Goal: Task Accomplishment & Management: Use online tool/utility

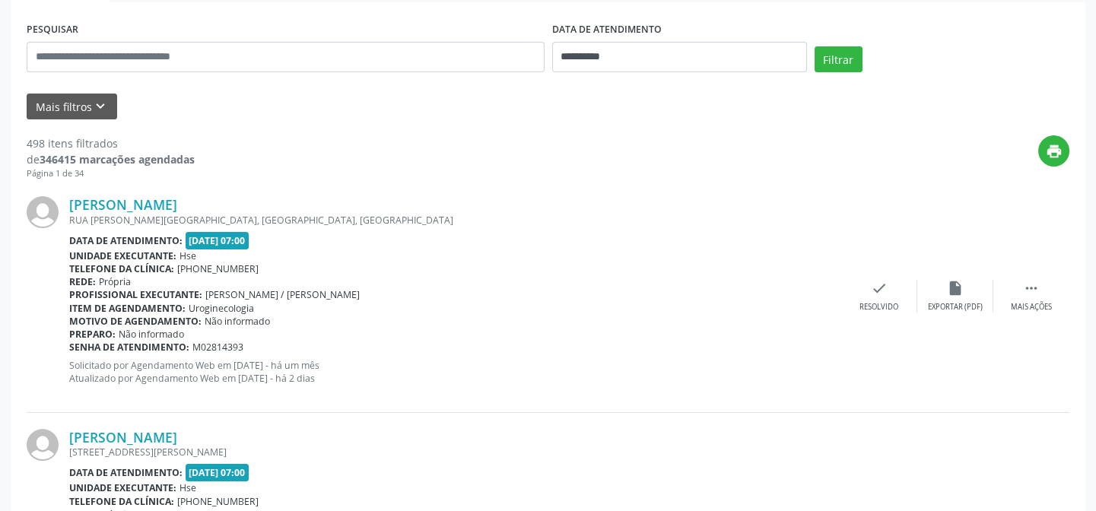
scroll to position [68, 0]
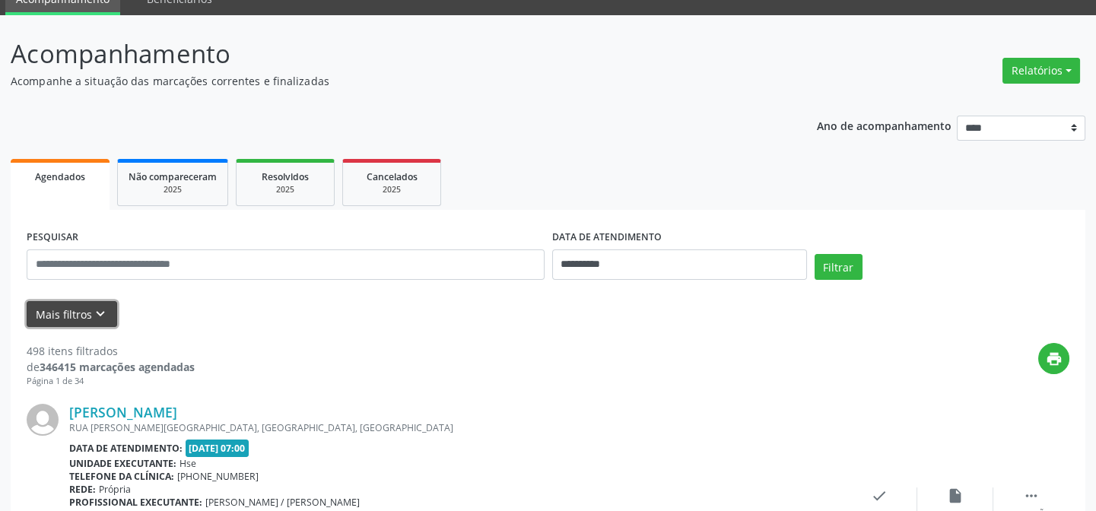
click at [67, 310] on button "Mais filtros keyboard_arrow_down" at bounding box center [72, 314] width 91 height 27
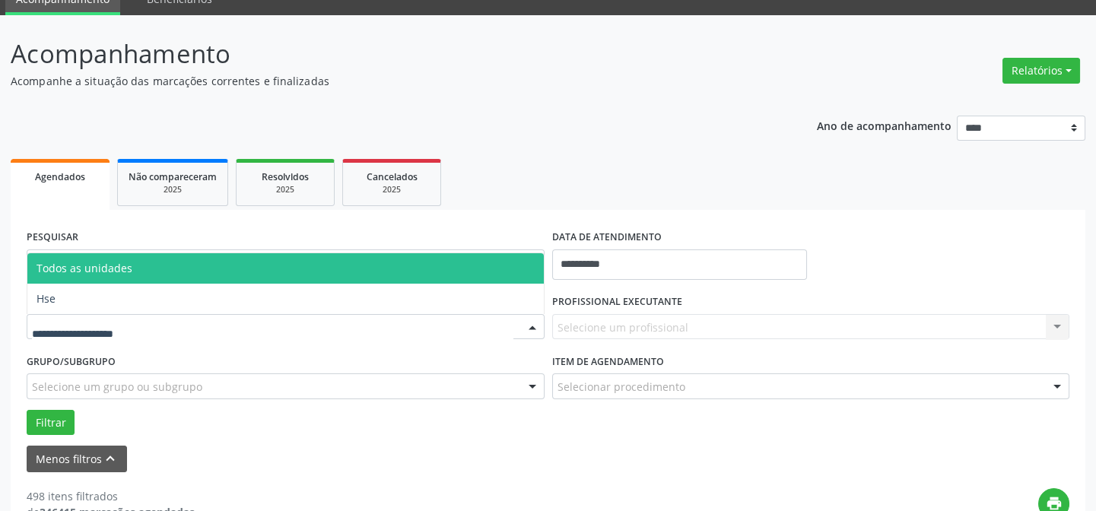
click at [148, 314] on div at bounding box center [286, 327] width 518 height 26
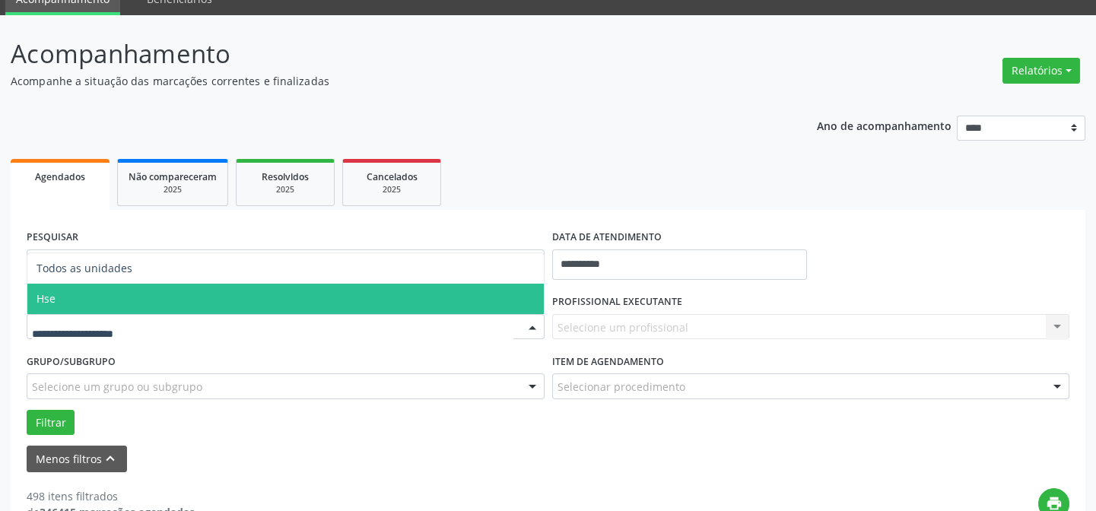
click at [152, 295] on span "Hse" at bounding box center [285, 299] width 516 height 30
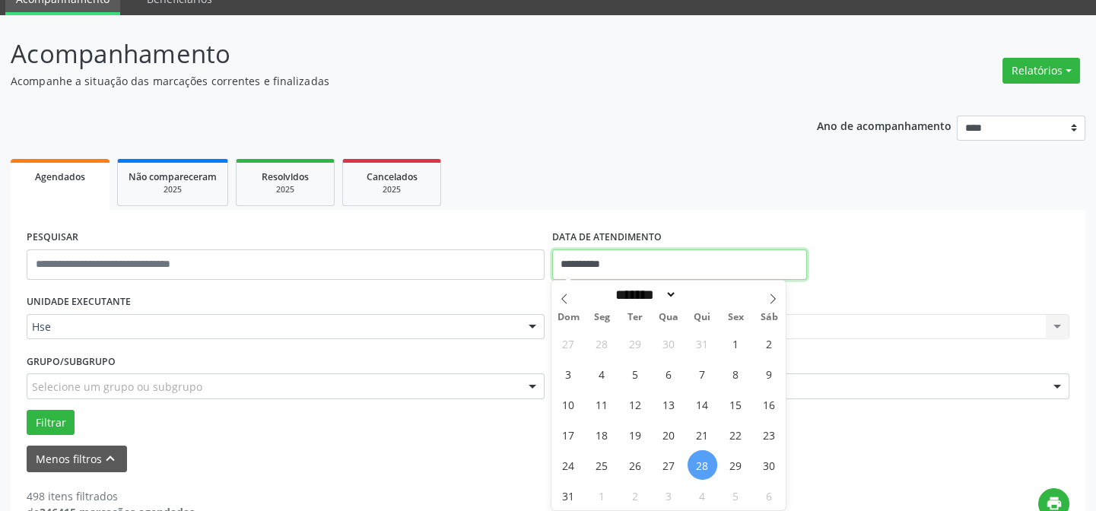
click at [608, 262] on input "**********" at bounding box center [679, 264] width 255 height 30
click at [704, 464] on span "28" at bounding box center [703, 465] width 30 height 30
type input "**********"
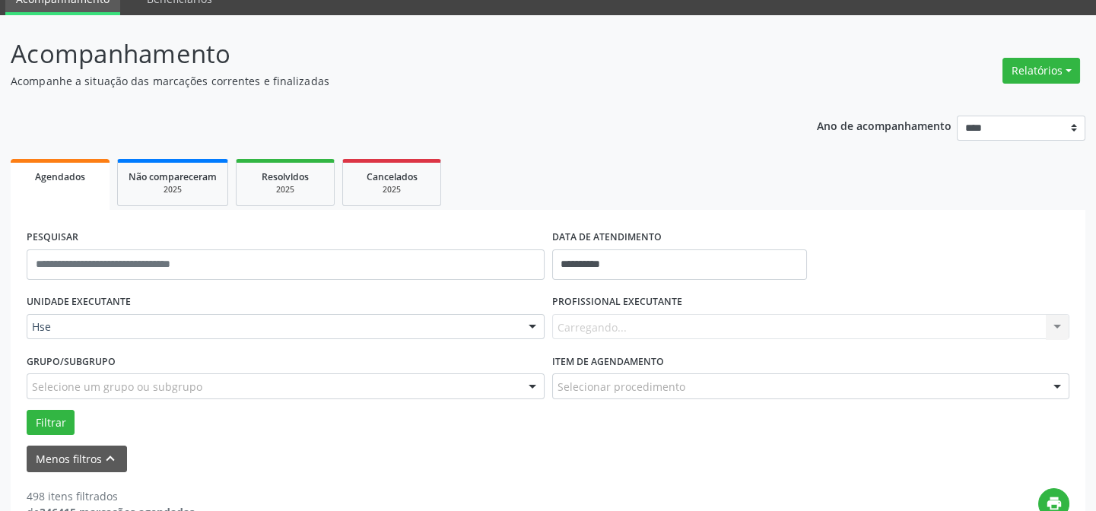
click at [649, 328] on div "Carregando... Nenhum resultado encontrado para: " " Não há nenhuma opção para s…" at bounding box center [811, 327] width 518 height 26
click at [640, 323] on div "Carregando... Nenhum resultado encontrado para: " " Não há nenhuma opção para s…" at bounding box center [811, 327] width 518 height 26
click at [636, 314] on div "Todos os profissionais" at bounding box center [811, 327] width 518 height 26
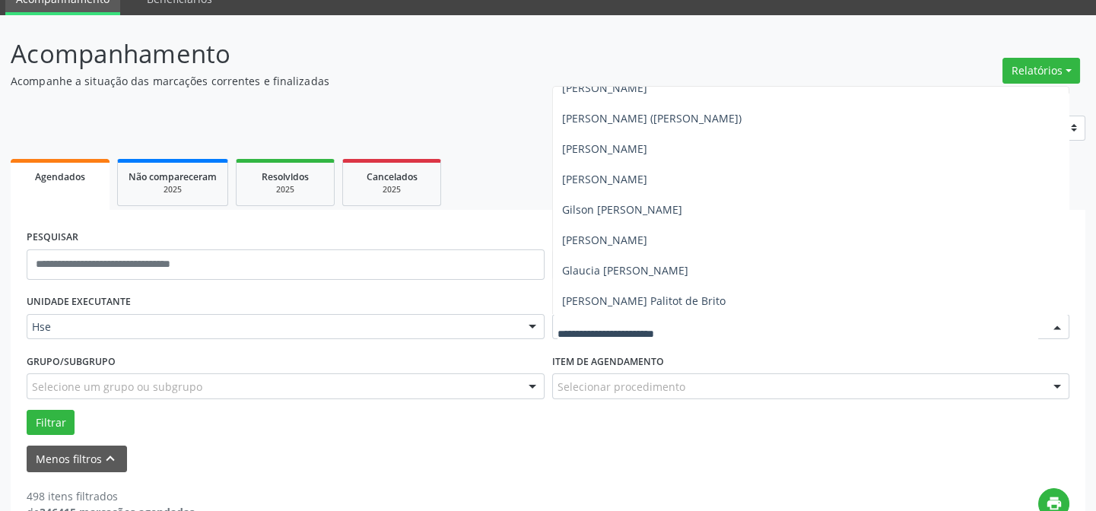
scroll to position [3940, 0]
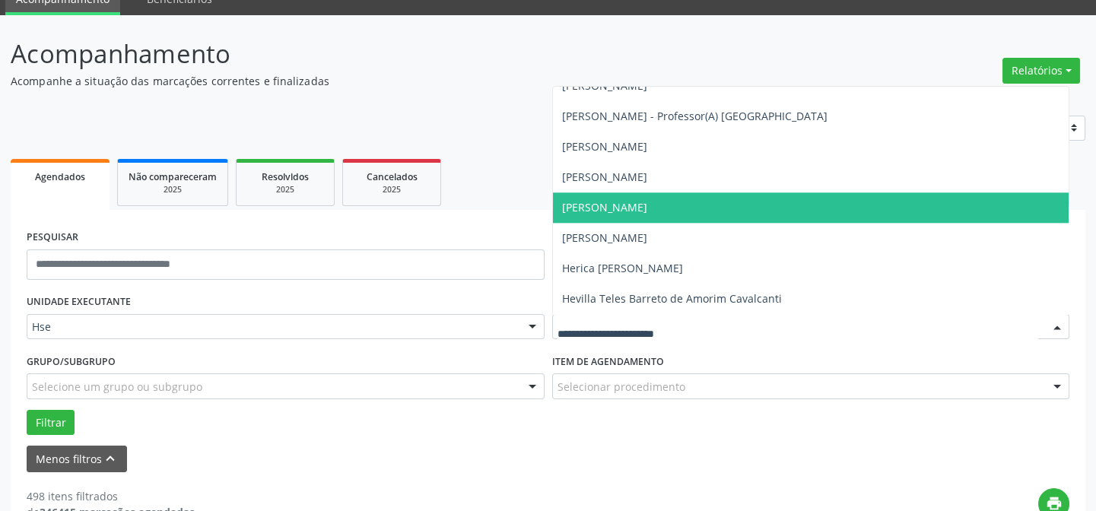
click at [596, 203] on span "Hebert Barbosa Ferreira" at bounding box center [604, 207] width 85 height 14
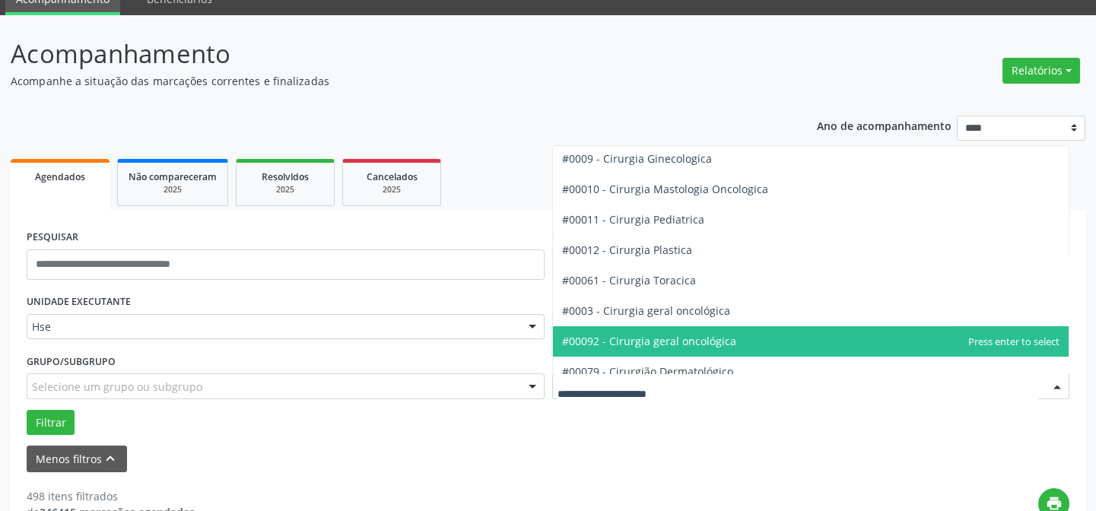
scroll to position [414, 0]
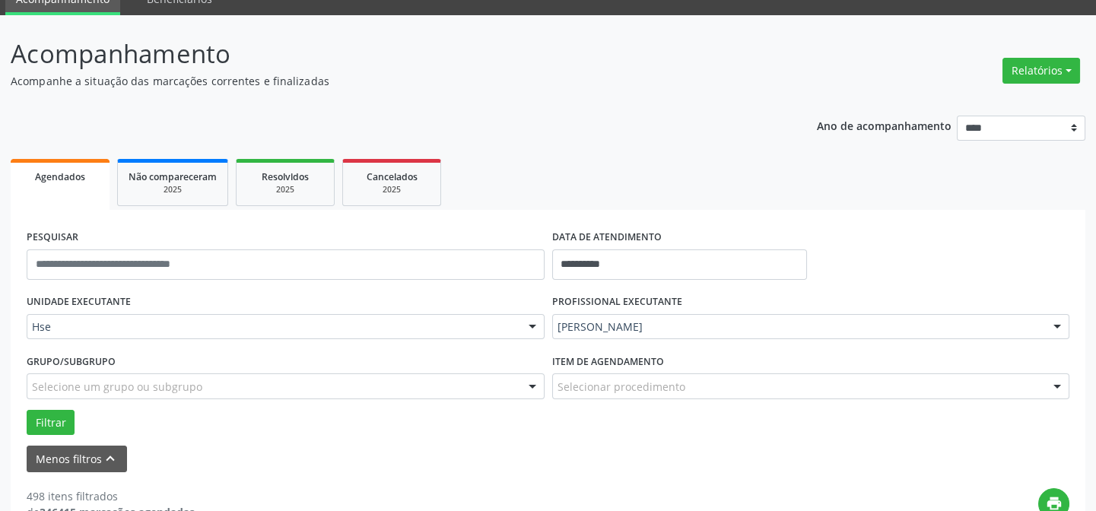
click at [645, 428] on div "Filtrar" at bounding box center [548, 423] width 1050 height 26
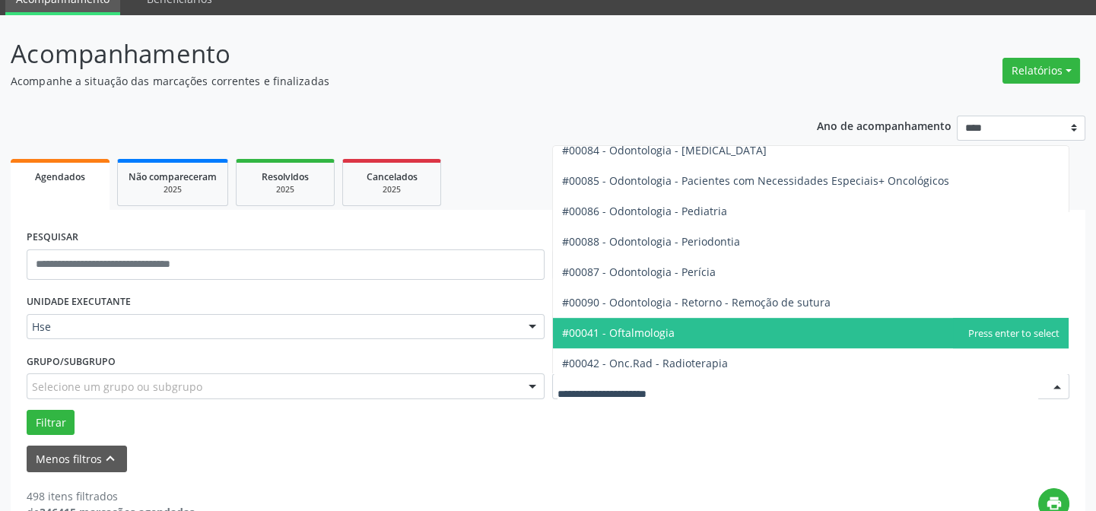
scroll to position [2005, 0]
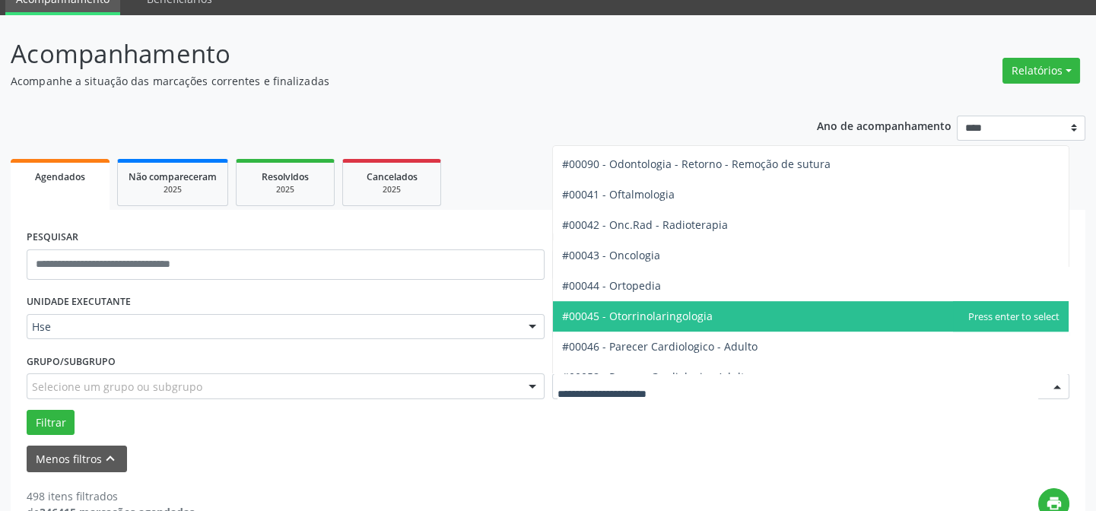
drag, startPoint x: 624, startPoint y: 313, endPoint x: 631, endPoint y: 308, distance: 9.3
click at [630, 310] on span "#00045 - Otorrinolaringologia" at bounding box center [637, 316] width 151 height 14
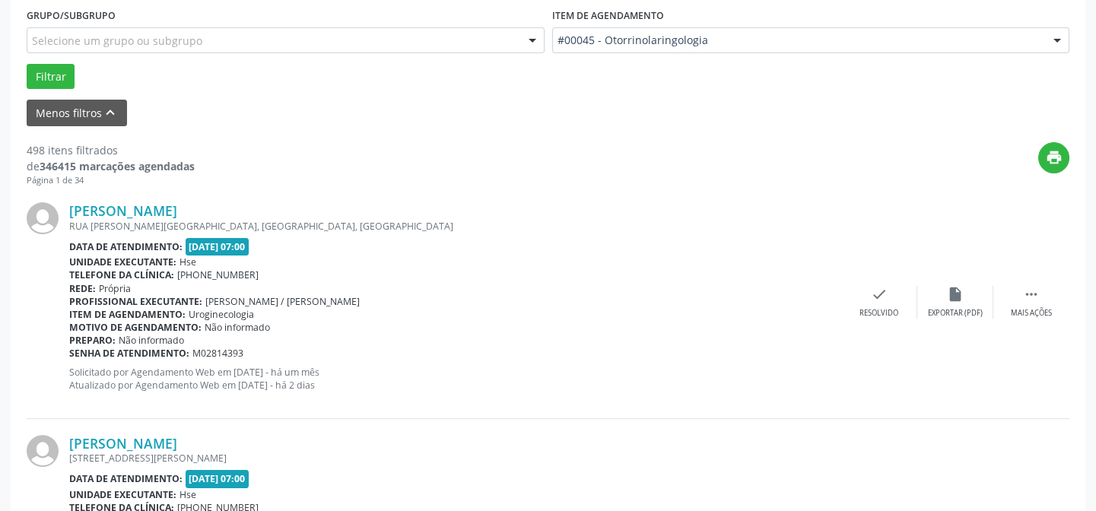
scroll to position [207, 0]
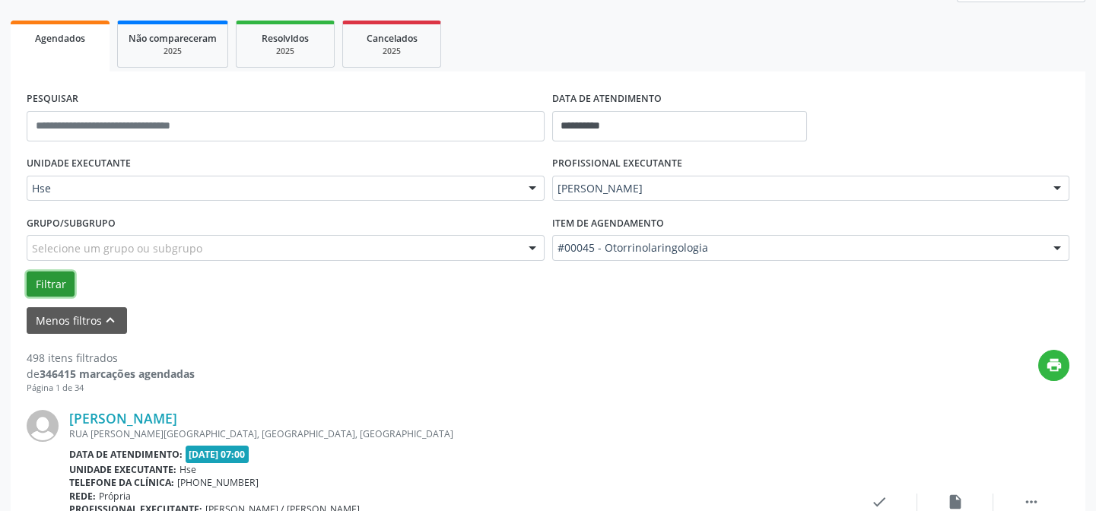
click at [48, 281] on button "Filtrar" at bounding box center [51, 285] width 48 height 26
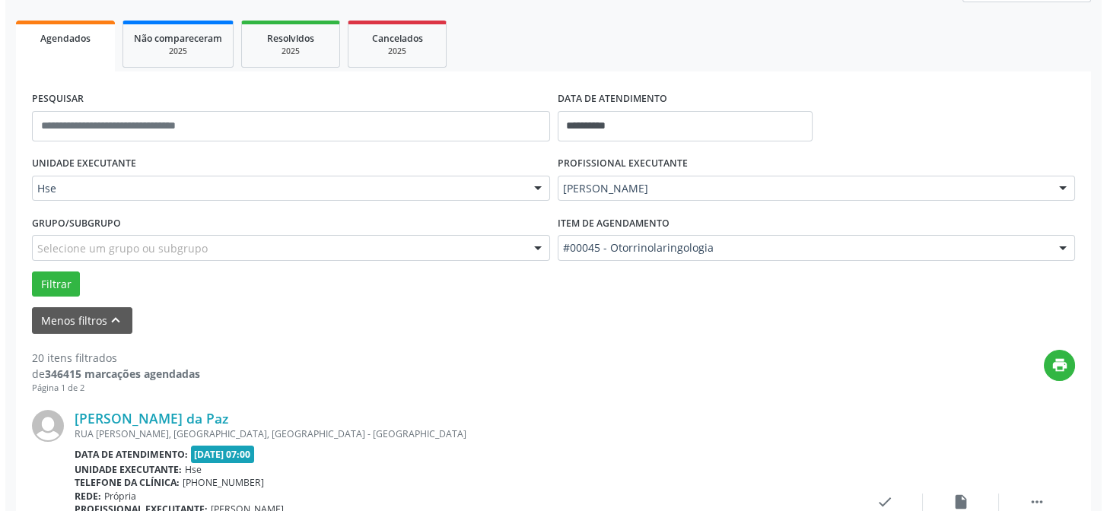
scroll to position [414, 0]
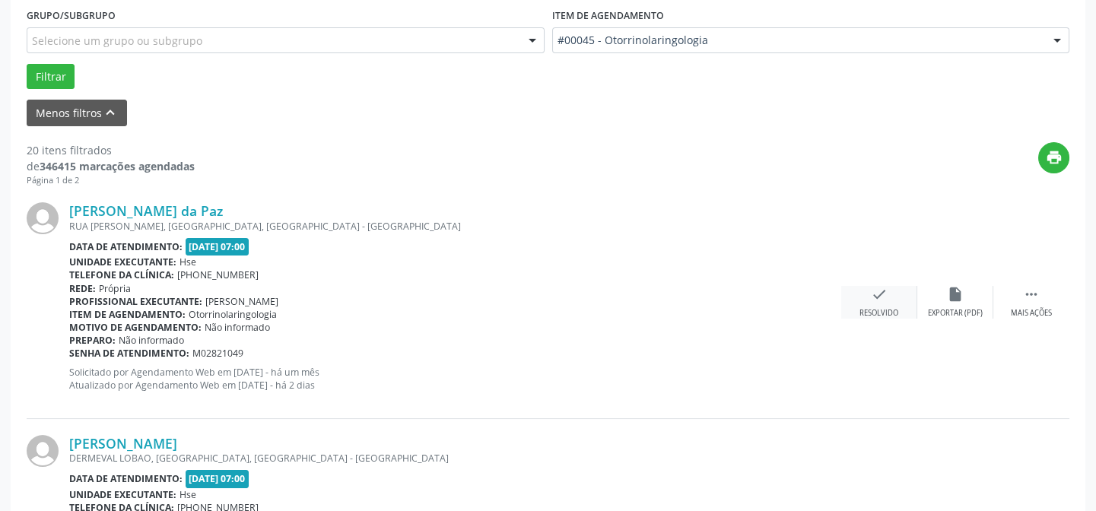
click at [875, 291] on icon "check" at bounding box center [879, 294] width 17 height 17
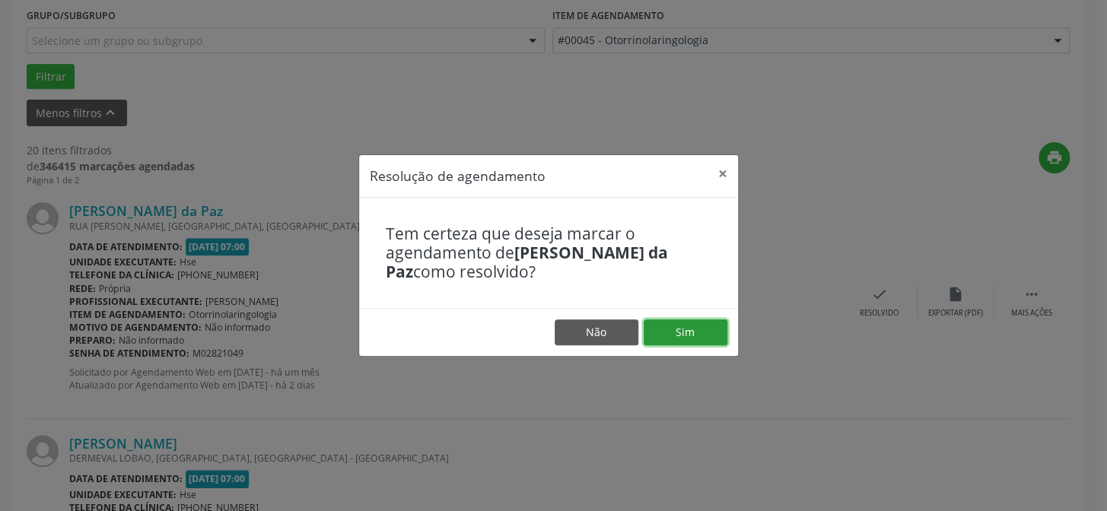
click at [684, 331] on button "Sim" at bounding box center [685, 332] width 84 height 26
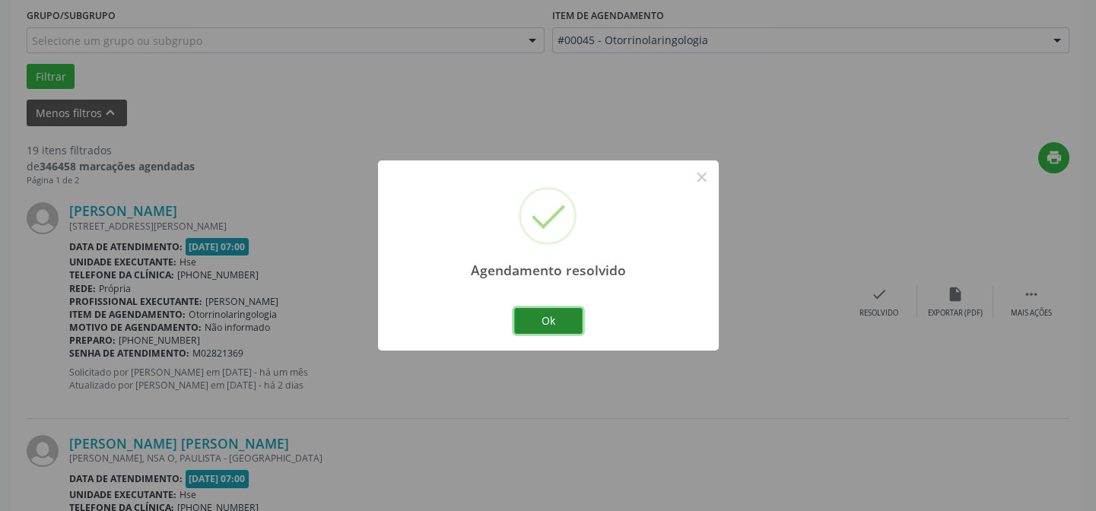
click at [541, 316] on button "Ok" at bounding box center [548, 321] width 68 height 26
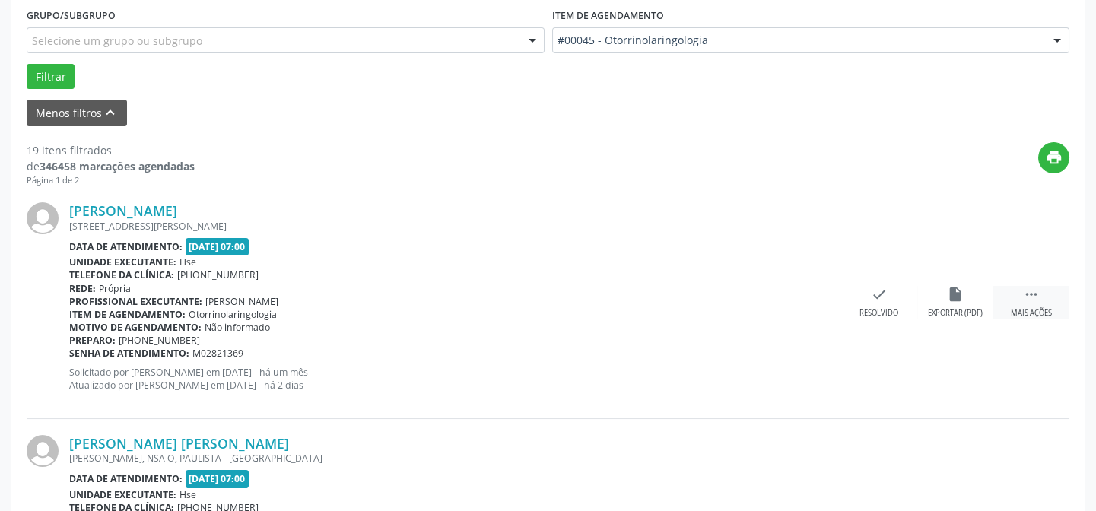
click at [1028, 297] on icon "" at bounding box center [1031, 294] width 17 height 17
click at [955, 294] on icon "alarm_off" at bounding box center [955, 294] width 17 height 17
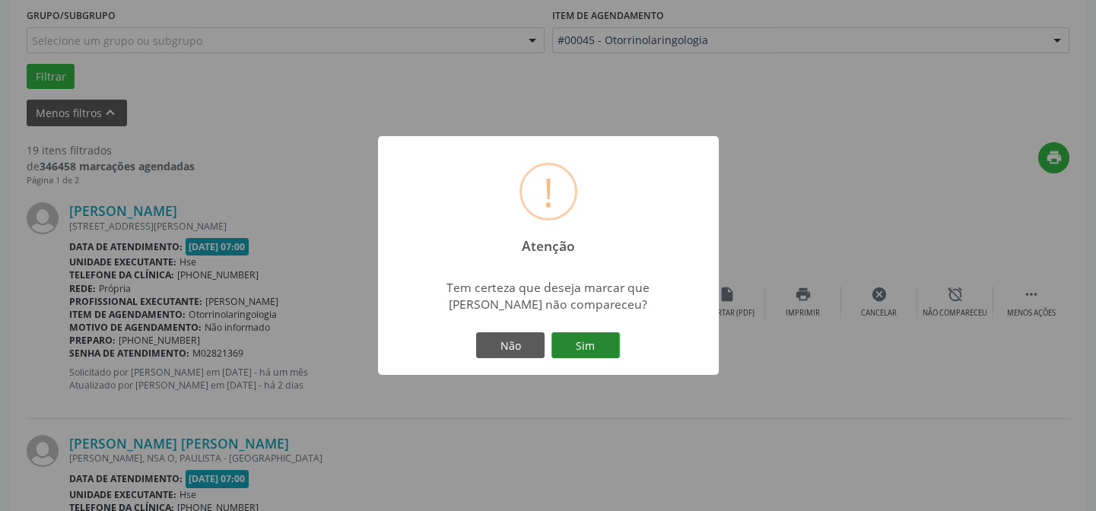
click at [589, 349] on button "Sim" at bounding box center [585, 345] width 68 height 26
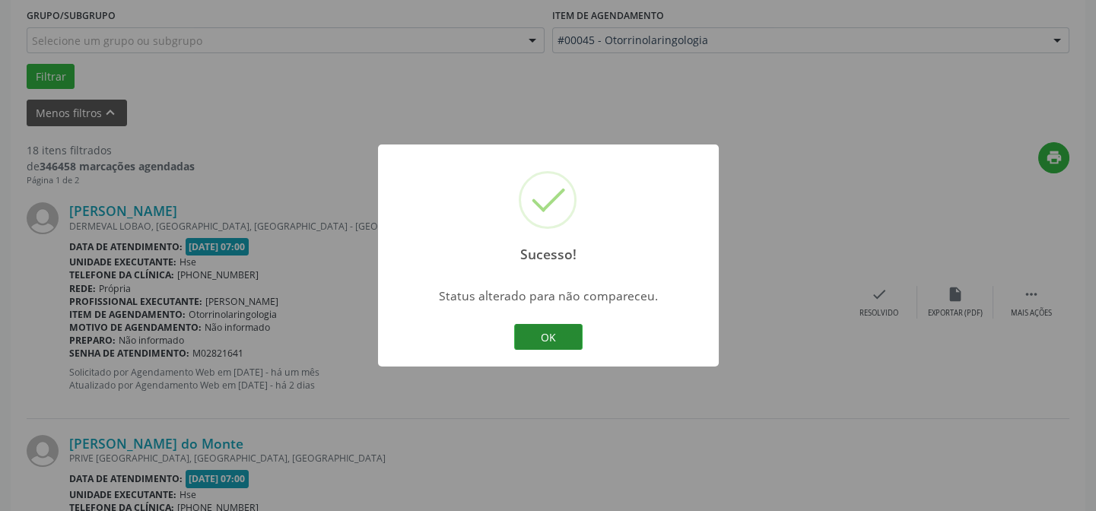
click at [550, 330] on button "OK" at bounding box center [548, 337] width 68 height 26
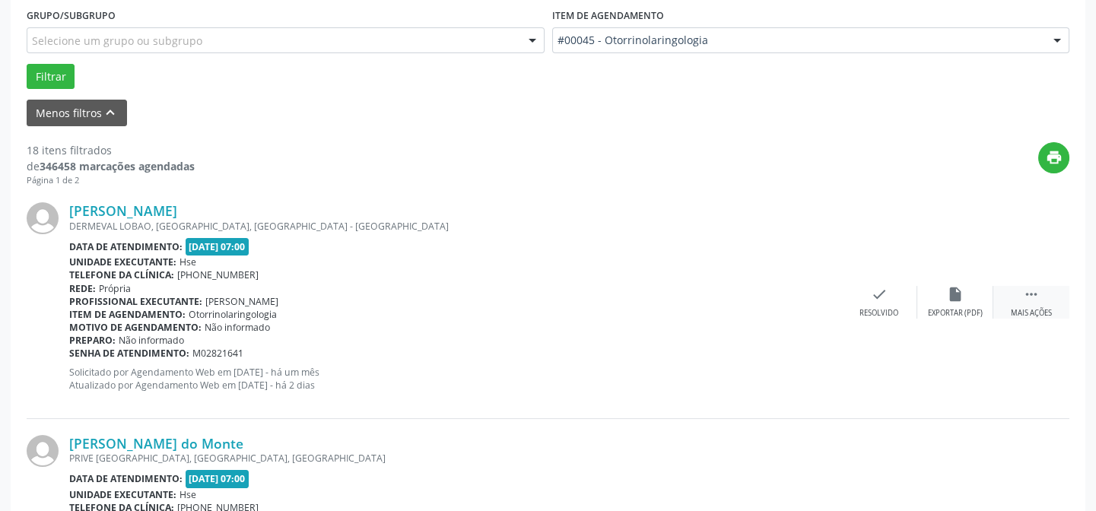
click at [1034, 291] on icon "" at bounding box center [1031, 294] width 17 height 17
click at [960, 291] on icon "alarm_off" at bounding box center [955, 294] width 17 height 17
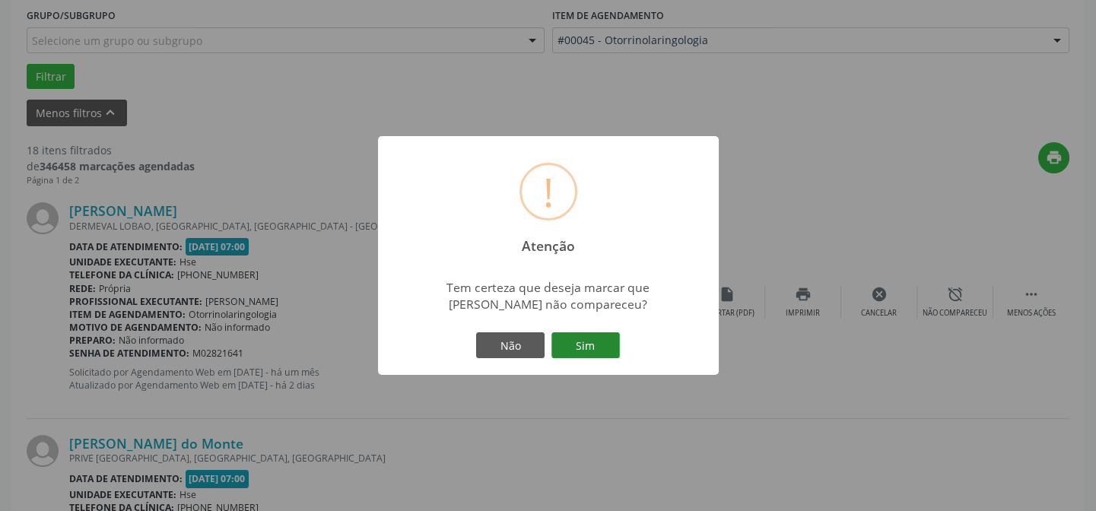
click at [590, 342] on button "Sim" at bounding box center [585, 345] width 68 height 26
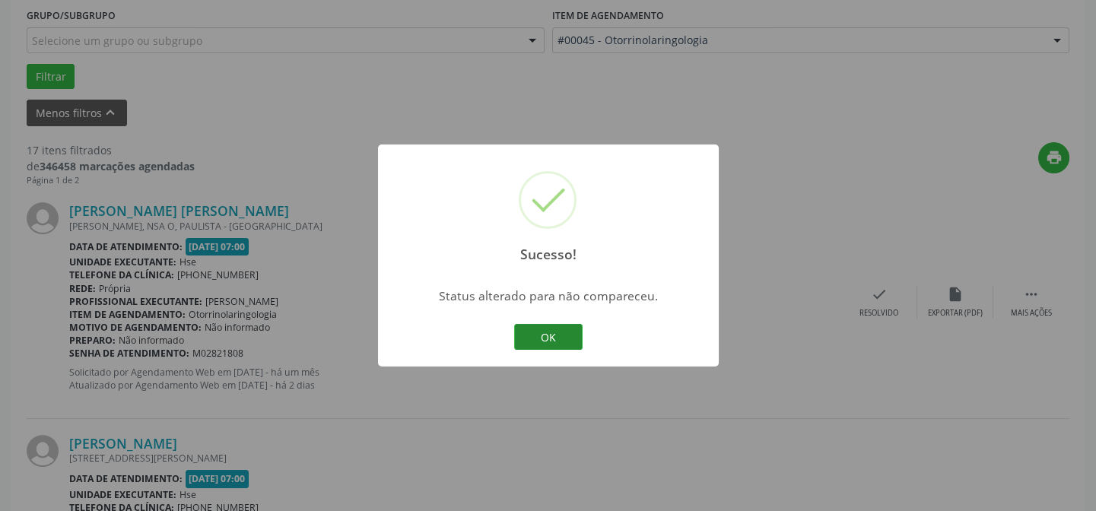
drag, startPoint x: 550, startPoint y: 334, endPoint x: 593, endPoint y: 378, distance: 61.8
click at [549, 334] on button "OK" at bounding box center [548, 337] width 68 height 26
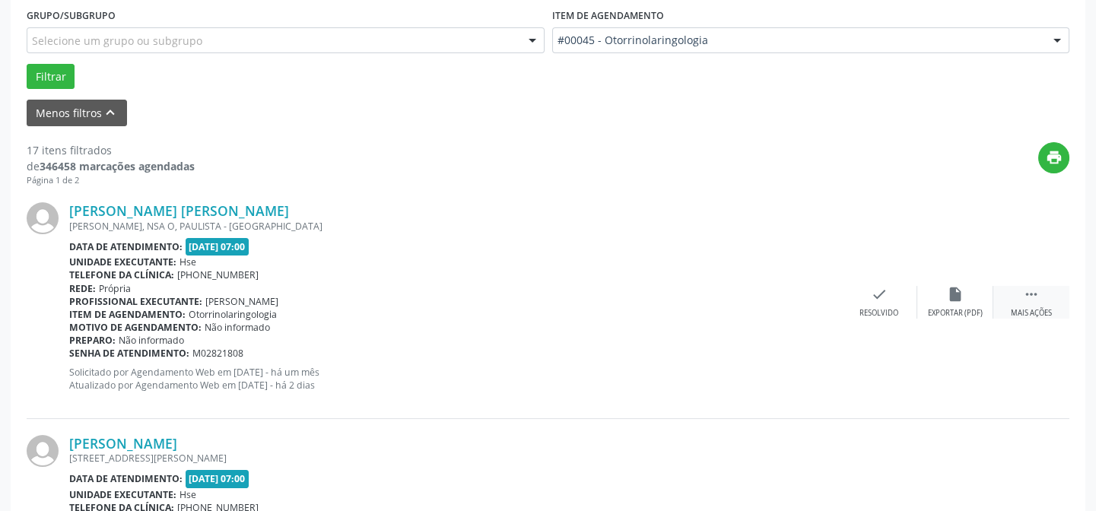
click at [1032, 294] on icon "" at bounding box center [1031, 294] width 17 height 17
click at [949, 293] on icon "alarm_off" at bounding box center [955, 294] width 17 height 17
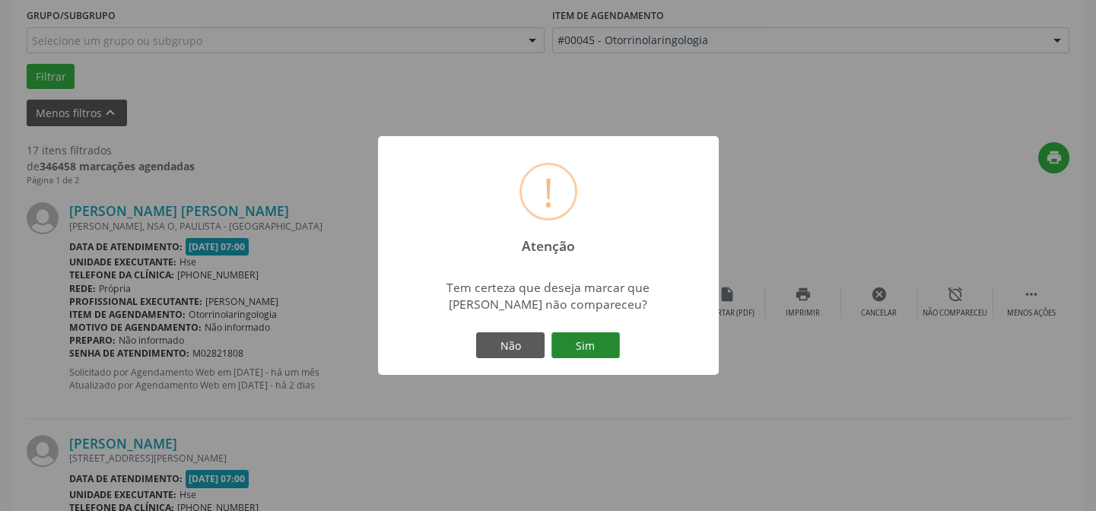
click at [588, 343] on button "Sim" at bounding box center [585, 345] width 68 height 26
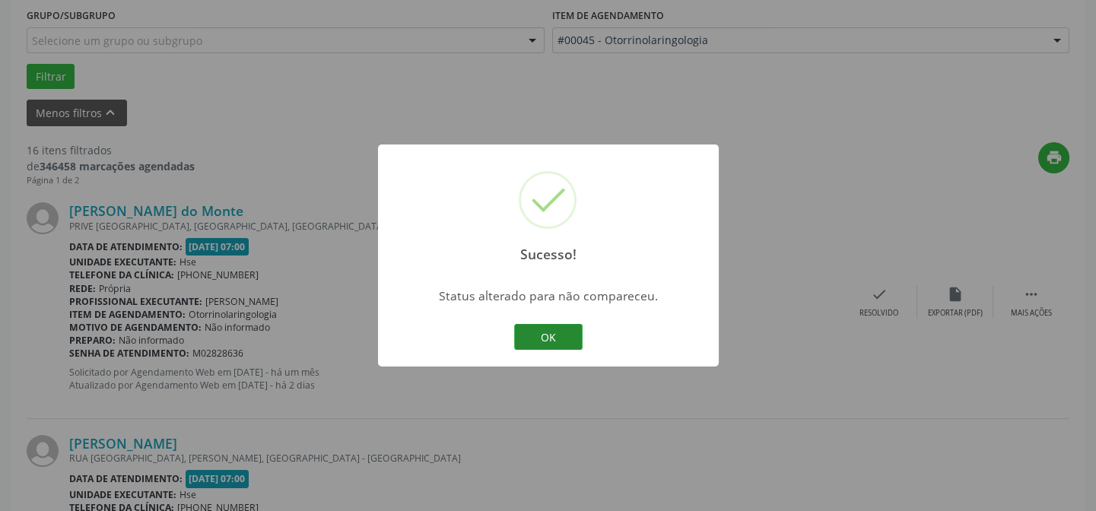
click at [540, 335] on button "OK" at bounding box center [548, 337] width 68 height 26
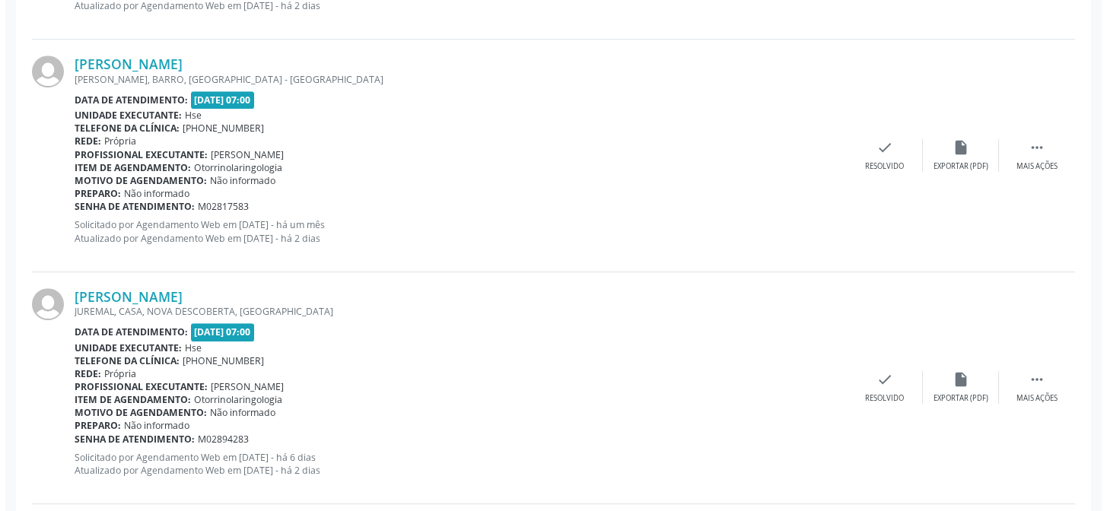
scroll to position [2256, 0]
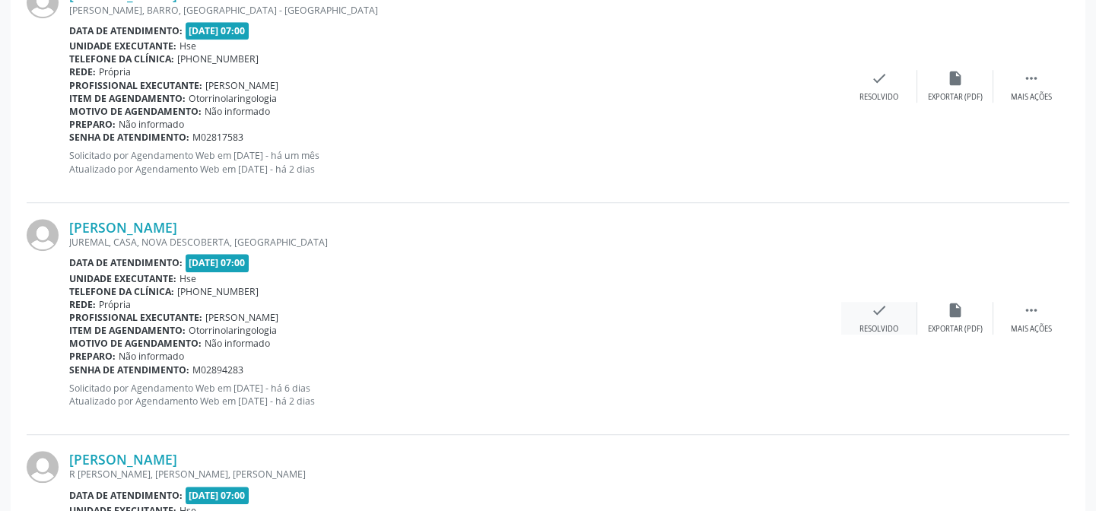
click at [881, 309] on icon "check" at bounding box center [879, 310] width 17 height 17
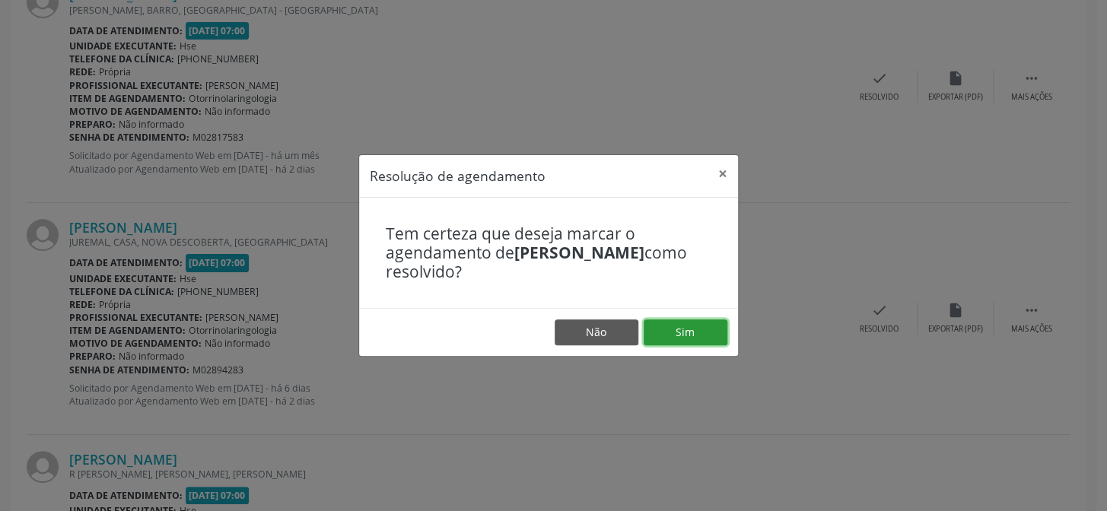
click at [681, 322] on button "Sim" at bounding box center [685, 332] width 84 height 26
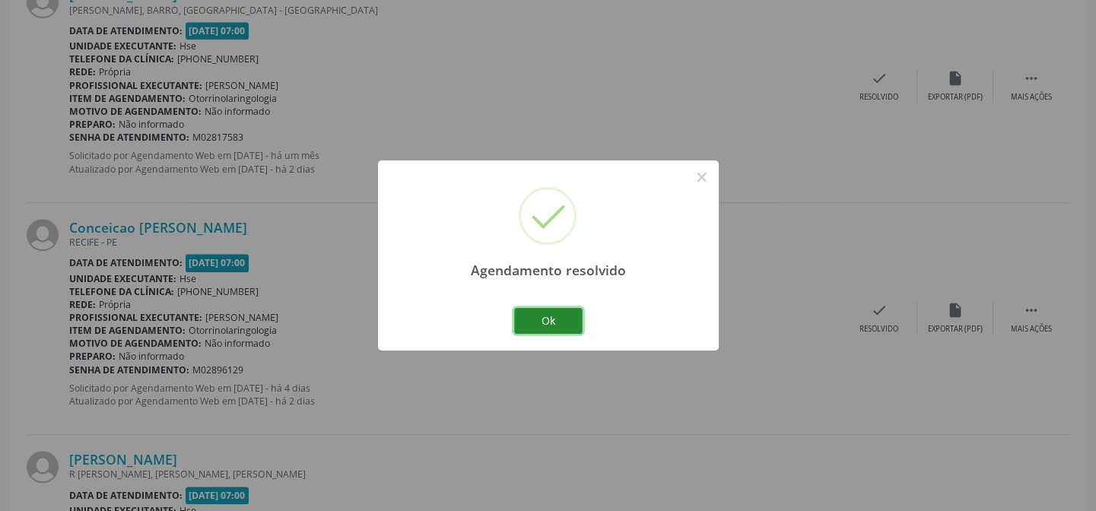
click at [548, 310] on button "Ok" at bounding box center [548, 321] width 68 height 26
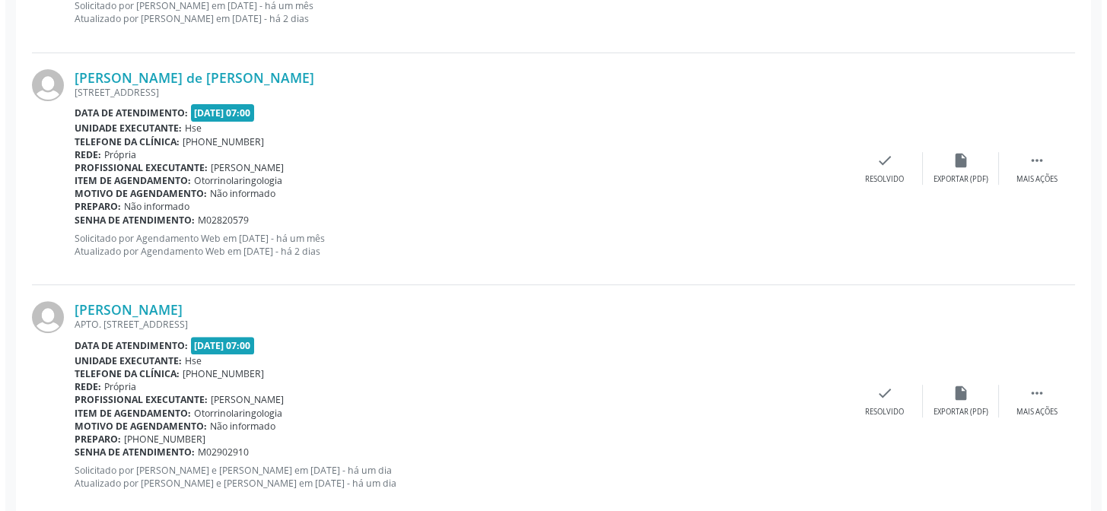
scroll to position [1176, 0]
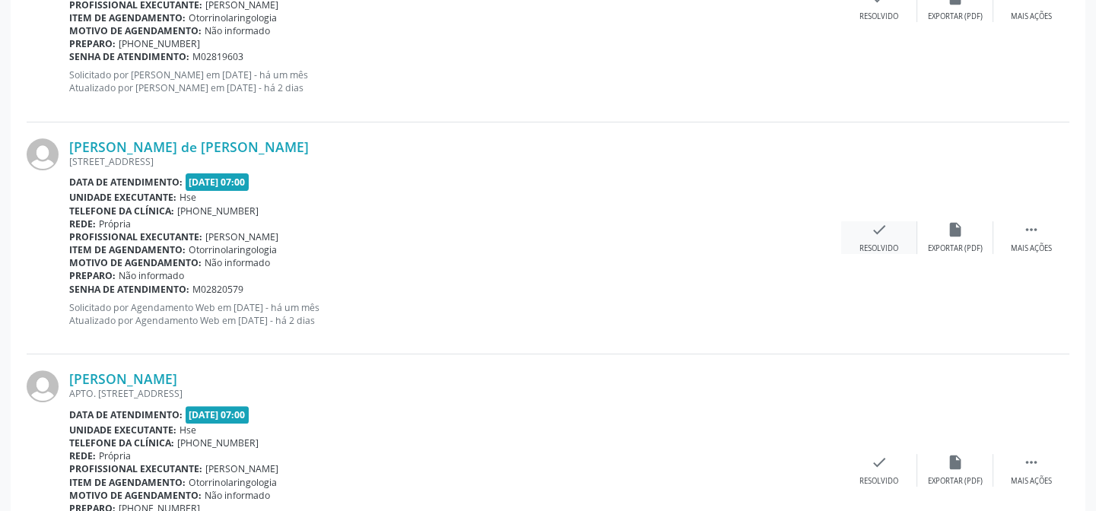
click at [875, 229] on icon "check" at bounding box center [879, 229] width 17 height 17
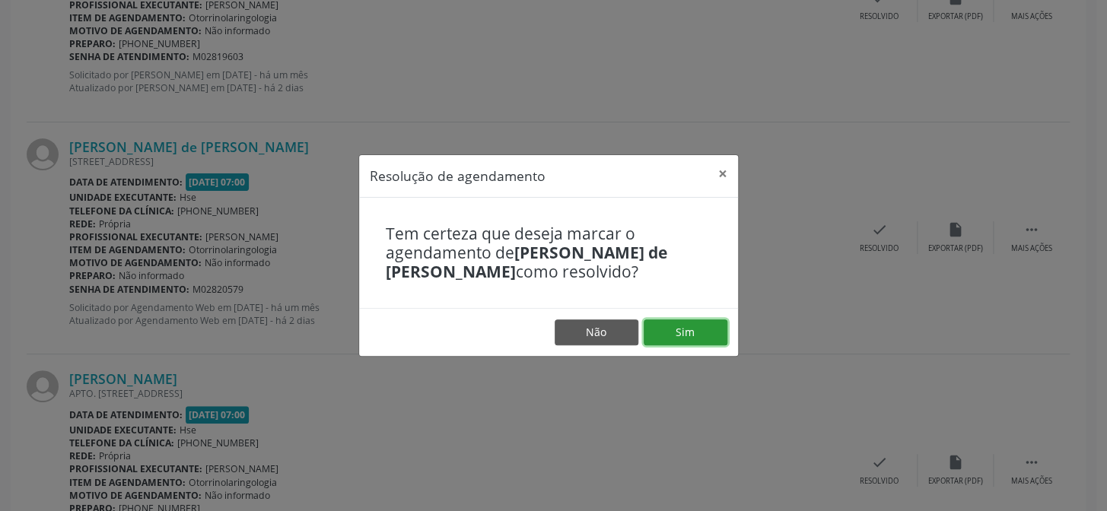
click at [691, 329] on button "Sim" at bounding box center [685, 332] width 84 height 26
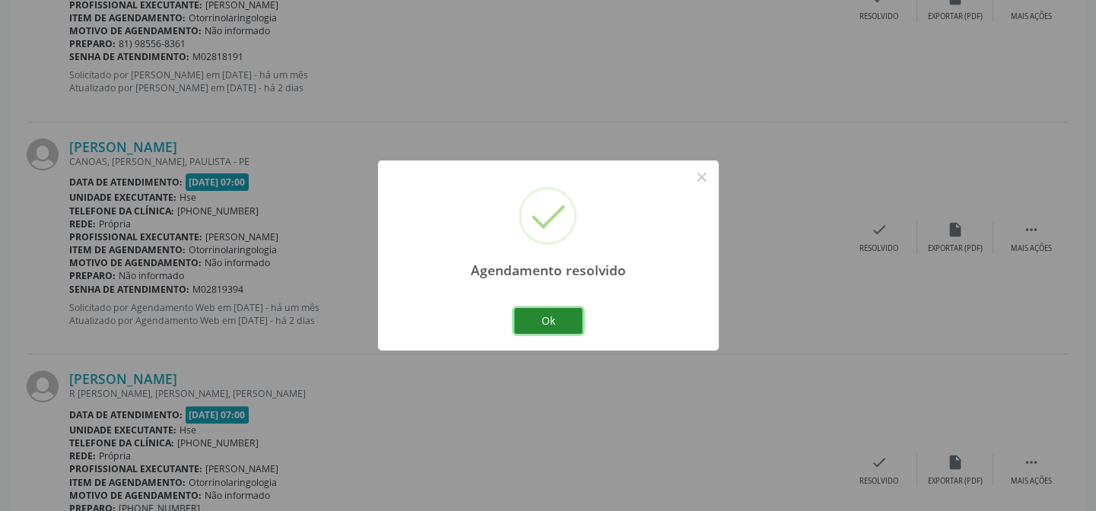
click at [546, 320] on button "Ok" at bounding box center [548, 321] width 68 height 26
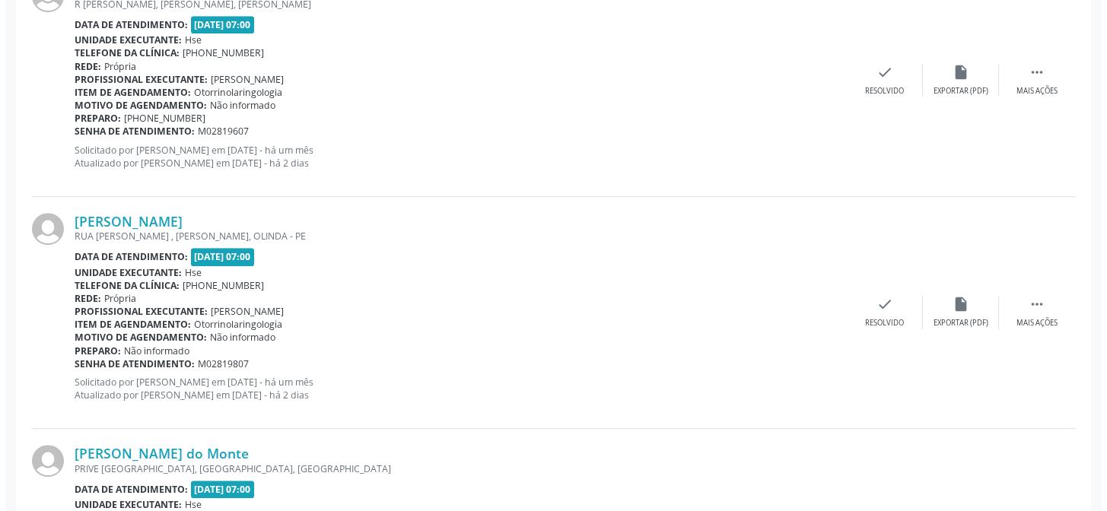
scroll to position [1729, 0]
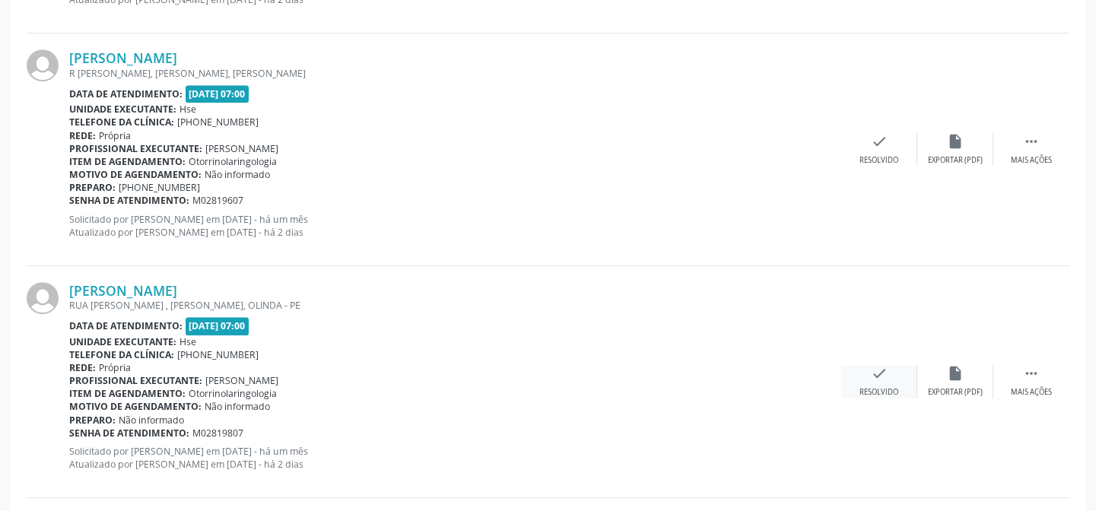
click at [884, 373] on icon "check" at bounding box center [879, 373] width 17 height 17
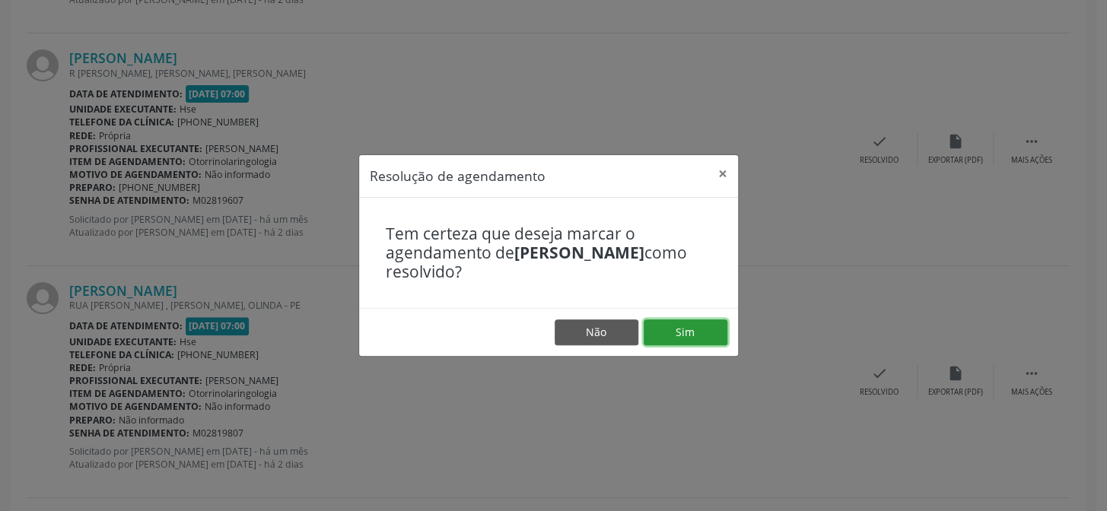
click at [685, 331] on button "Sim" at bounding box center [685, 332] width 84 height 26
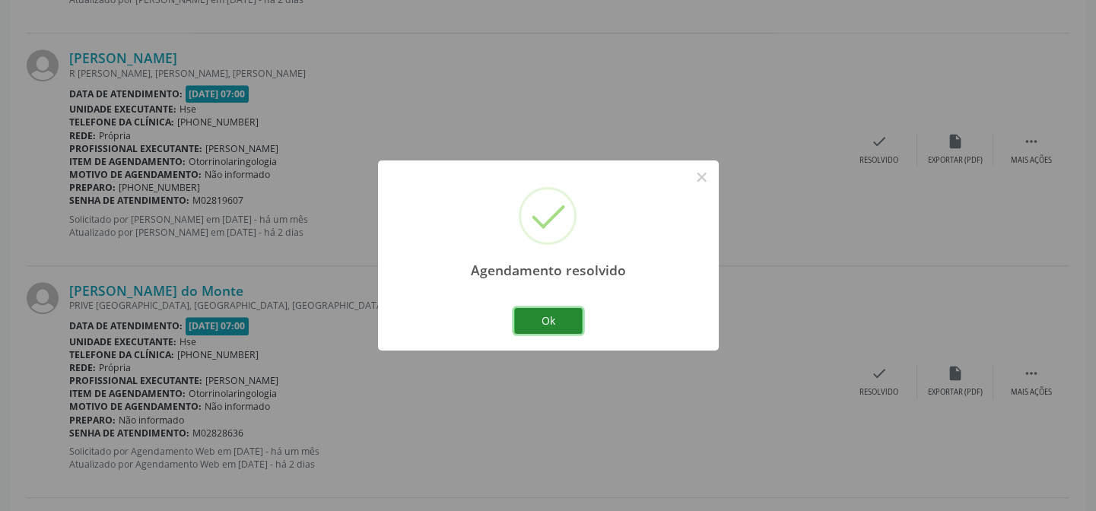
click at [549, 316] on button "Ok" at bounding box center [548, 321] width 68 height 26
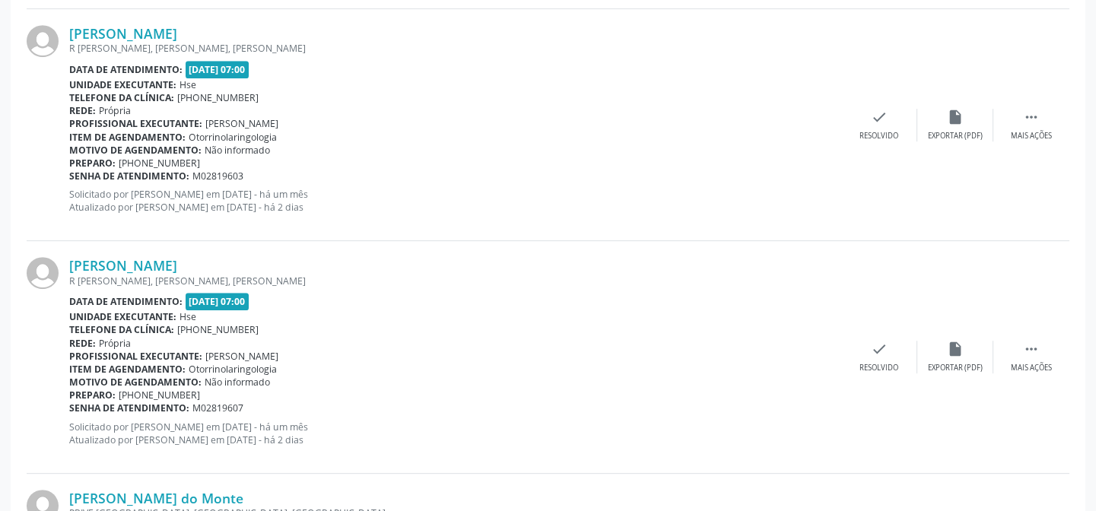
scroll to position [1453, 0]
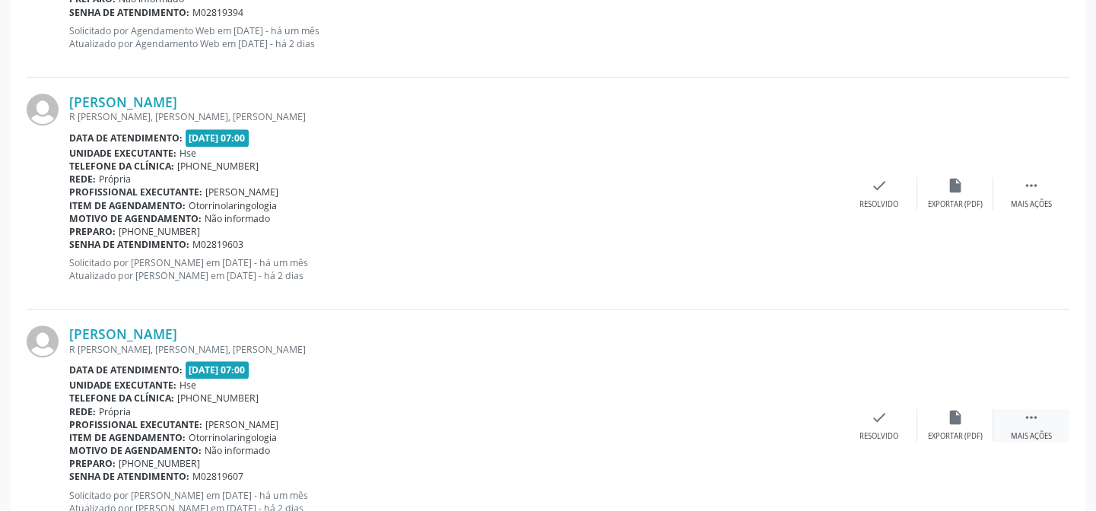
click at [1037, 417] on icon "" at bounding box center [1031, 417] width 17 height 17
click at [952, 417] on icon "alarm_off" at bounding box center [955, 417] width 17 height 17
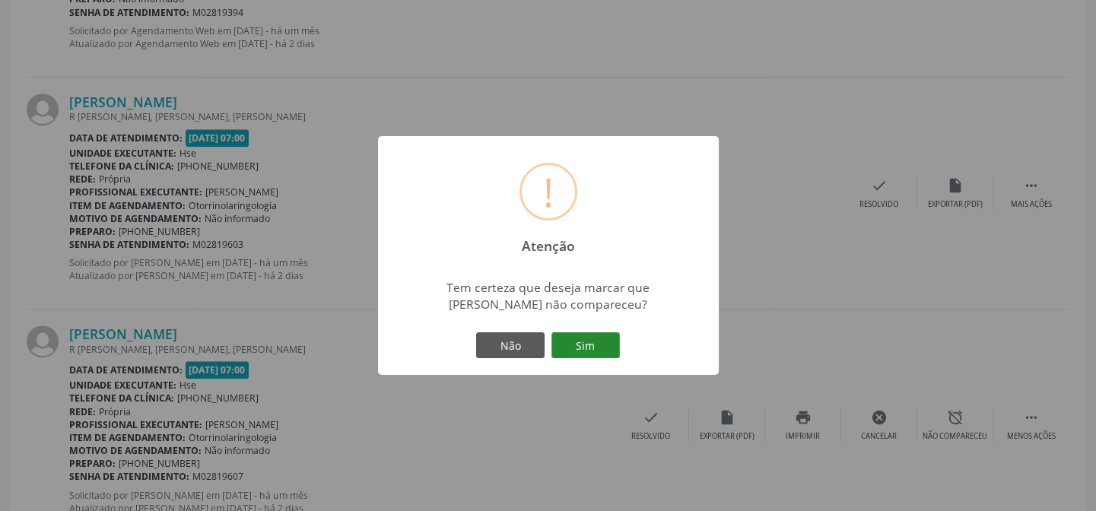
click at [591, 348] on button "Sim" at bounding box center [585, 345] width 68 height 26
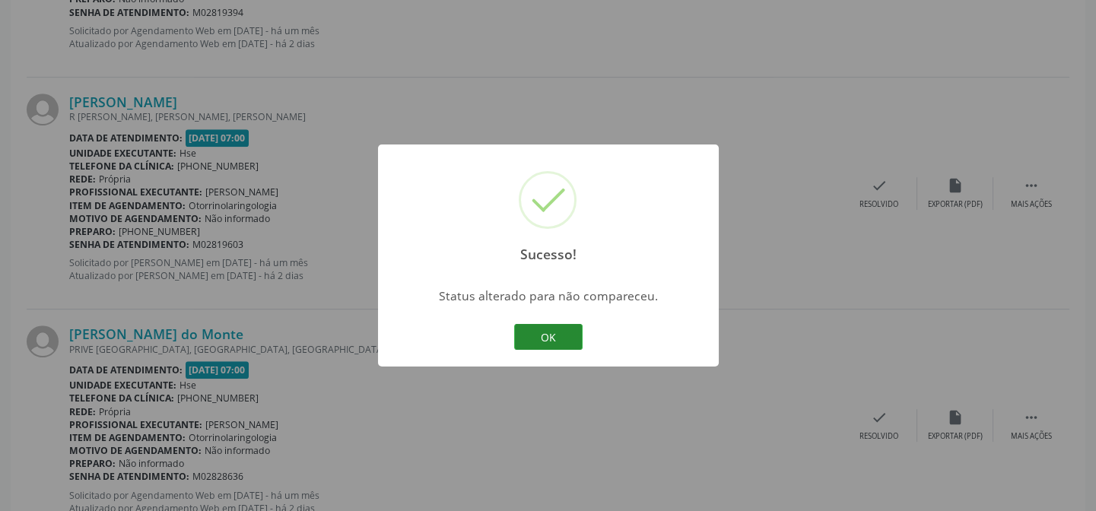
click at [539, 335] on button "OK" at bounding box center [548, 337] width 68 height 26
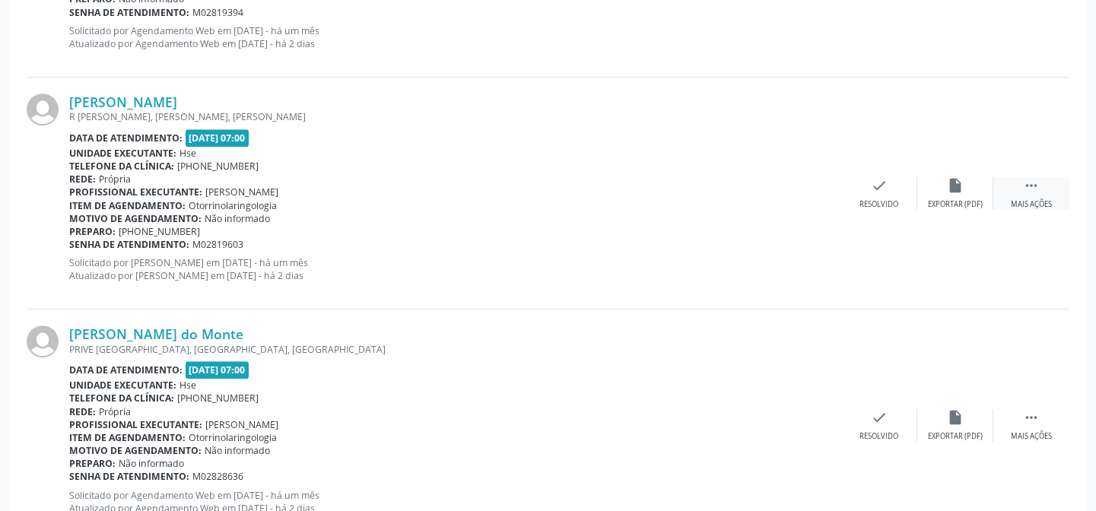
click at [1031, 189] on icon "" at bounding box center [1031, 185] width 17 height 17
click at [948, 182] on icon "alarm_off" at bounding box center [955, 185] width 17 height 17
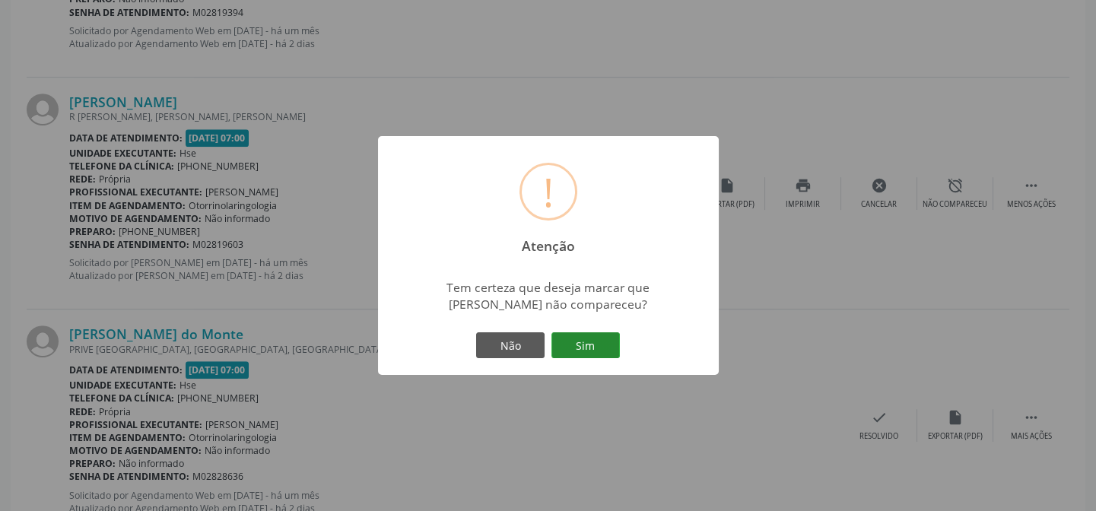
click at [584, 345] on button "Sim" at bounding box center [585, 345] width 68 height 26
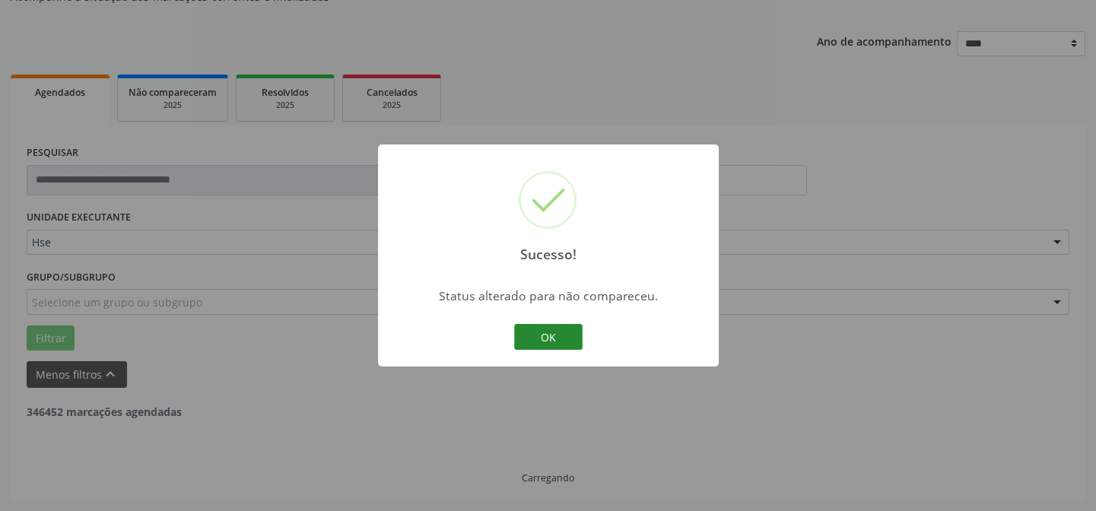
scroll to position [152, 0]
click at [550, 328] on button "OK" at bounding box center [548, 337] width 68 height 26
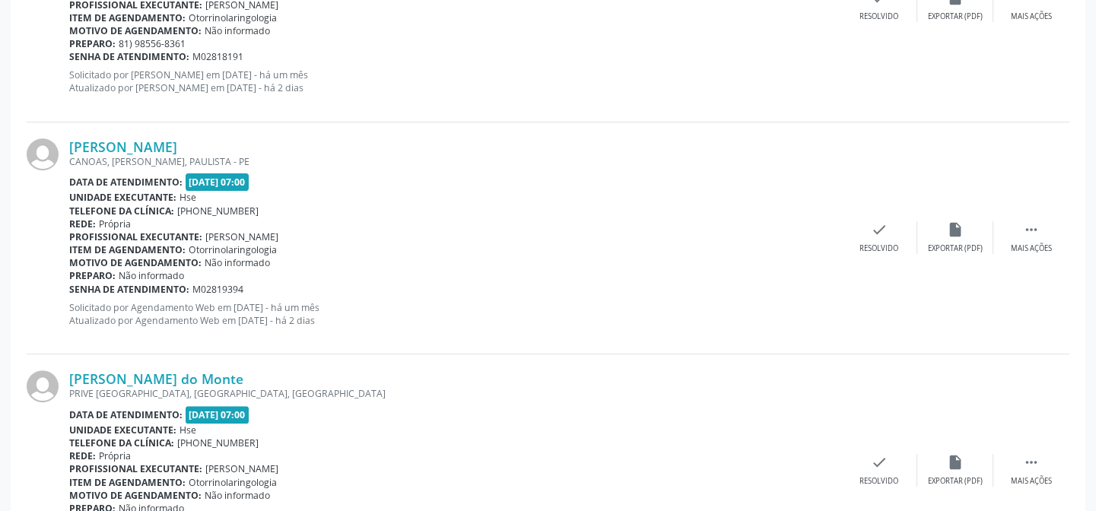
scroll to position [830, 0]
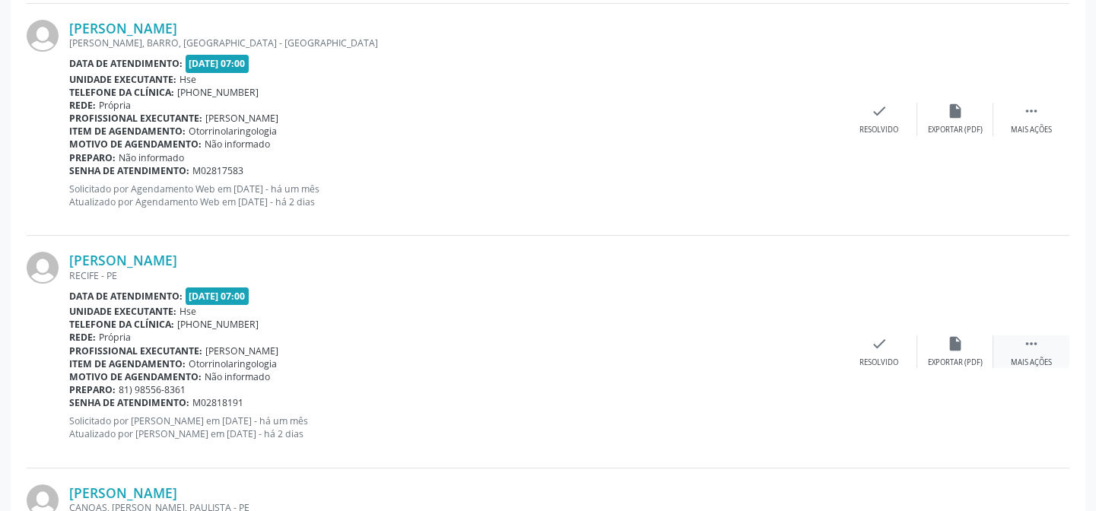
click at [1031, 348] on icon "" at bounding box center [1031, 343] width 17 height 17
click at [954, 338] on icon "alarm_off" at bounding box center [955, 343] width 17 height 17
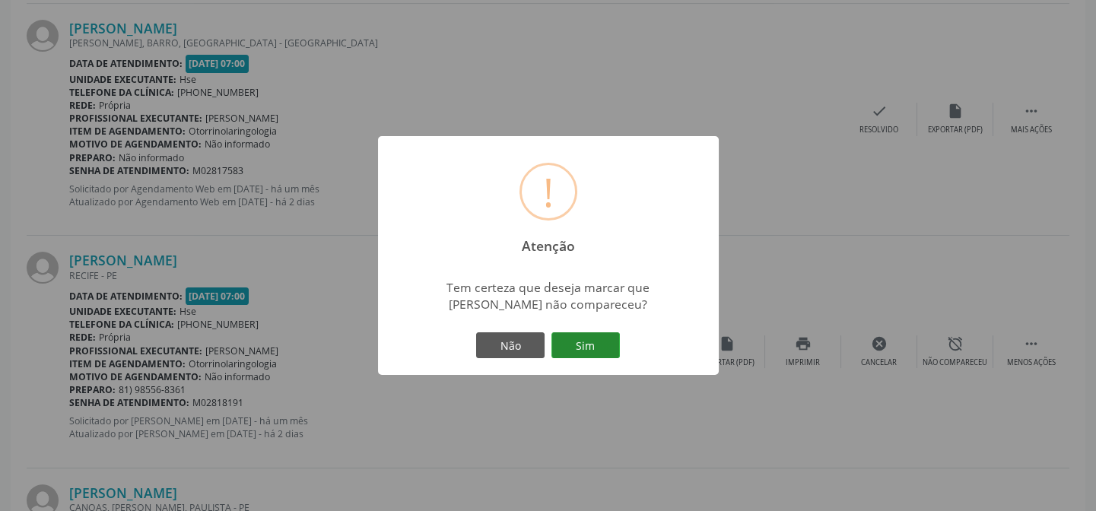
click at [592, 349] on button "Sim" at bounding box center [585, 345] width 68 height 26
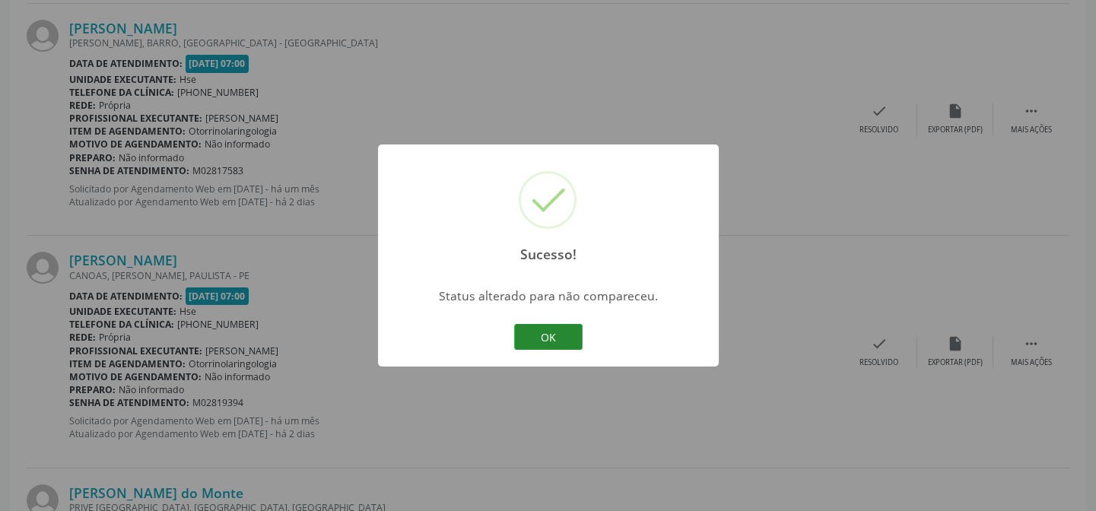
click at [561, 337] on button "OK" at bounding box center [548, 337] width 68 height 26
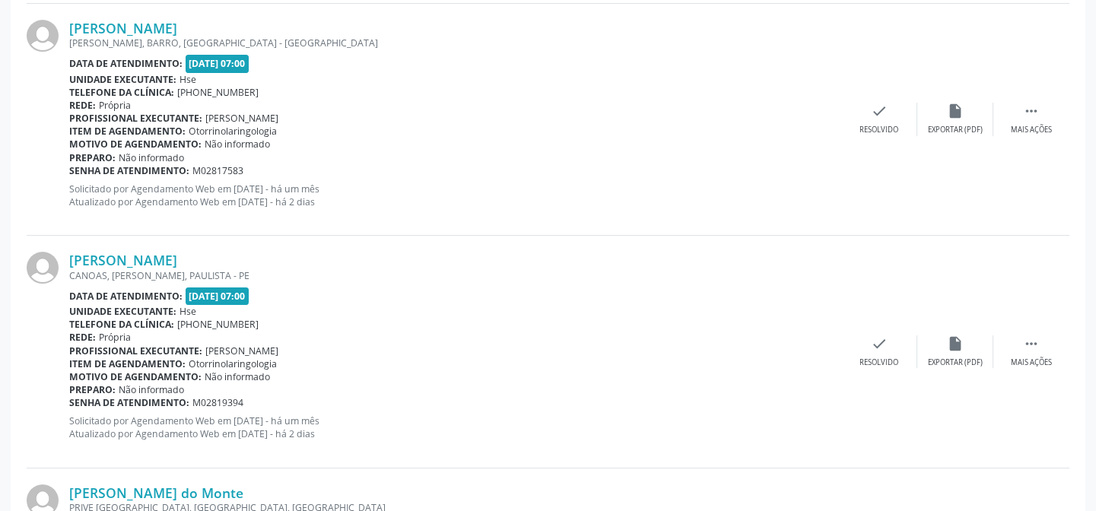
scroll to position [692, 0]
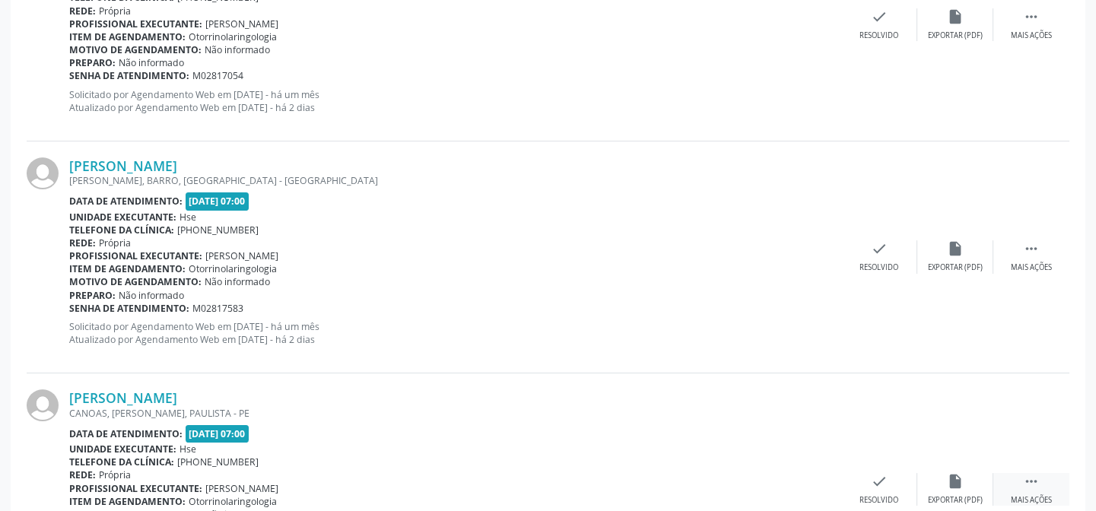
click at [1034, 475] on icon "" at bounding box center [1031, 481] width 17 height 17
click at [957, 477] on icon "alarm_off" at bounding box center [955, 481] width 17 height 17
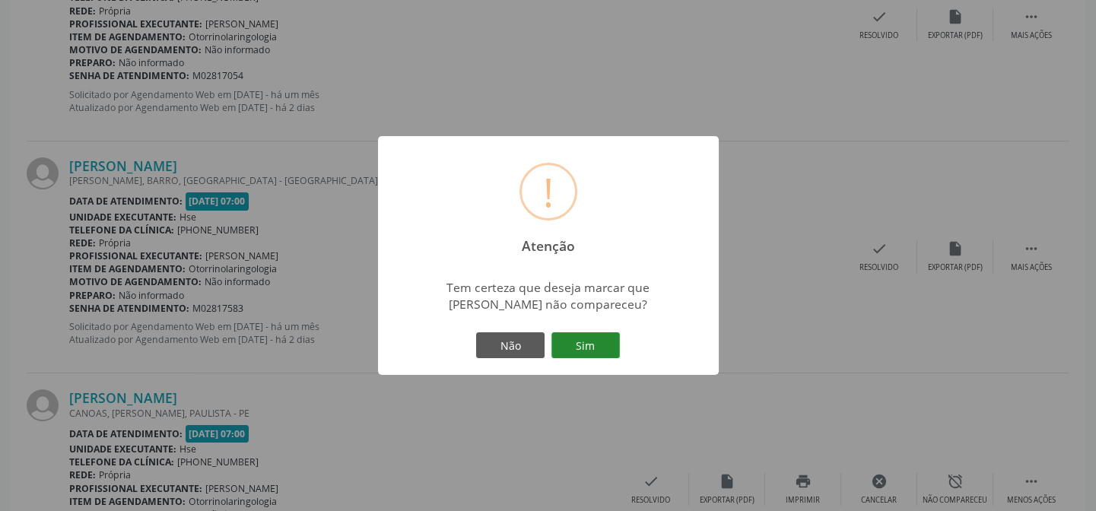
click at [592, 341] on button "Sim" at bounding box center [585, 345] width 68 height 26
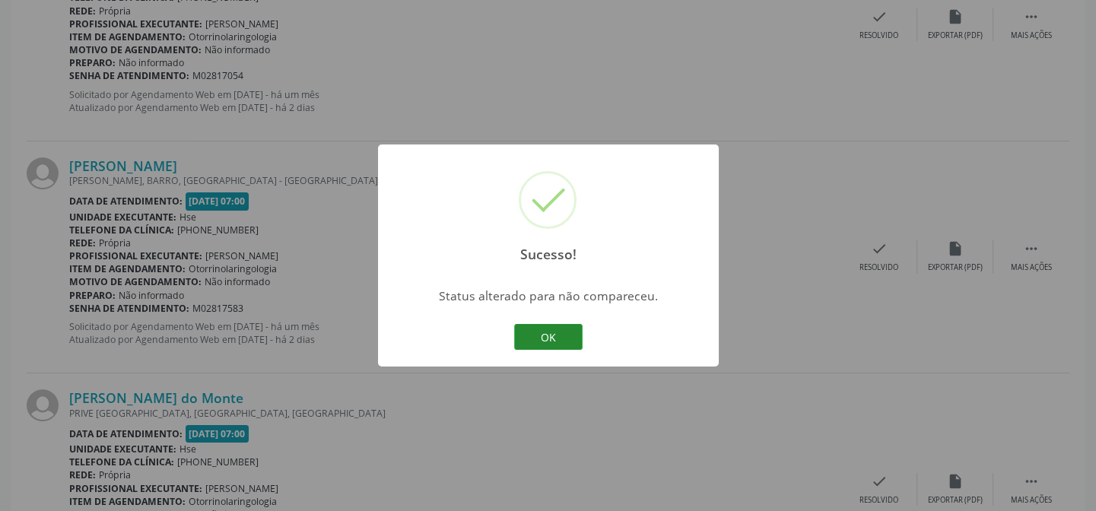
click at [548, 334] on button "OK" at bounding box center [548, 337] width 68 height 26
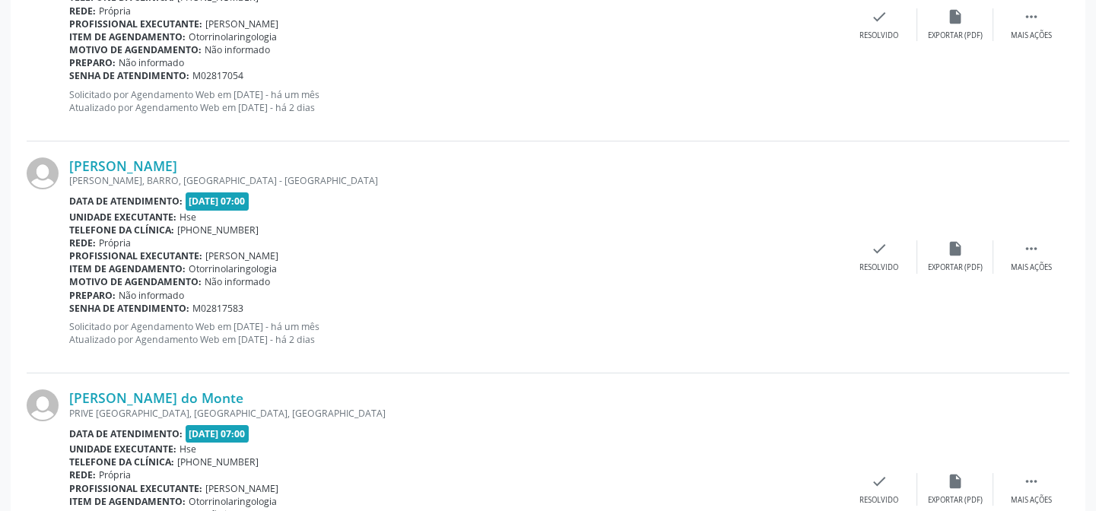
scroll to position [830, 0]
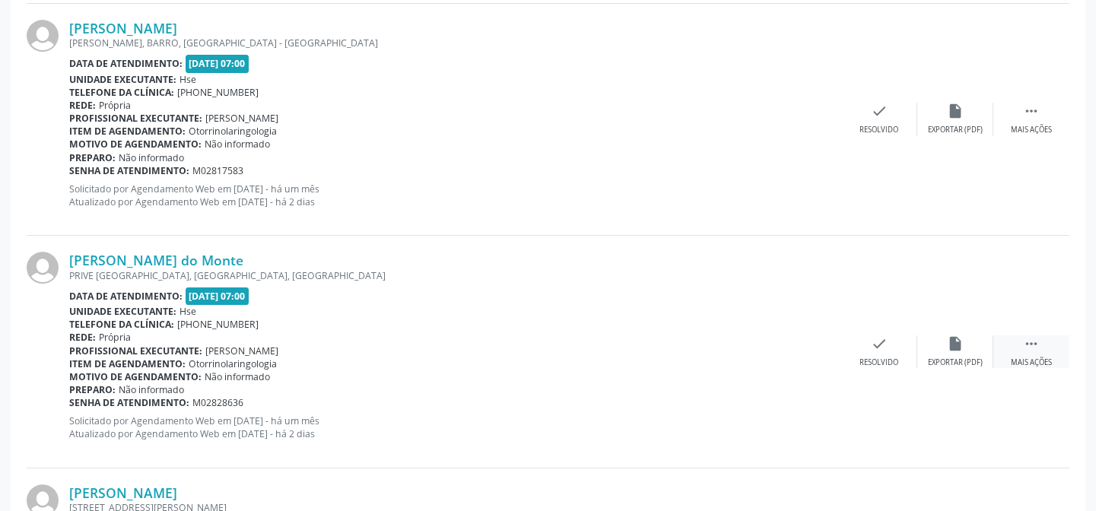
click at [1035, 340] on icon "" at bounding box center [1031, 343] width 17 height 17
click at [954, 338] on icon "alarm_off" at bounding box center [955, 343] width 17 height 17
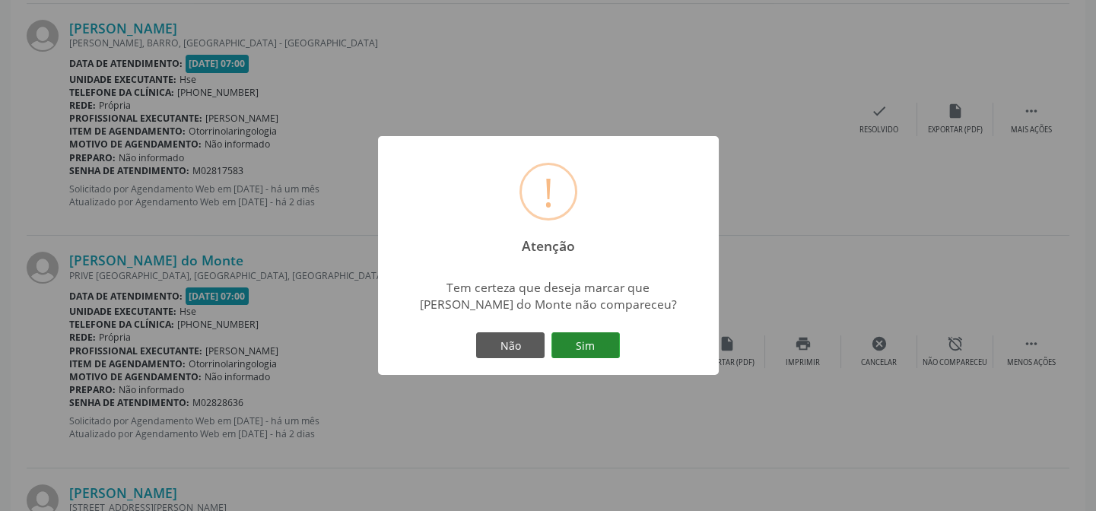
click at [582, 341] on button "Sim" at bounding box center [585, 345] width 68 height 26
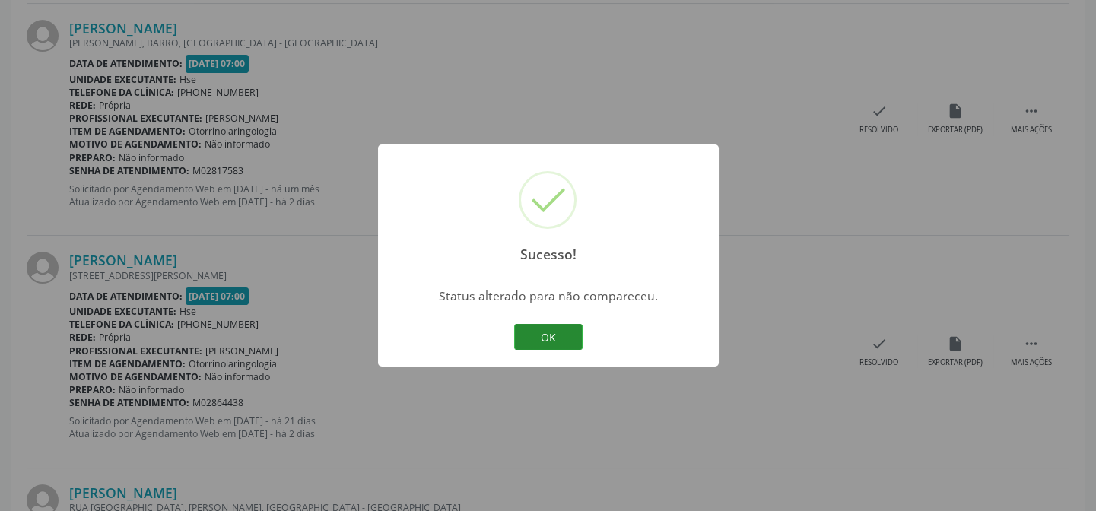
click at [548, 332] on button "OK" at bounding box center [548, 337] width 68 height 26
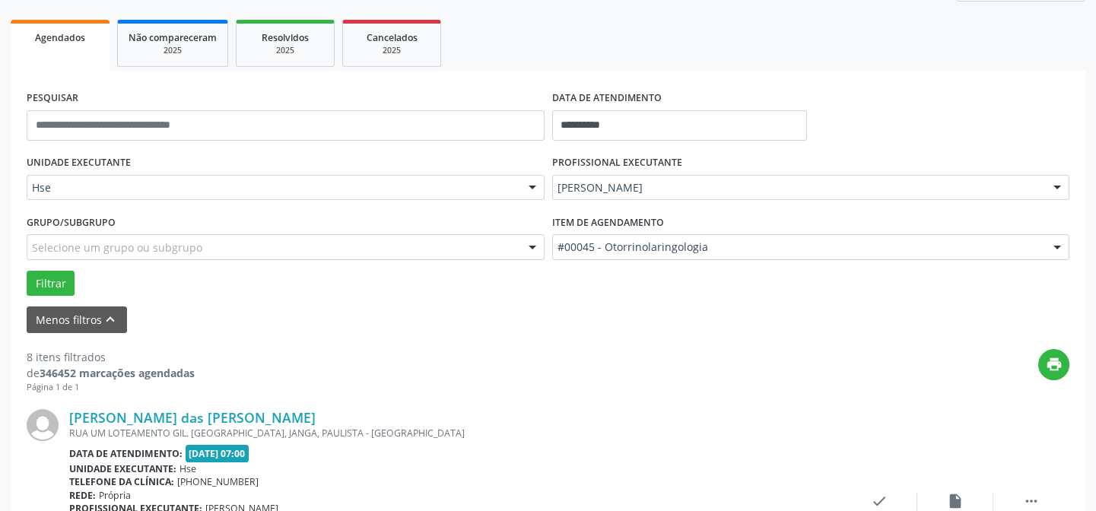
scroll to position [484, 0]
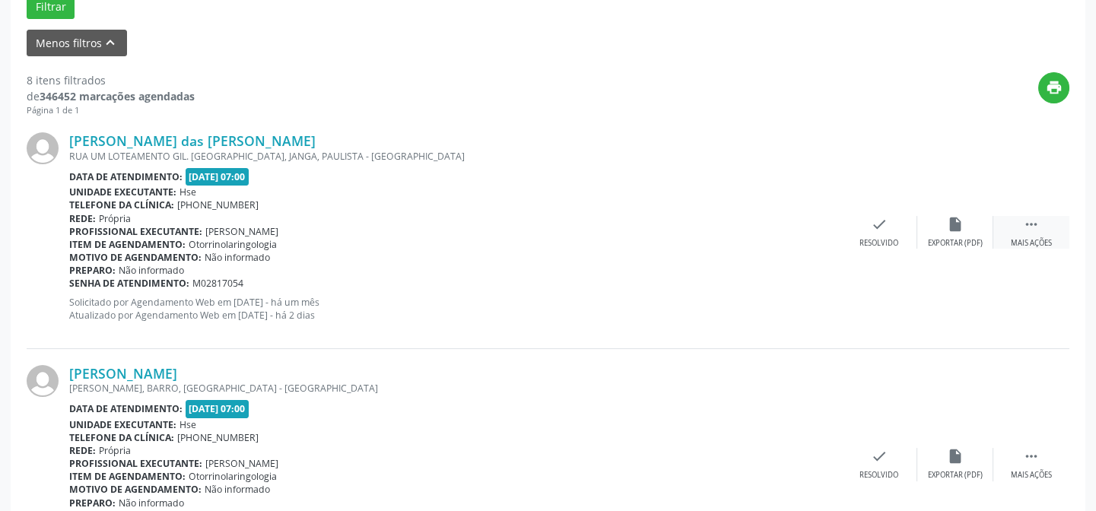
click at [1031, 224] on icon "" at bounding box center [1031, 224] width 17 height 17
click at [954, 218] on icon "alarm_off" at bounding box center [955, 224] width 17 height 17
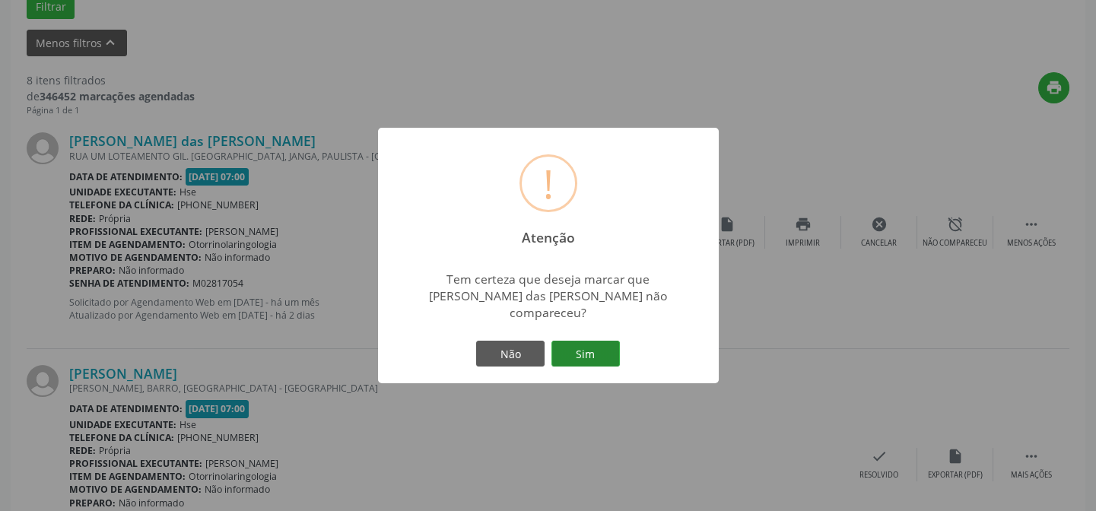
click at [588, 342] on button "Sim" at bounding box center [585, 354] width 68 height 26
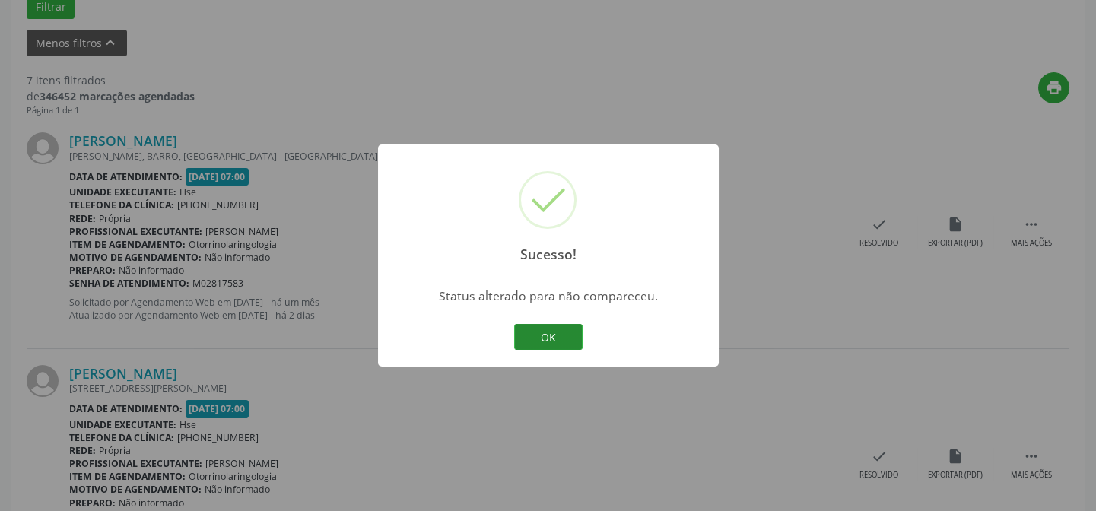
click at [542, 332] on button "OK" at bounding box center [548, 337] width 68 height 26
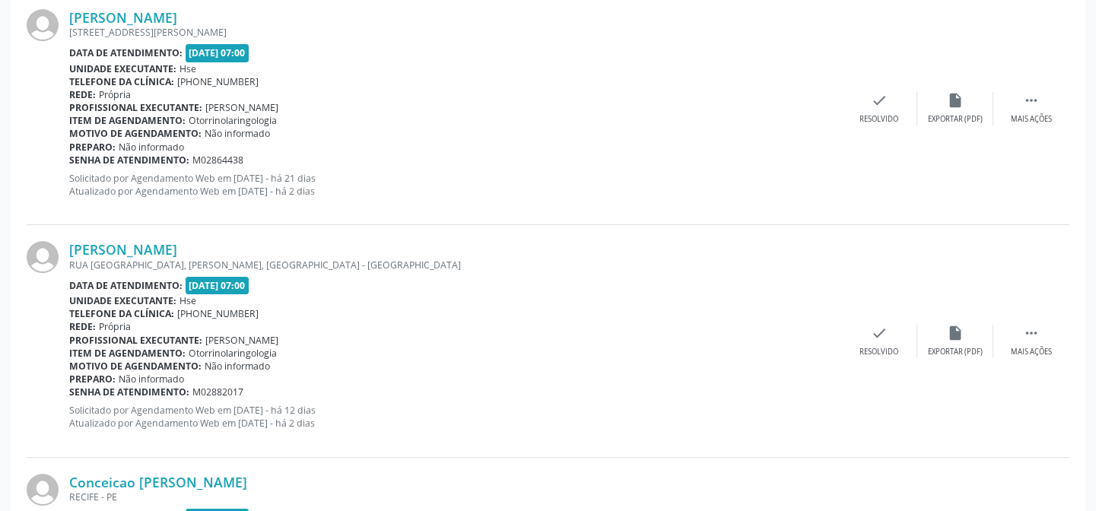
scroll to position [979, 0]
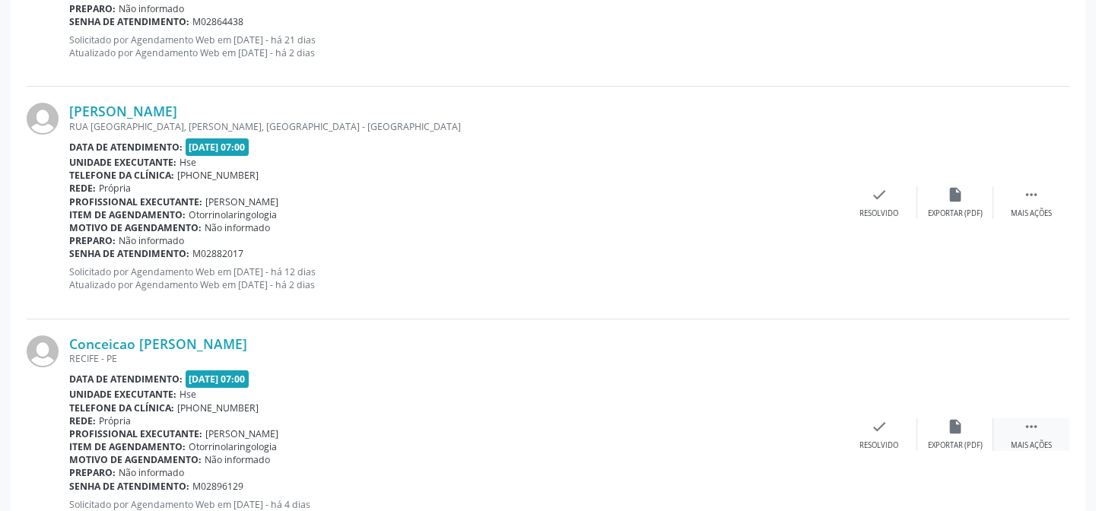
click at [1031, 426] on icon "" at bounding box center [1031, 426] width 17 height 17
click at [949, 427] on icon "alarm_off" at bounding box center [955, 426] width 17 height 17
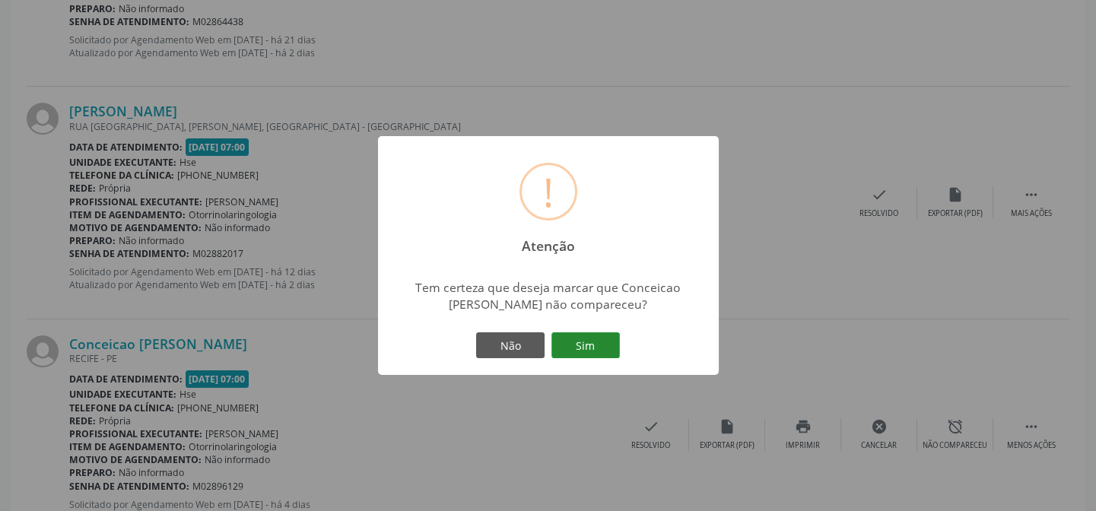
click at [580, 338] on button "Sim" at bounding box center [585, 345] width 68 height 26
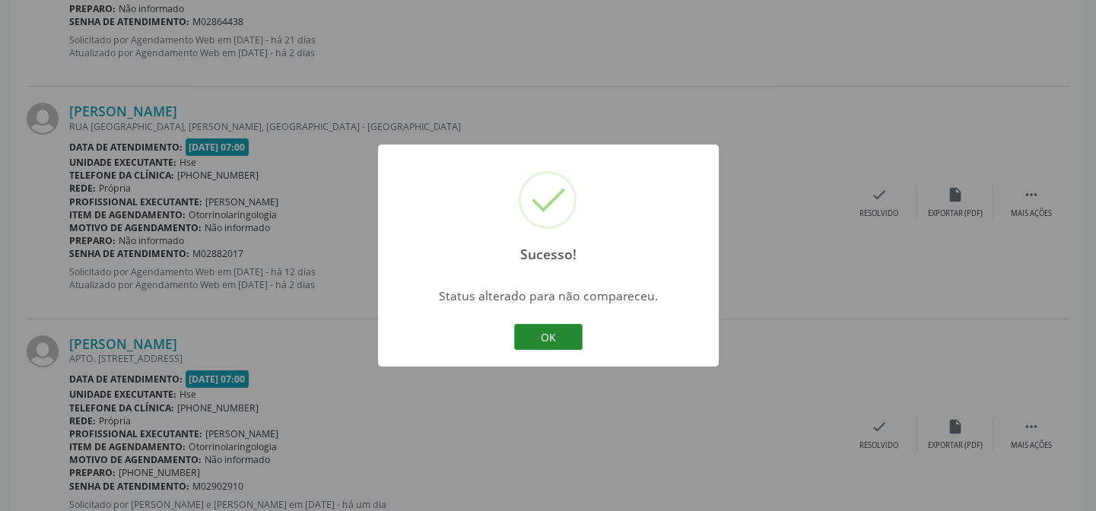
click at [545, 331] on button "OK" at bounding box center [548, 337] width 68 height 26
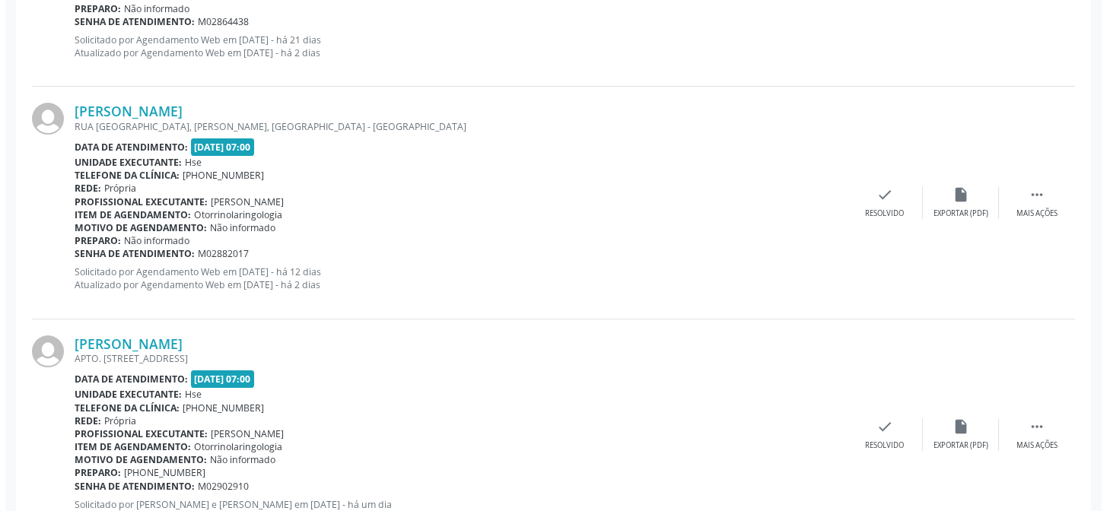
scroll to position [840, 0]
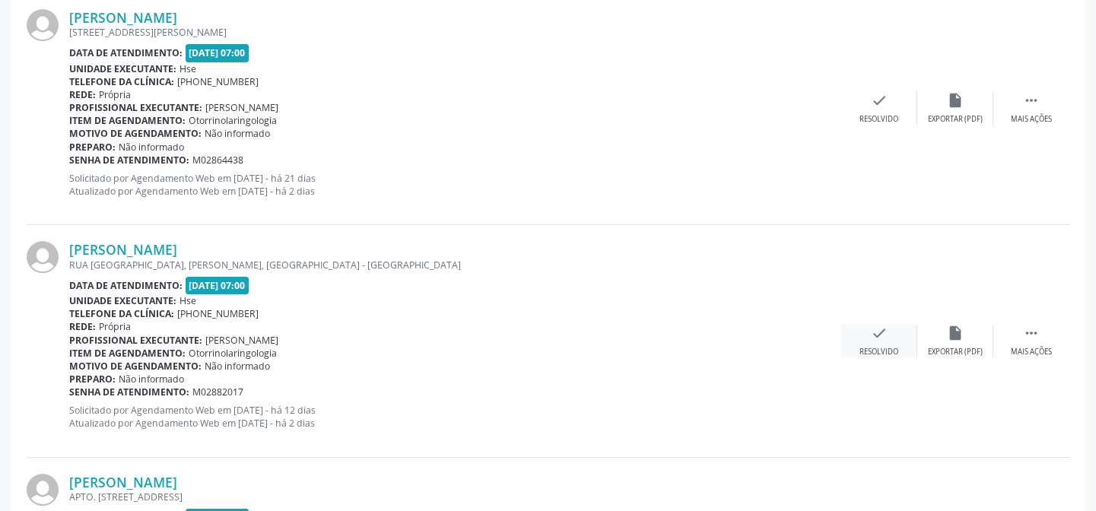
click at [878, 330] on icon "check" at bounding box center [879, 333] width 17 height 17
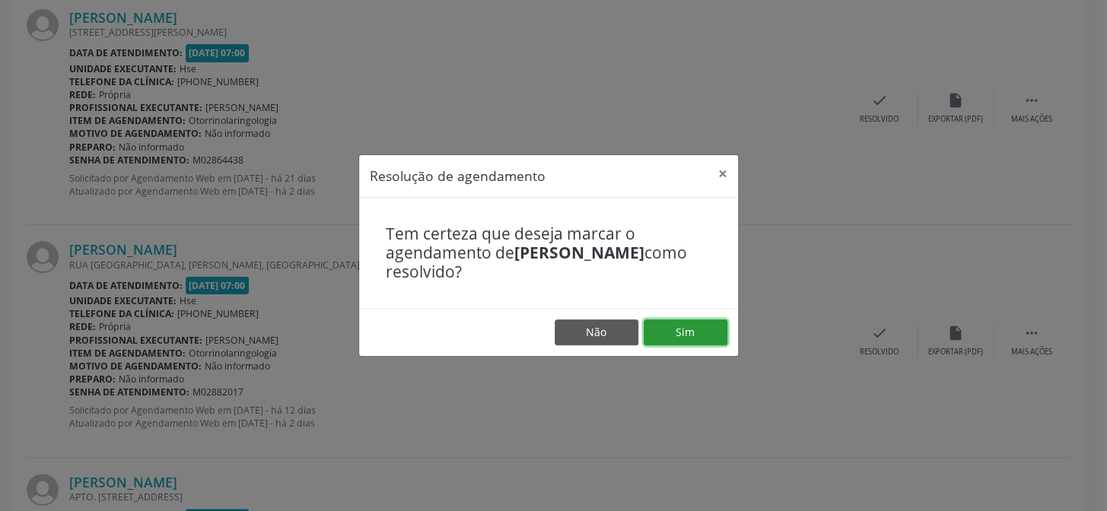
click at [689, 326] on button "Sim" at bounding box center [685, 332] width 84 height 26
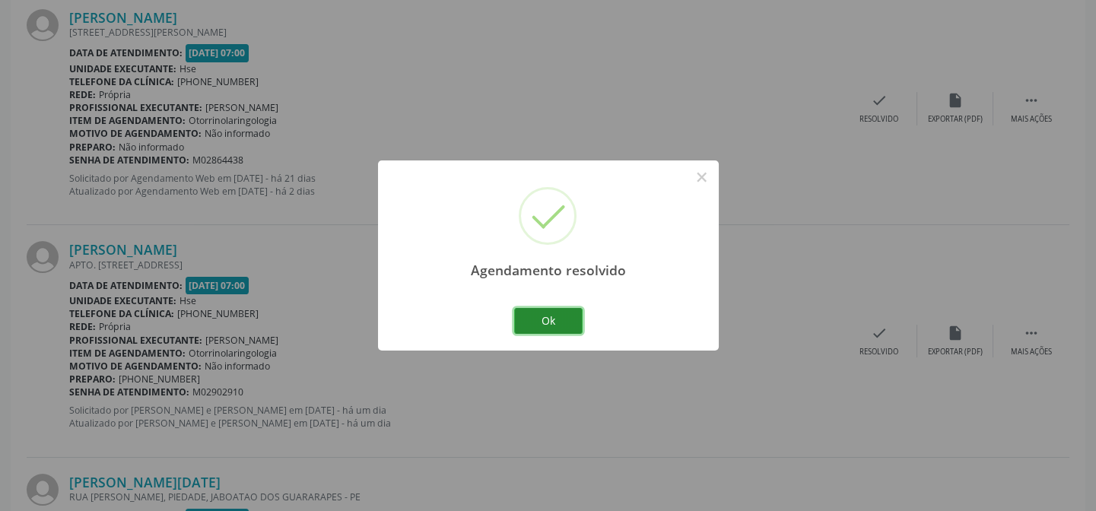
click at [541, 319] on button "Ok" at bounding box center [548, 321] width 68 height 26
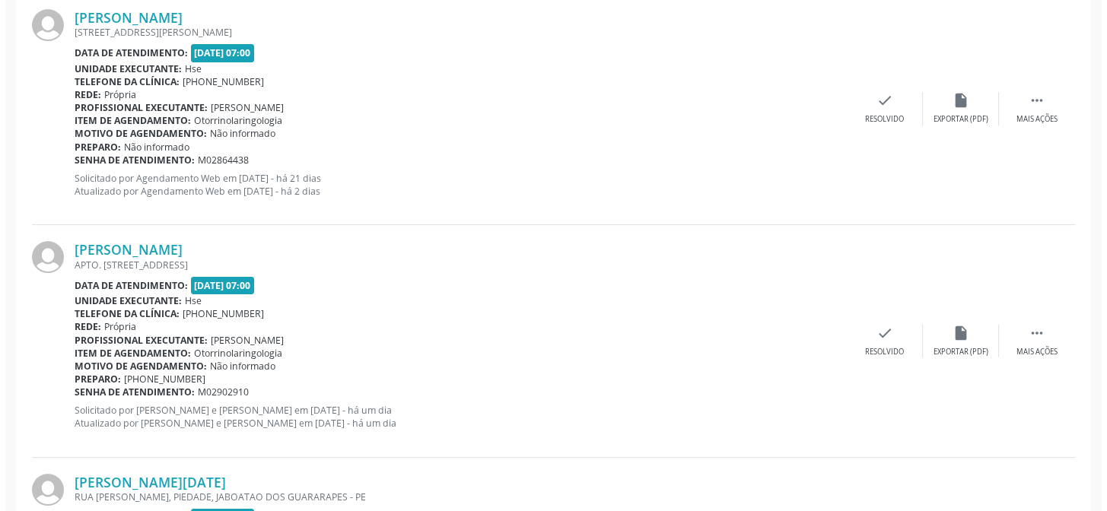
scroll to position [771, 0]
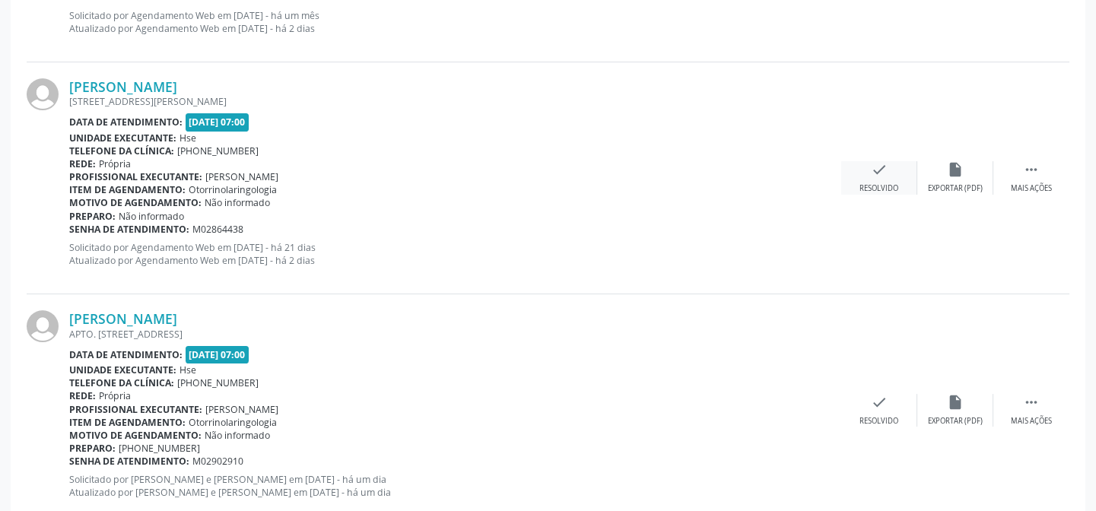
click at [878, 167] on icon "check" at bounding box center [879, 169] width 17 height 17
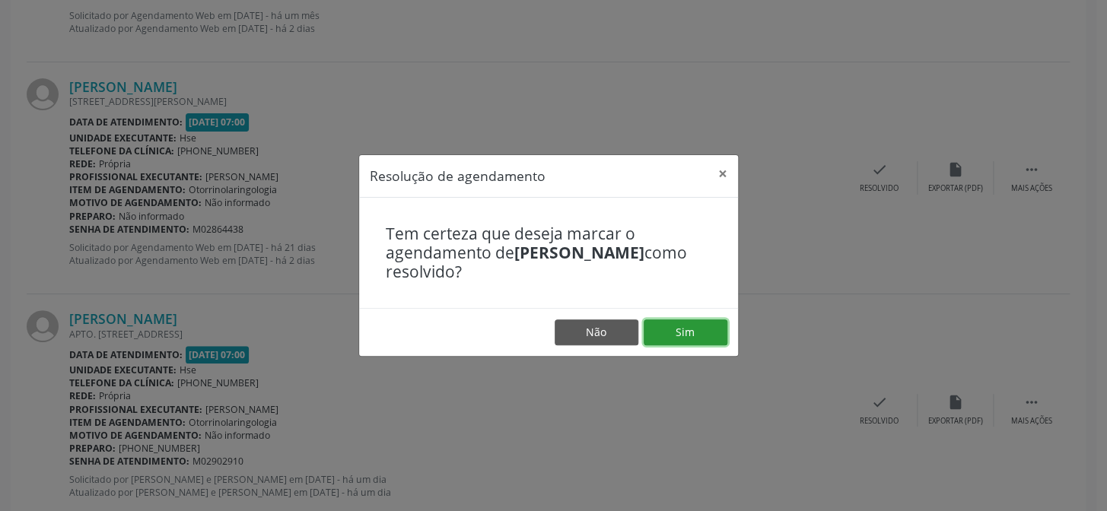
click at [678, 332] on button "Sim" at bounding box center [685, 332] width 84 height 26
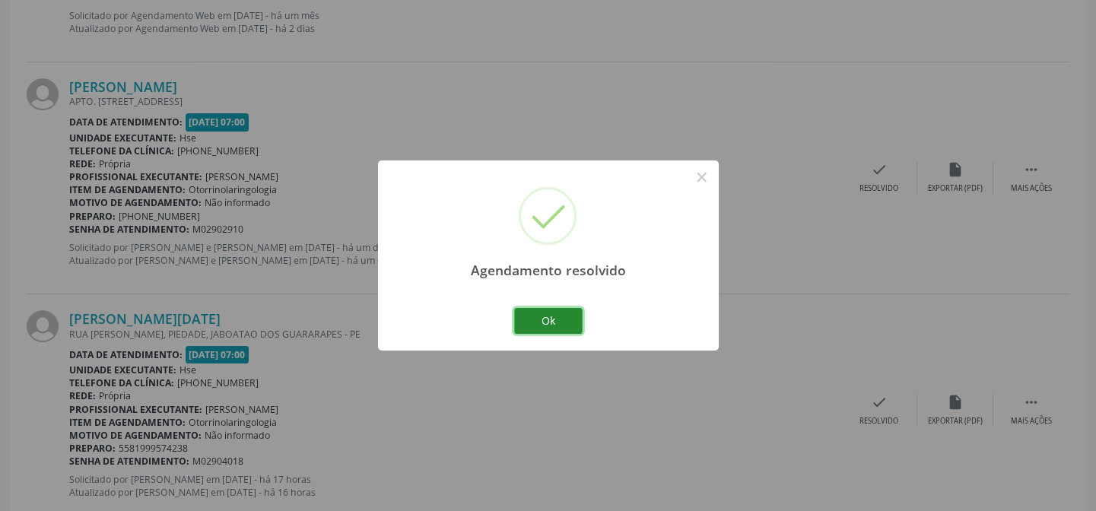
click at [548, 323] on button "Ok" at bounding box center [548, 321] width 68 height 26
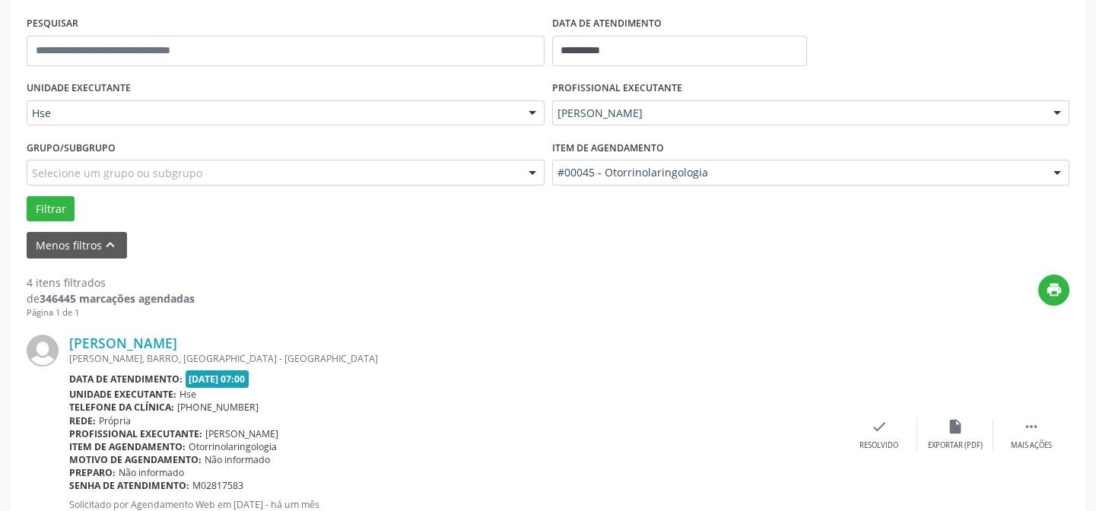
scroll to position [490, 0]
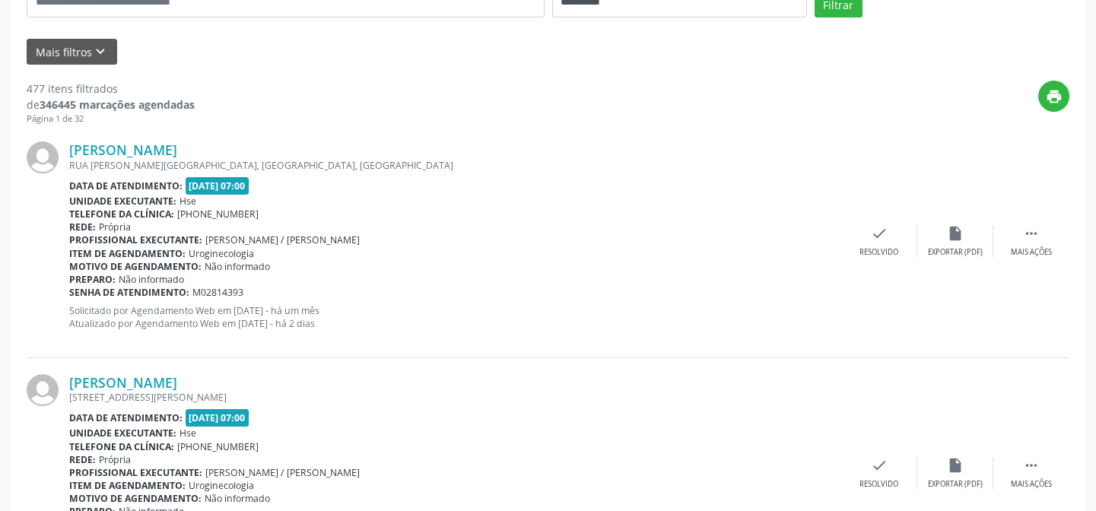
scroll to position [271, 0]
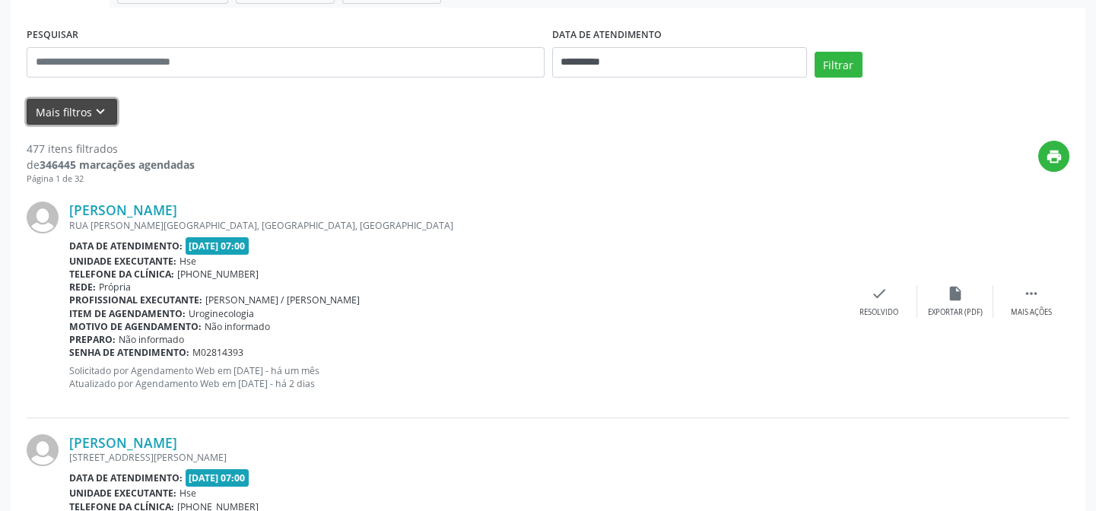
click at [65, 109] on button "Mais filtros keyboard_arrow_down" at bounding box center [72, 112] width 91 height 27
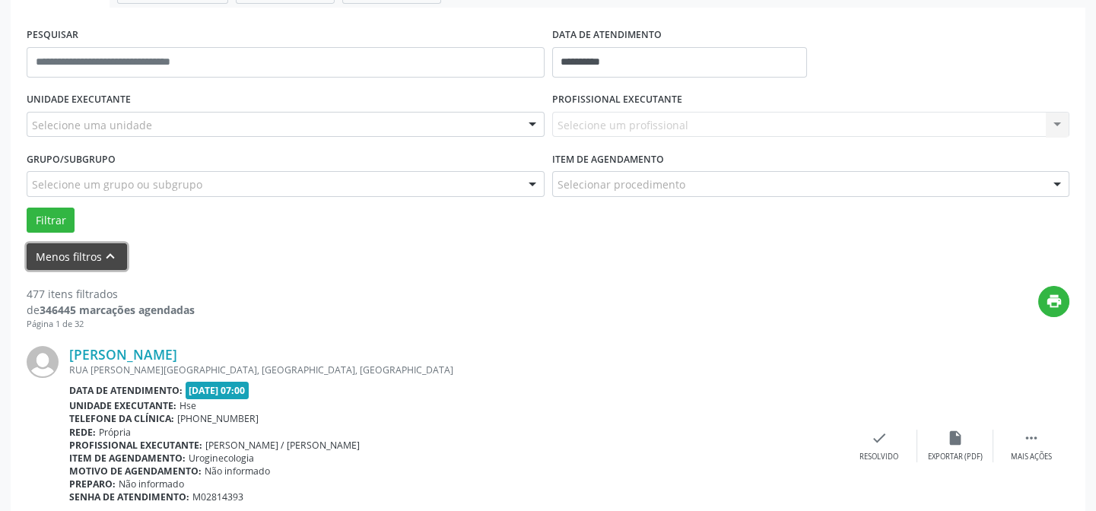
scroll to position [202, 0]
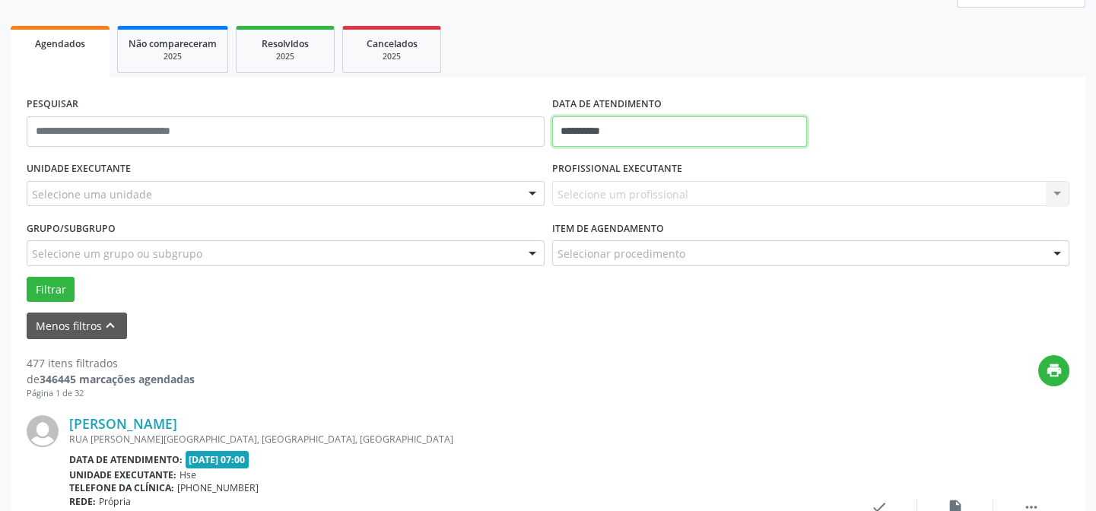
click at [593, 133] on input "**********" at bounding box center [679, 131] width 255 height 30
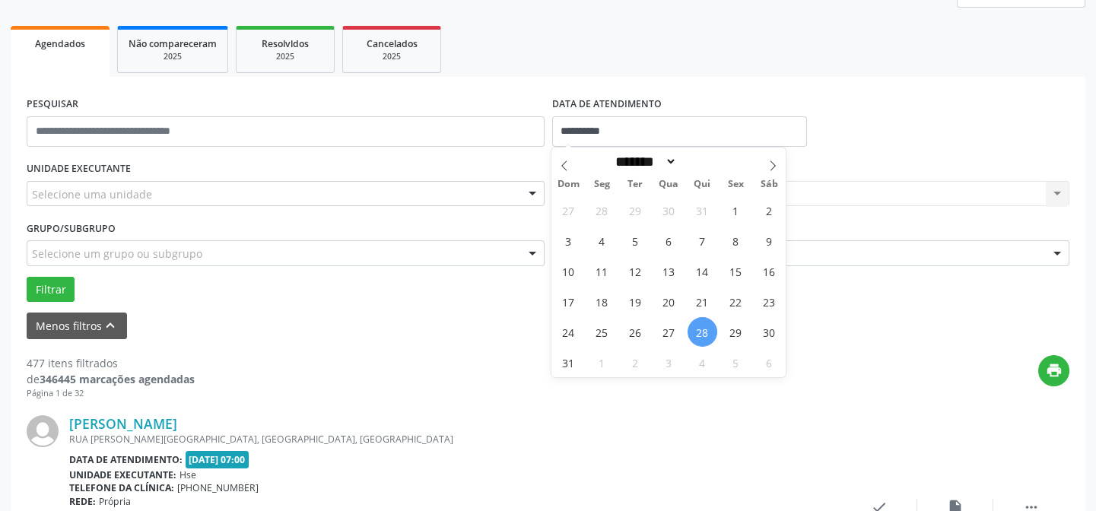
click at [700, 329] on span "28" at bounding box center [703, 332] width 30 height 30
type input "**********"
click at [700, 329] on span "28" at bounding box center [703, 332] width 30 height 30
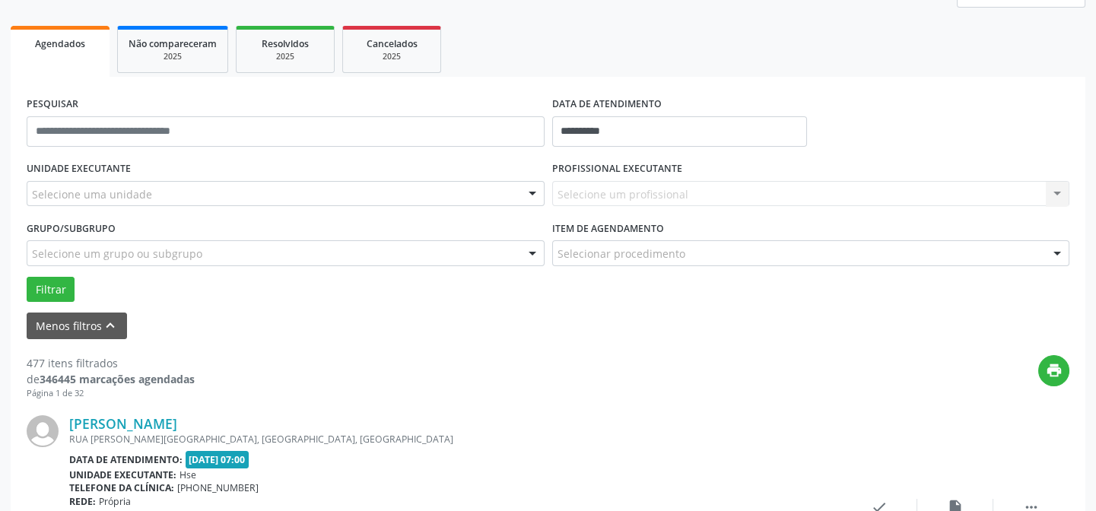
click at [641, 195] on div "Selecione um profissional Nenhum resultado encontrado para: " " Não há nenhuma …" at bounding box center [811, 194] width 518 height 26
click at [640, 186] on div "Selecione um profissional Nenhum resultado encontrado para: " " Não há nenhuma …" at bounding box center [811, 194] width 518 height 26
click at [699, 190] on div "Selecione um profissional Nenhum resultado encontrado para: " " Não há nenhuma …" at bounding box center [811, 194] width 518 height 26
drag, startPoint x: 567, startPoint y: 205, endPoint x: 568, endPoint y: 217, distance: 11.5
click at [567, 214] on div "PROFISSIONAL EXECUTANTE Selecione um profissional Nenhum resultado encontrado p…" at bounding box center [811, 186] width 526 height 59
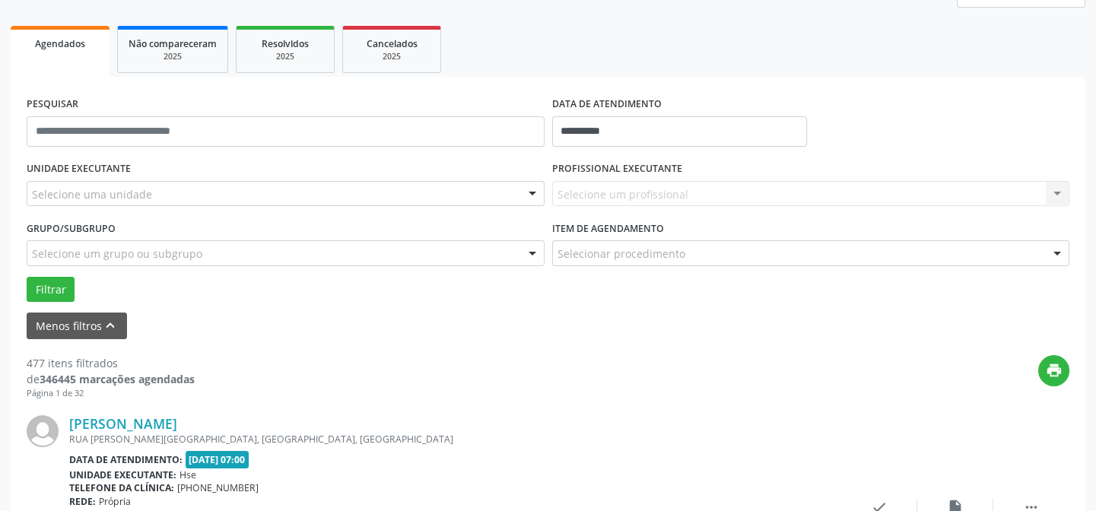
click at [88, 184] on div "Selecione uma unidade" at bounding box center [286, 194] width 518 height 26
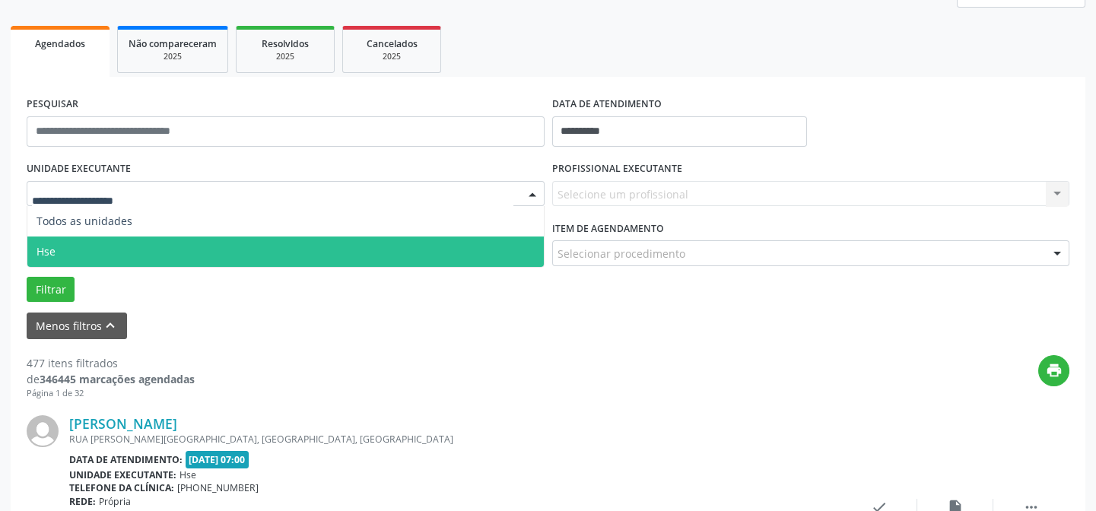
click at [99, 243] on span "Hse" at bounding box center [285, 252] width 516 height 30
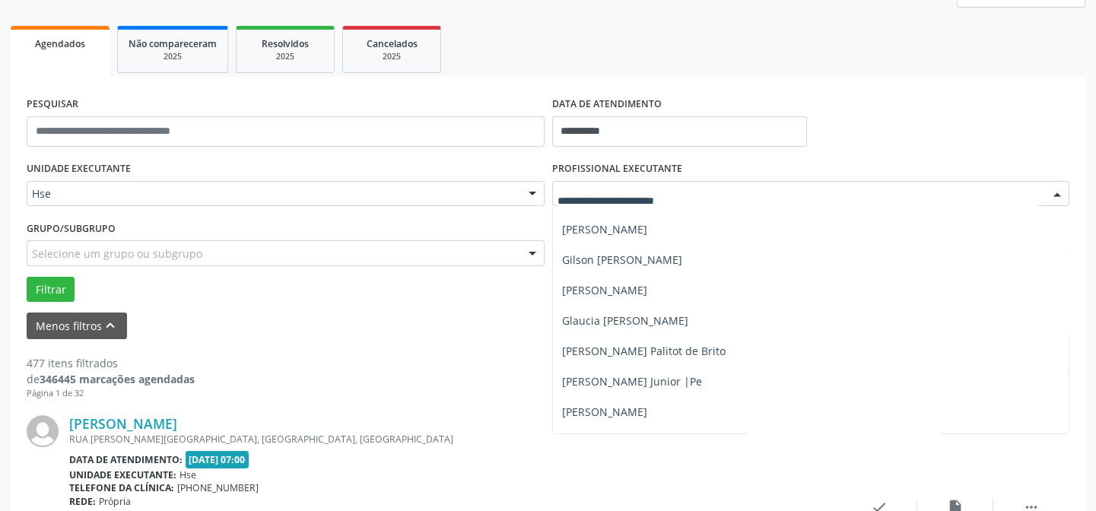
scroll to position [3871, 0]
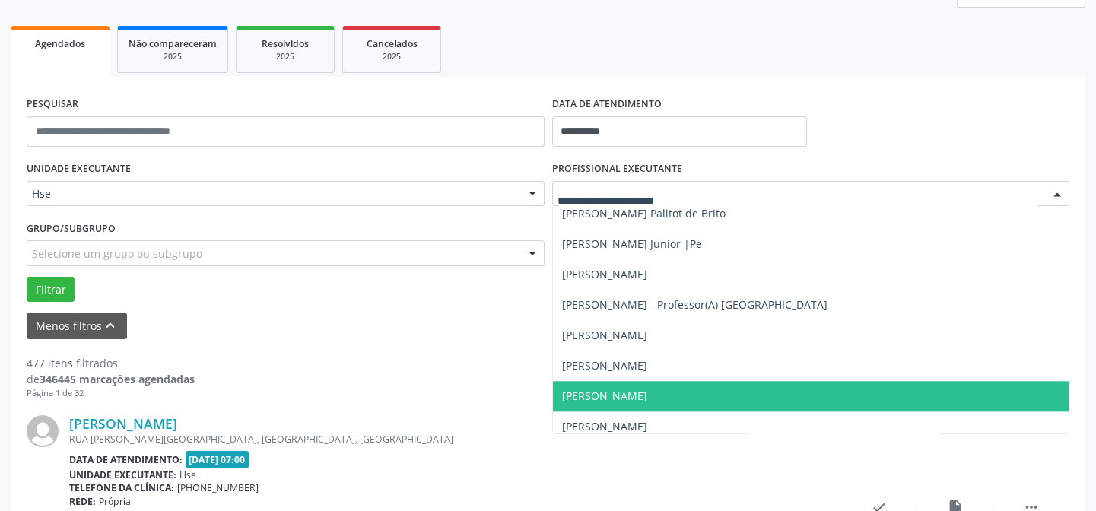
click at [600, 395] on span "Hebert Barbosa Ferreira" at bounding box center [604, 396] width 85 height 14
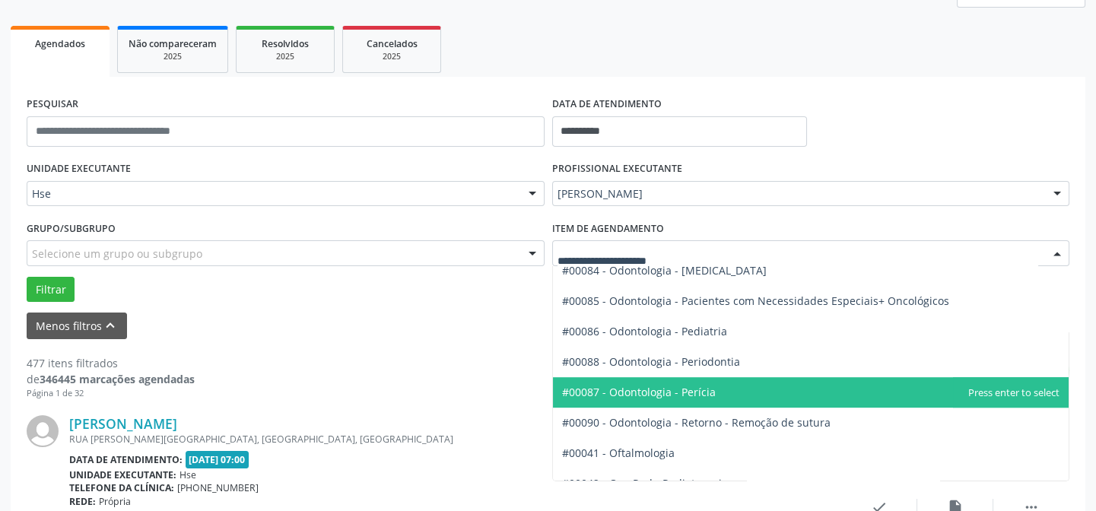
scroll to position [2005, 0]
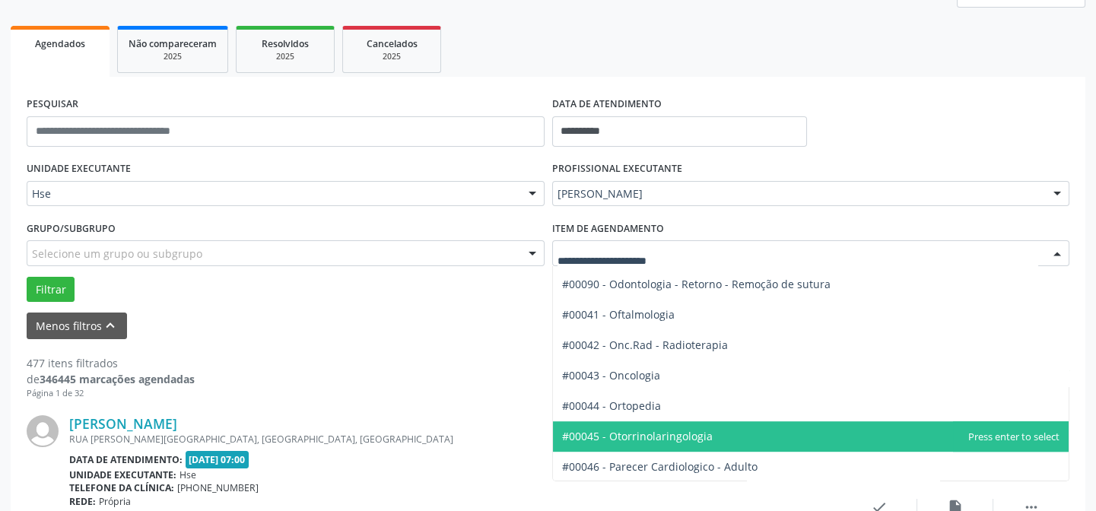
click at [634, 434] on span "#00045 - Otorrinolaringologia" at bounding box center [637, 436] width 151 height 14
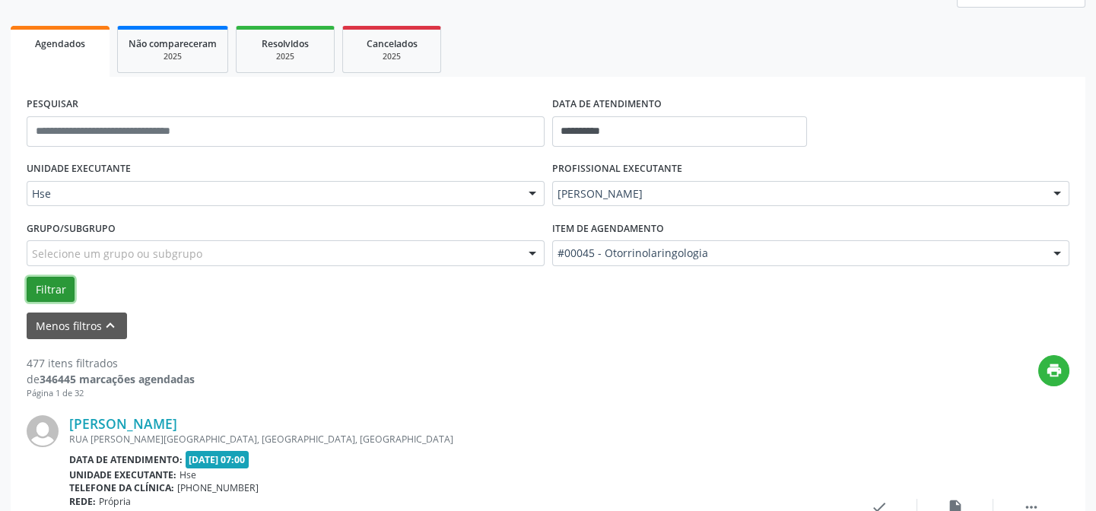
click at [58, 289] on button "Filtrar" at bounding box center [51, 290] width 48 height 26
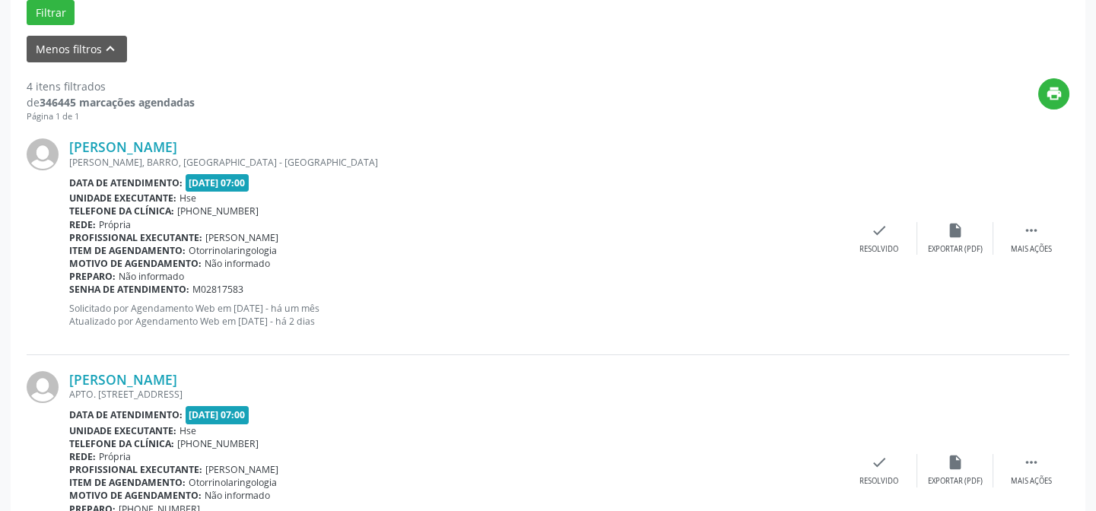
scroll to position [340, 0]
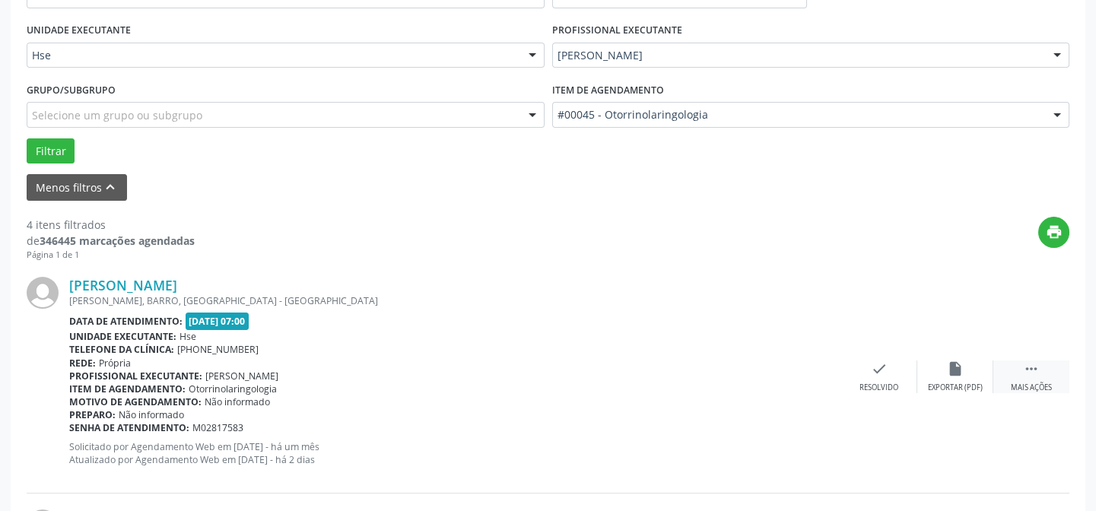
click at [1032, 373] on icon "" at bounding box center [1031, 368] width 17 height 17
click at [953, 365] on icon "alarm_off" at bounding box center [955, 368] width 17 height 17
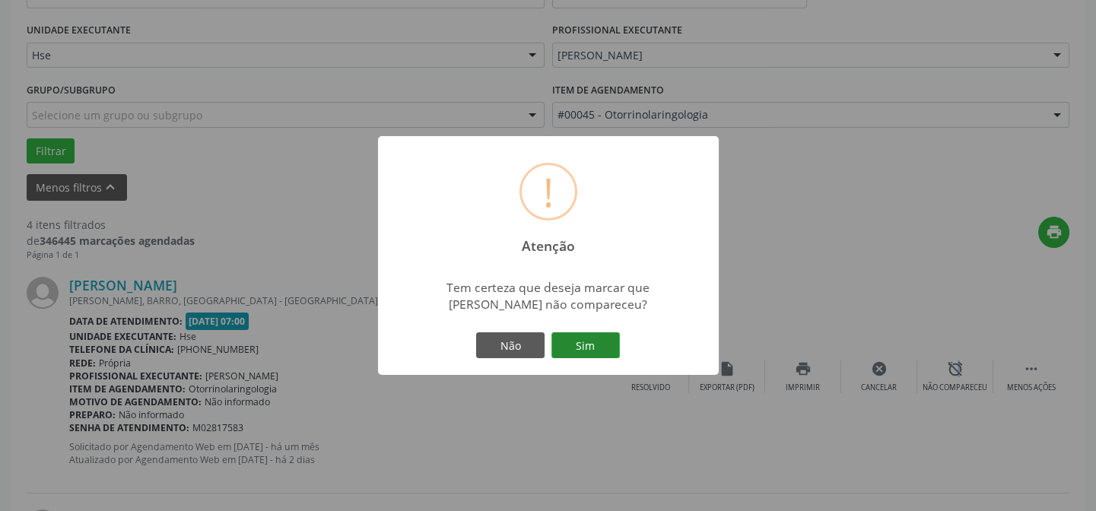
click at [580, 341] on button "Sim" at bounding box center [585, 345] width 68 height 26
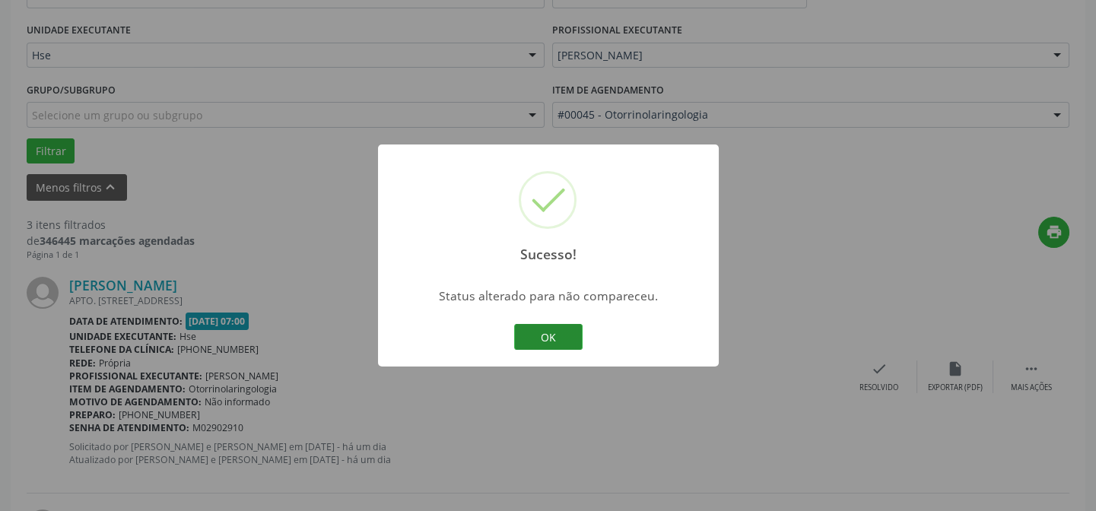
click at [550, 333] on button "OK" at bounding box center [548, 337] width 68 height 26
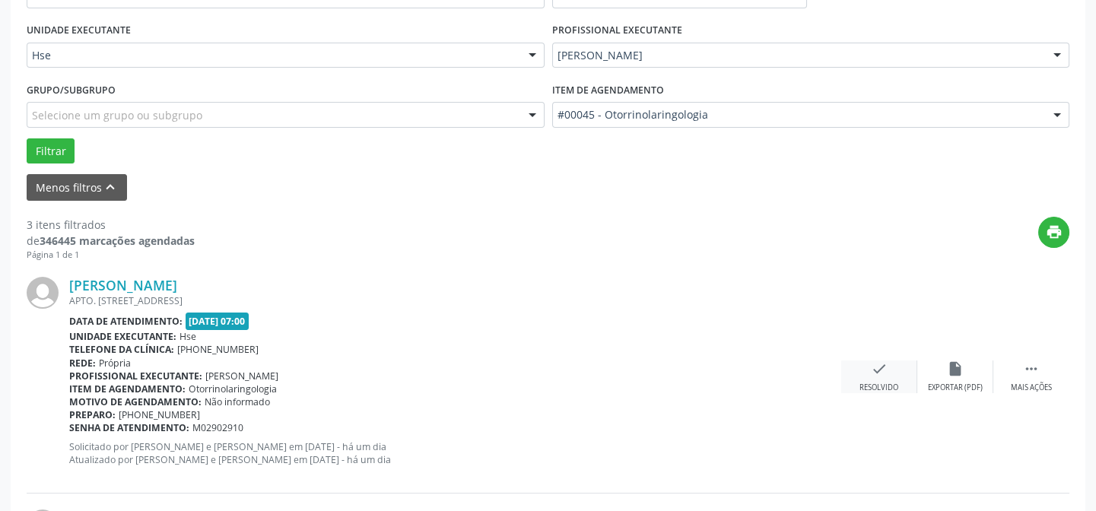
click at [877, 367] on icon "check" at bounding box center [879, 368] width 17 height 17
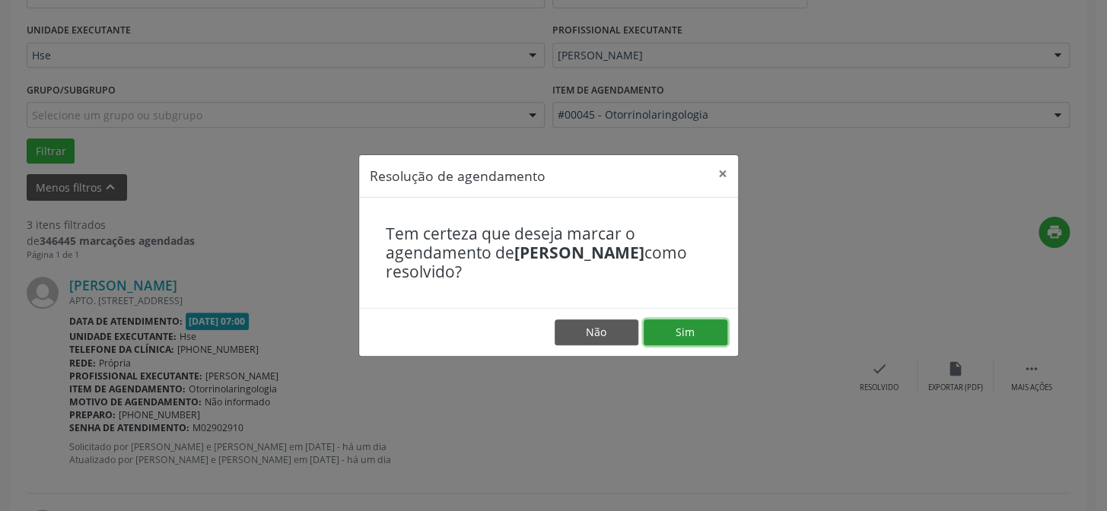
click at [683, 332] on button "Sim" at bounding box center [685, 332] width 84 height 26
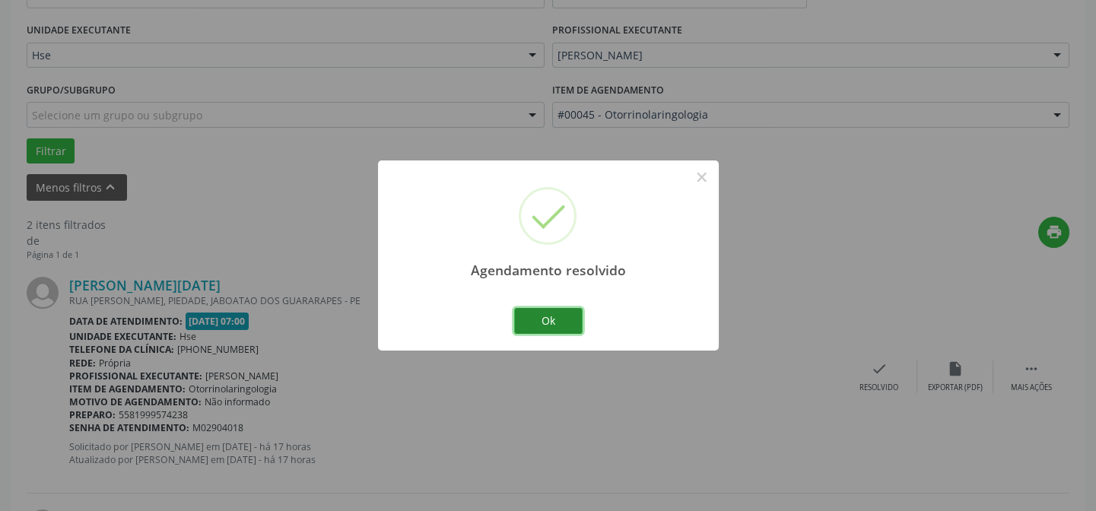
click at [542, 319] on button "Ok" at bounding box center [548, 321] width 68 height 26
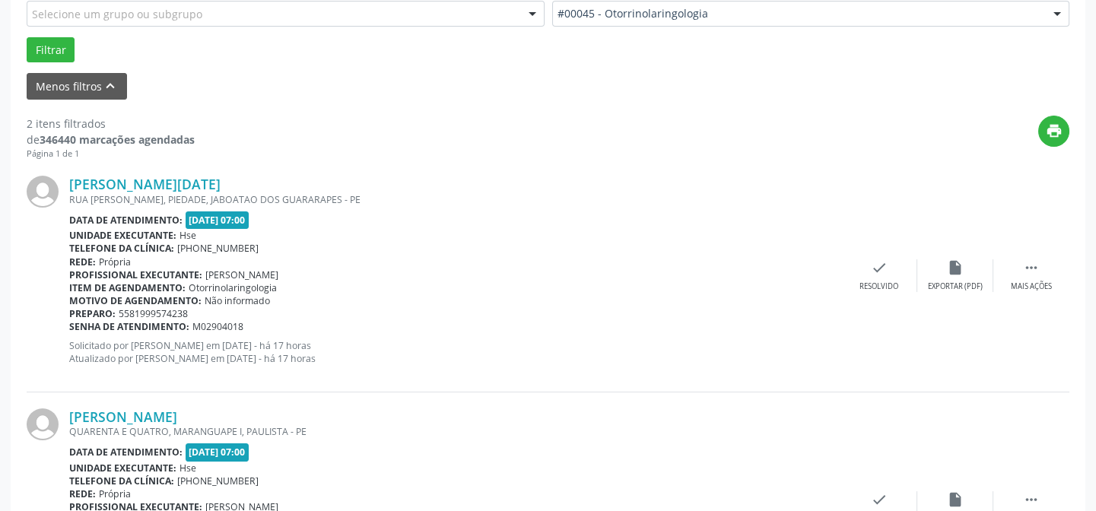
scroll to position [510, 0]
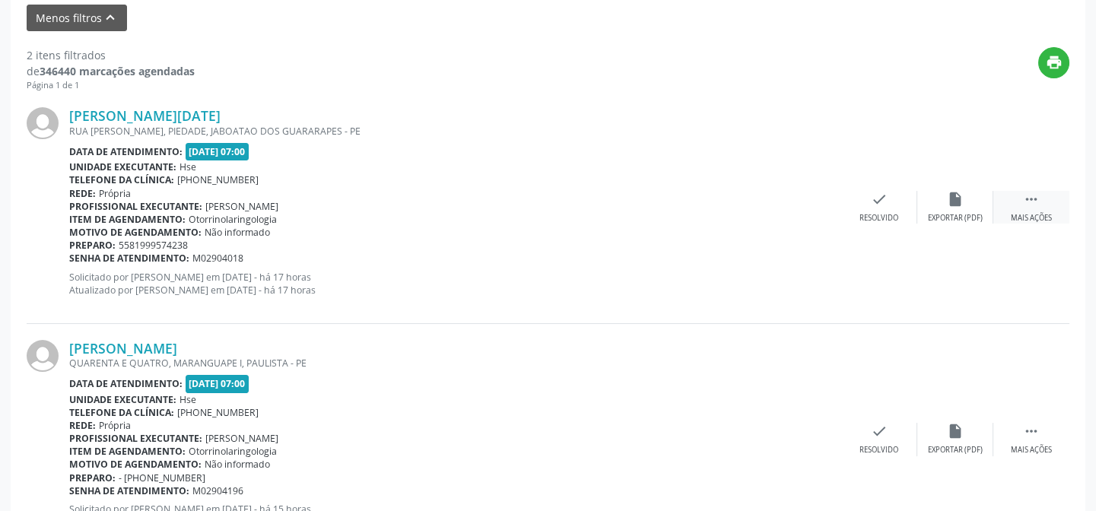
click at [1028, 198] on icon "" at bounding box center [1031, 199] width 17 height 17
click at [950, 194] on icon "alarm_off" at bounding box center [955, 199] width 17 height 17
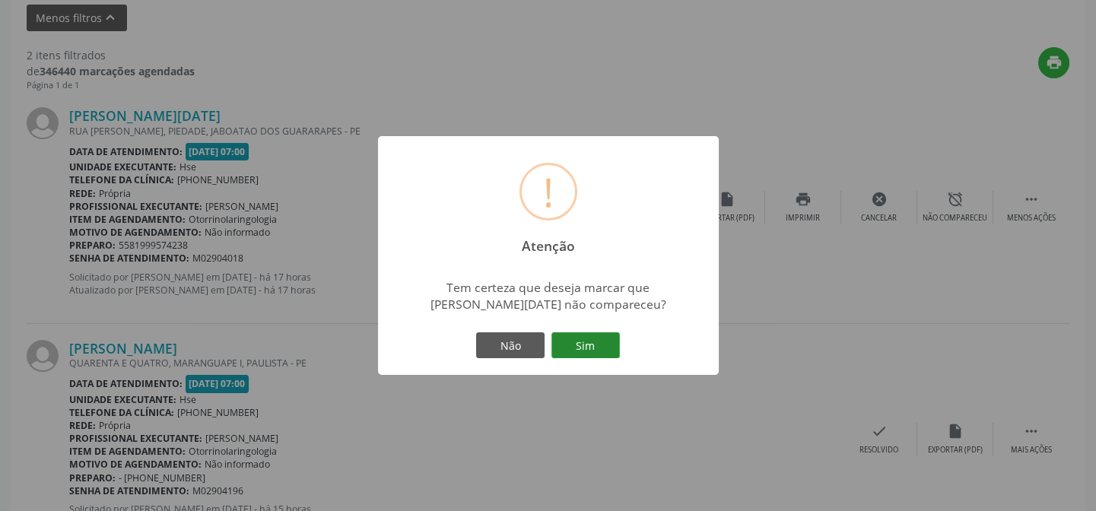
click at [585, 341] on button "Sim" at bounding box center [585, 345] width 68 height 26
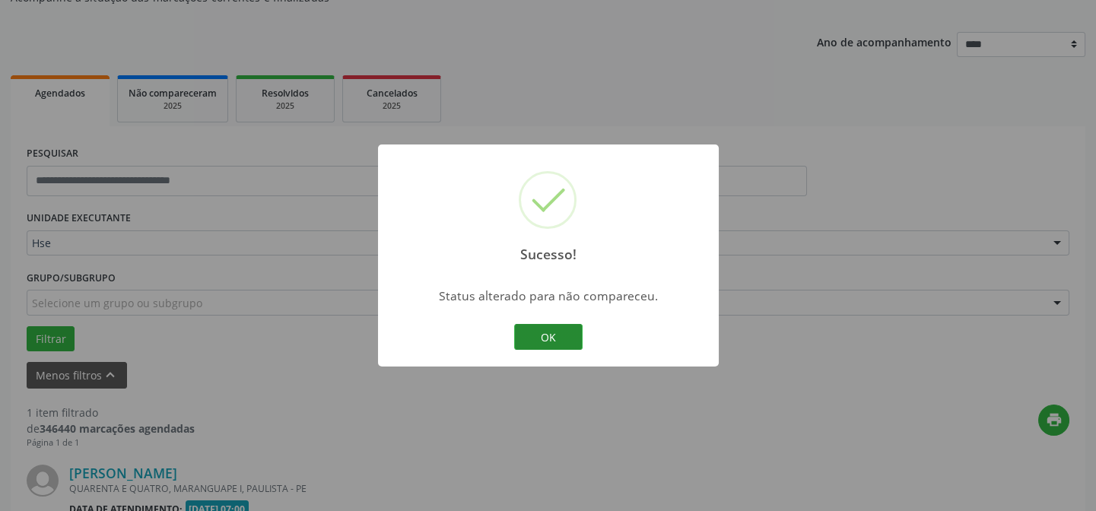
scroll to position [348, 0]
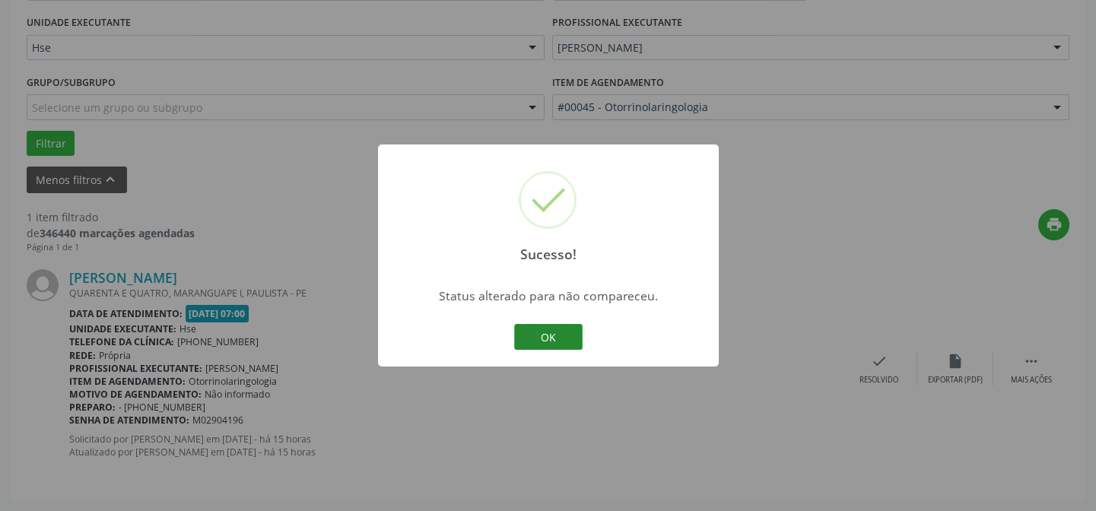
click at [555, 329] on button "OK" at bounding box center [548, 337] width 68 height 26
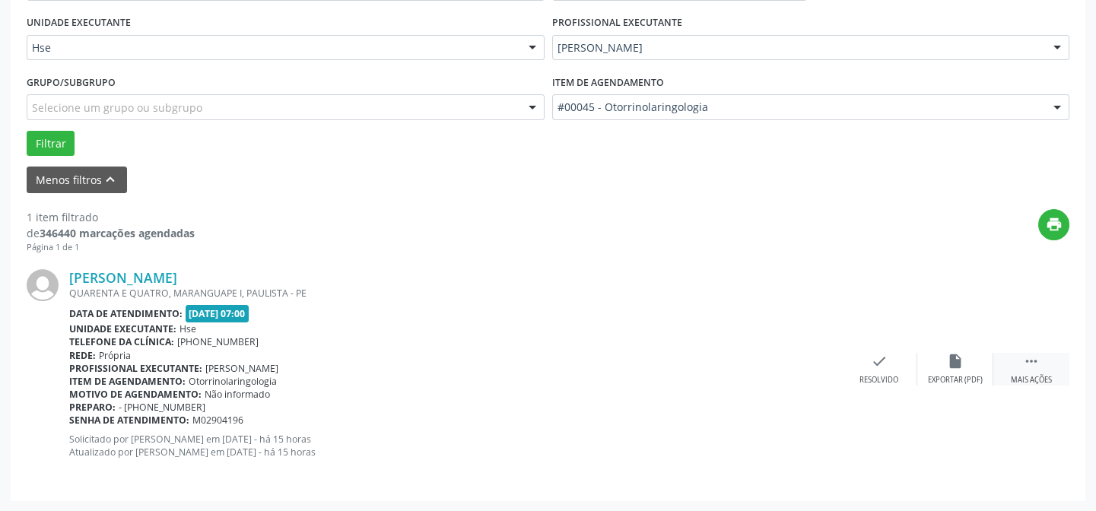
click at [1029, 359] on icon "" at bounding box center [1031, 361] width 17 height 17
click at [951, 358] on icon "alarm_off" at bounding box center [955, 361] width 17 height 17
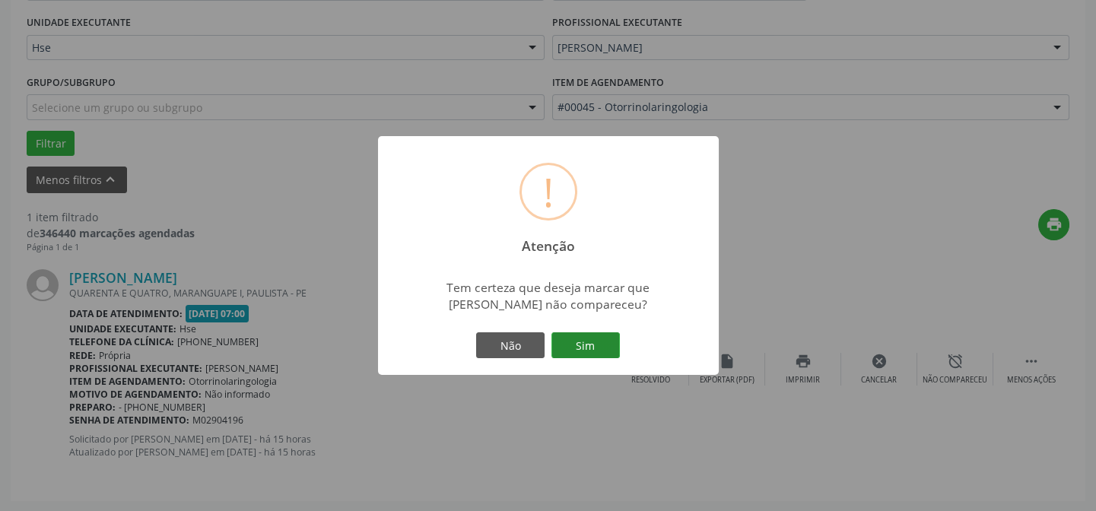
click at [586, 345] on button "Sim" at bounding box center [585, 345] width 68 height 26
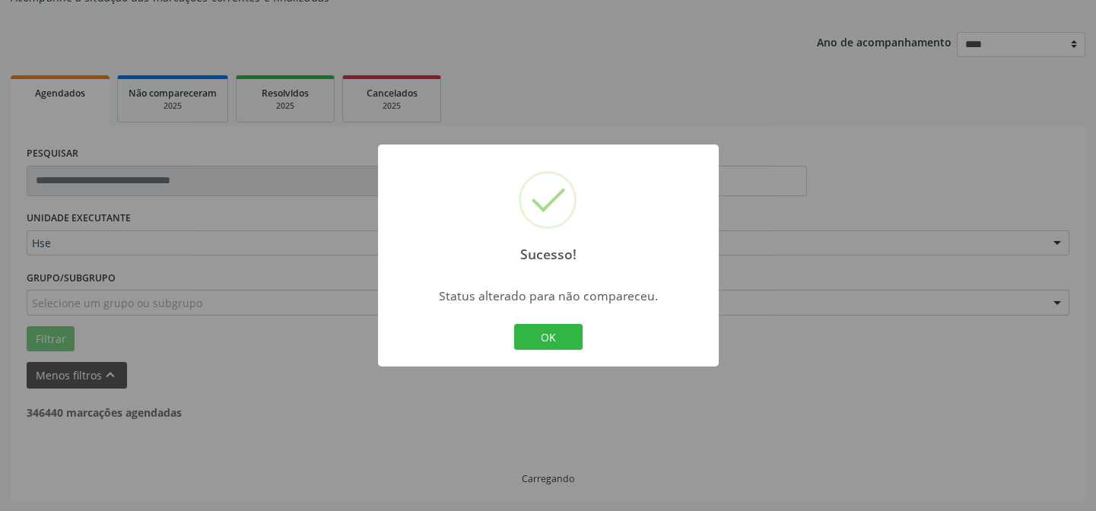
scroll to position [103, 0]
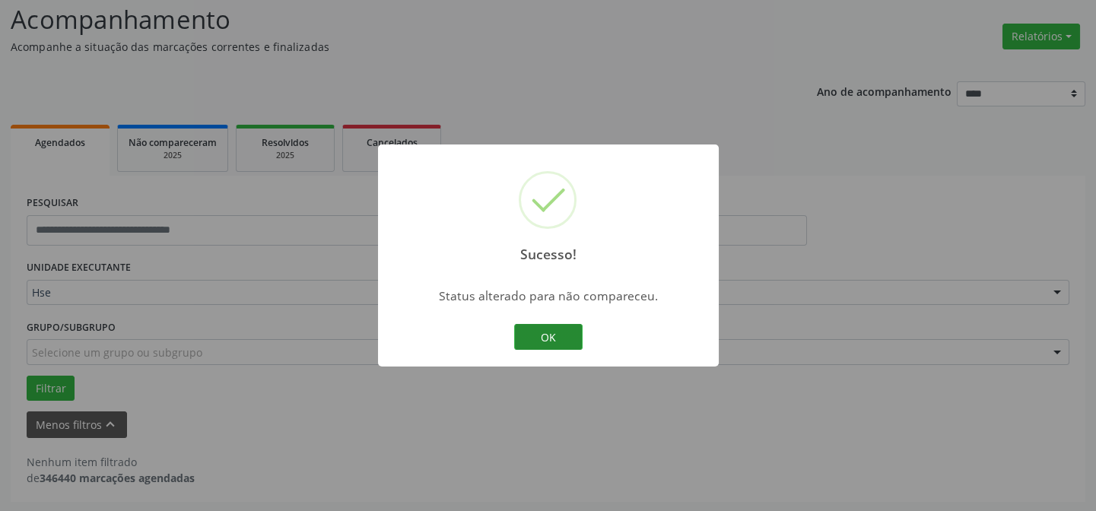
click at [548, 331] on button "OK" at bounding box center [548, 337] width 68 height 26
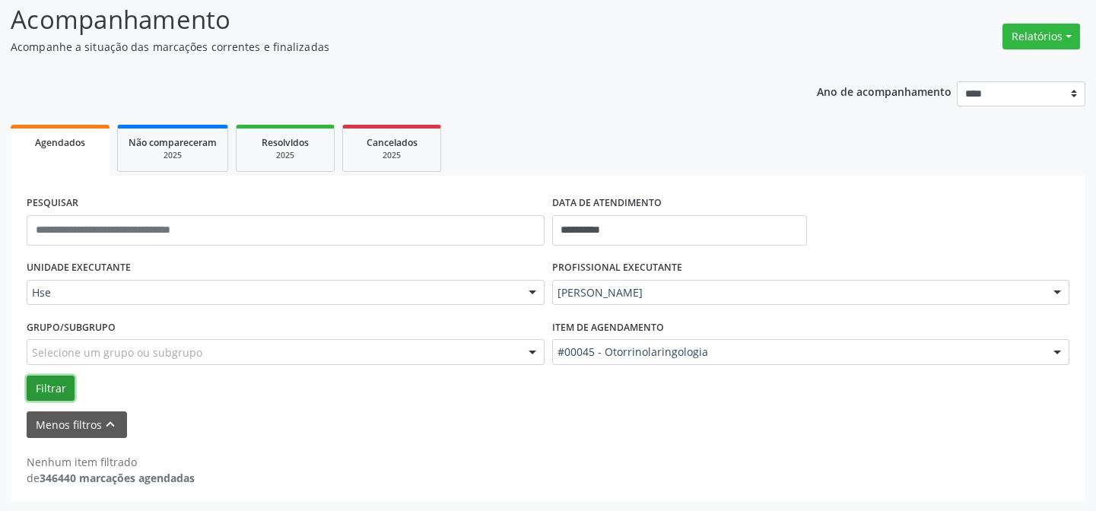
click at [45, 385] on button "Filtrar" at bounding box center [51, 389] width 48 height 26
click at [46, 385] on button "Filtrar" at bounding box center [51, 389] width 48 height 26
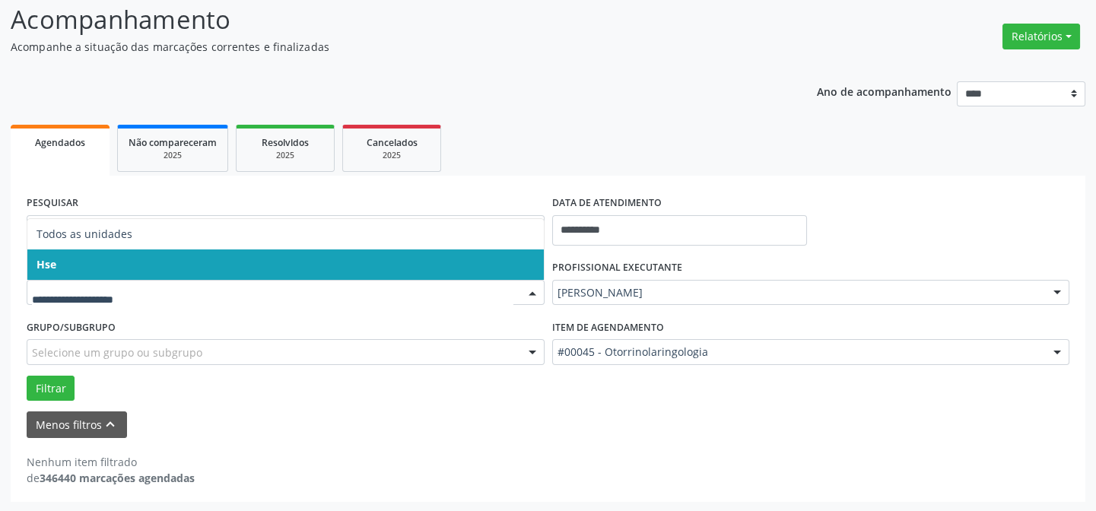
click at [113, 312] on input "text" at bounding box center [272, 300] width 481 height 30
click at [111, 285] on input "text" at bounding box center [272, 300] width 481 height 30
click at [121, 276] on span "Hse" at bounding box center [285, 264] width 516 height 30
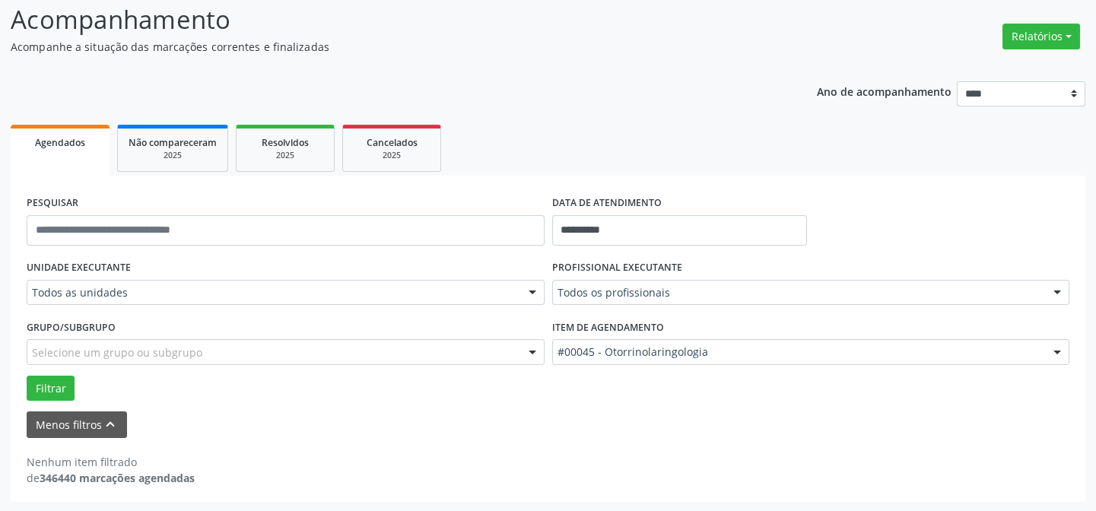
click at [115, 310] on div "UNIDADE EXECUTANTE Todos as unidades Todos as unidades Hse Nenhum resultado enc…" at bounding box center [286, 285] width 526 height 59
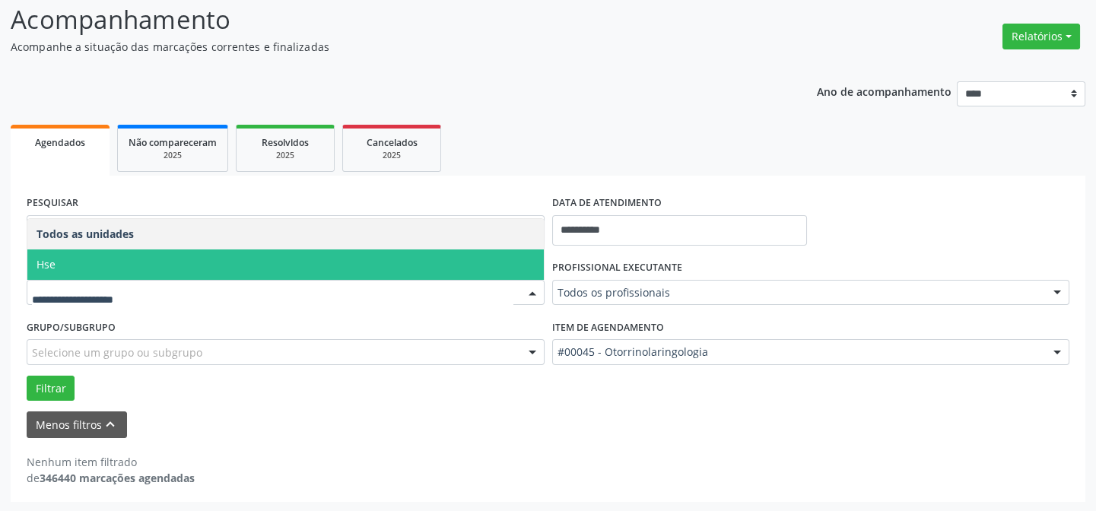
click at [106, 268] on span "Hse" at bounding box center [285, 264] width 516 height 30
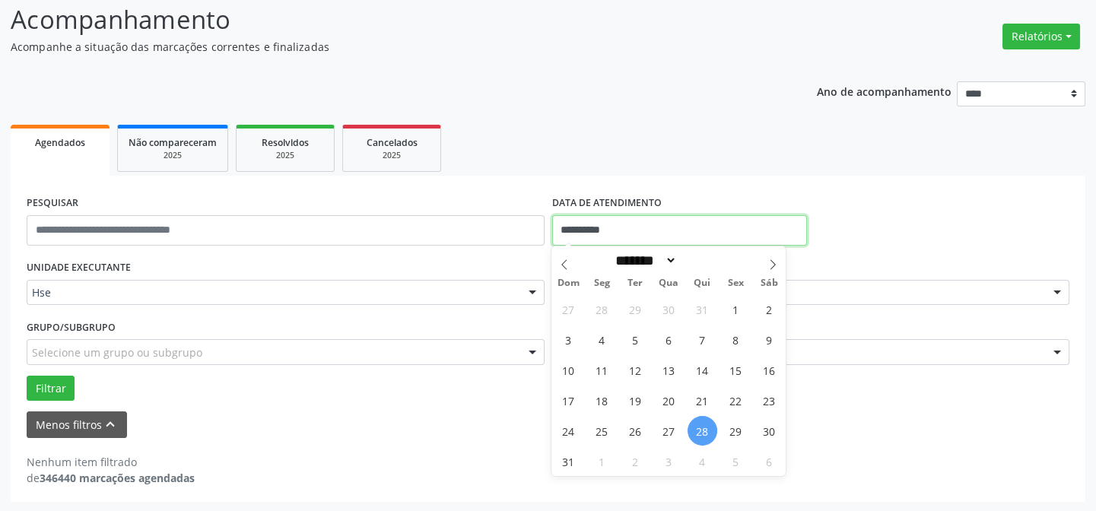
click at [583, 227] on input "**********" at bounding box center [679, 230] width 255 height 30
click at [700, 429] on span "28" at bounding box center [703, 431] width 30 height 30
type input "**********"
click at [700, 429] on span "28" at bounding box center [703, 431] width 30 height 30
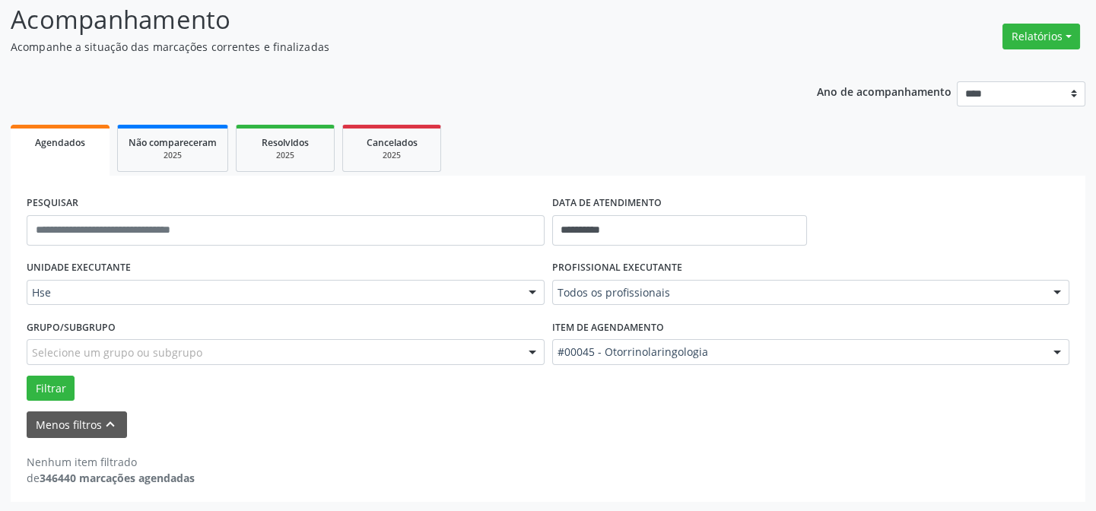
click at [1053, 289] on div at bounding box center [1057, 294] width 23 height 26
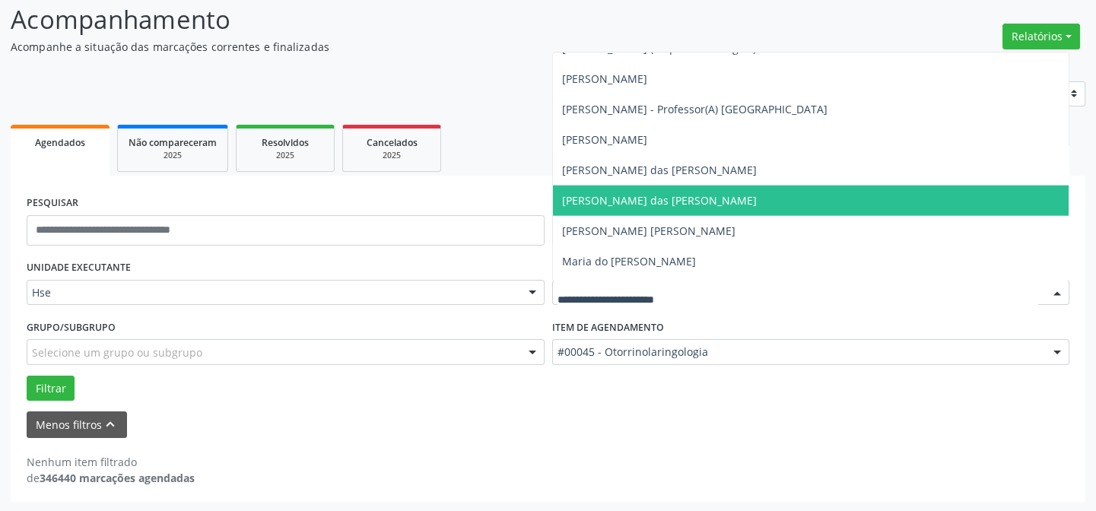
scroll to position [8158, 0]
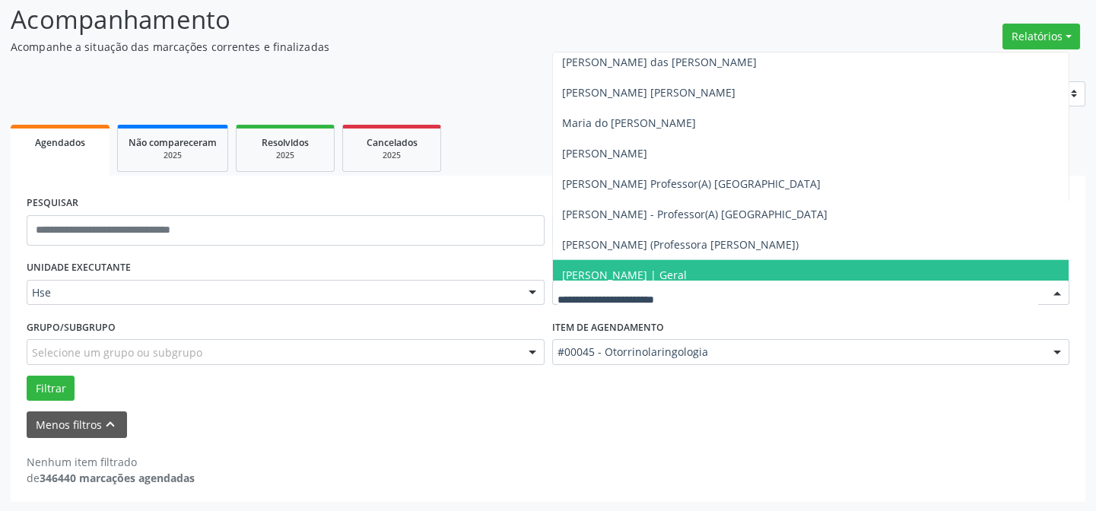
click at [630, 275] on span "Marineide Bezerra Colaco Ramos | Geral" at bounding box center [624, 275] width 125 height 14
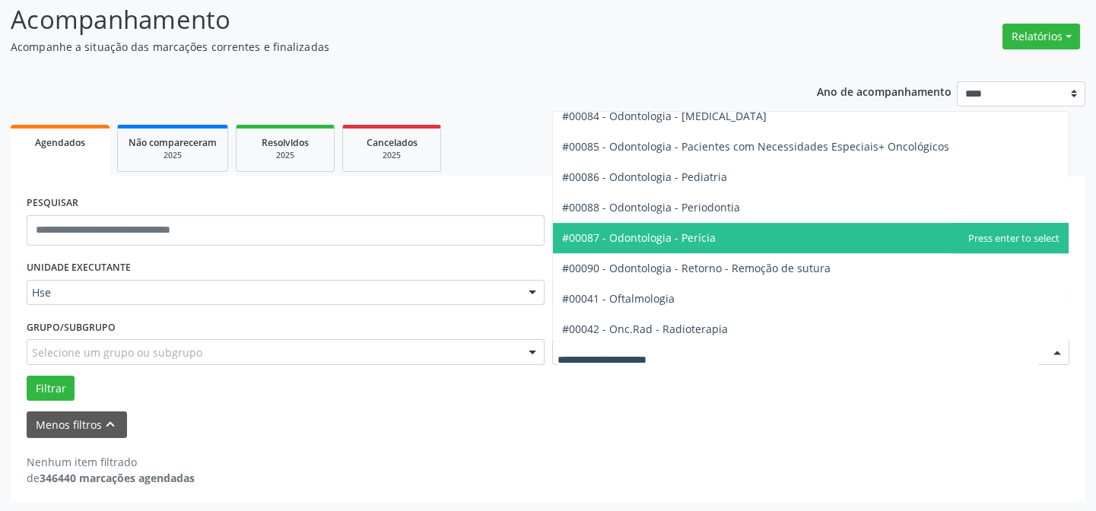
scroll to position [1936, 0]
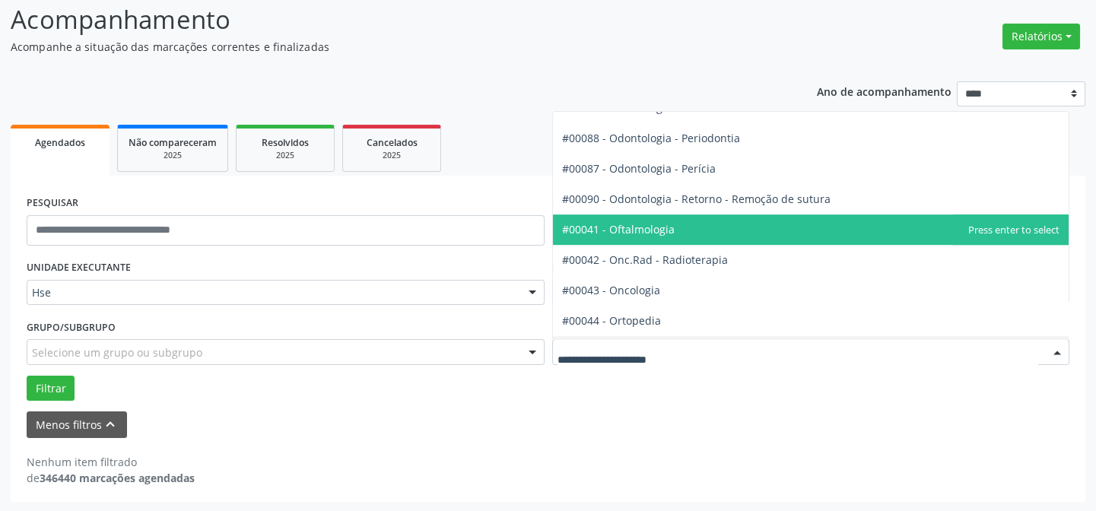
click at [634, 226] on span "#00041 - Oftalmologia" at bounding box center [618, 229] width 113 height 14
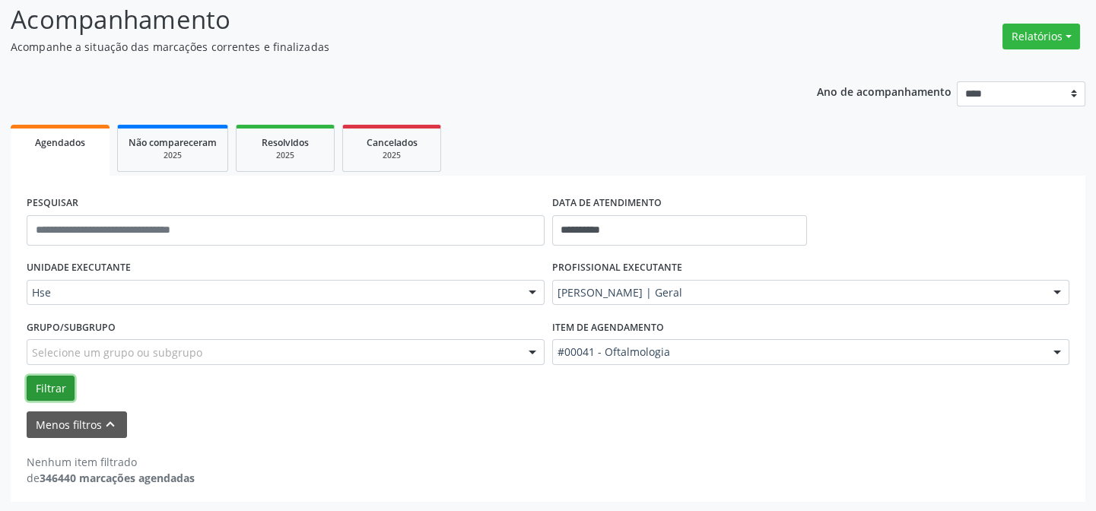
click at [44, 385] on button "Filtrar" at bounding box center [51, 389] width 48 height 26
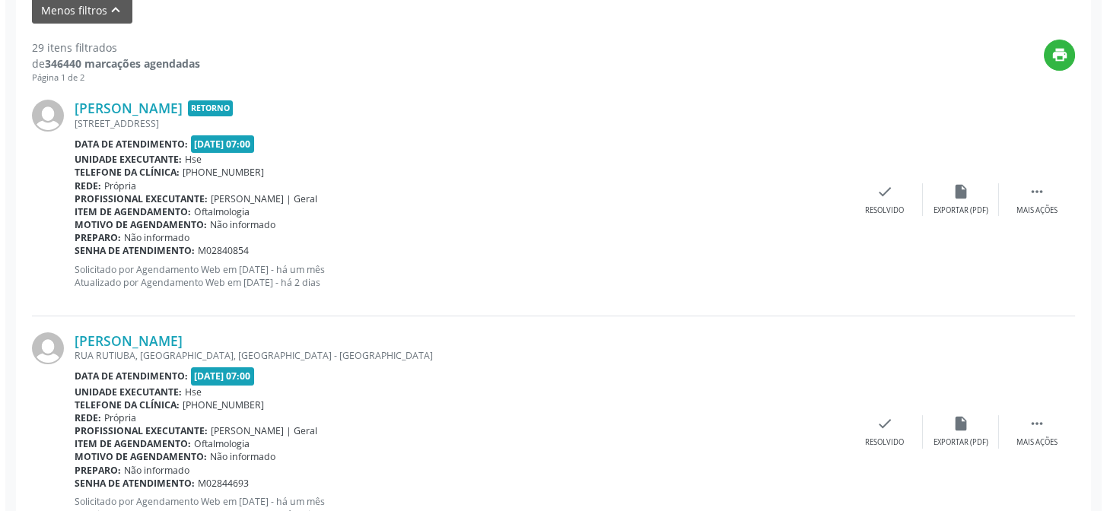
scroll to position [380, 0]
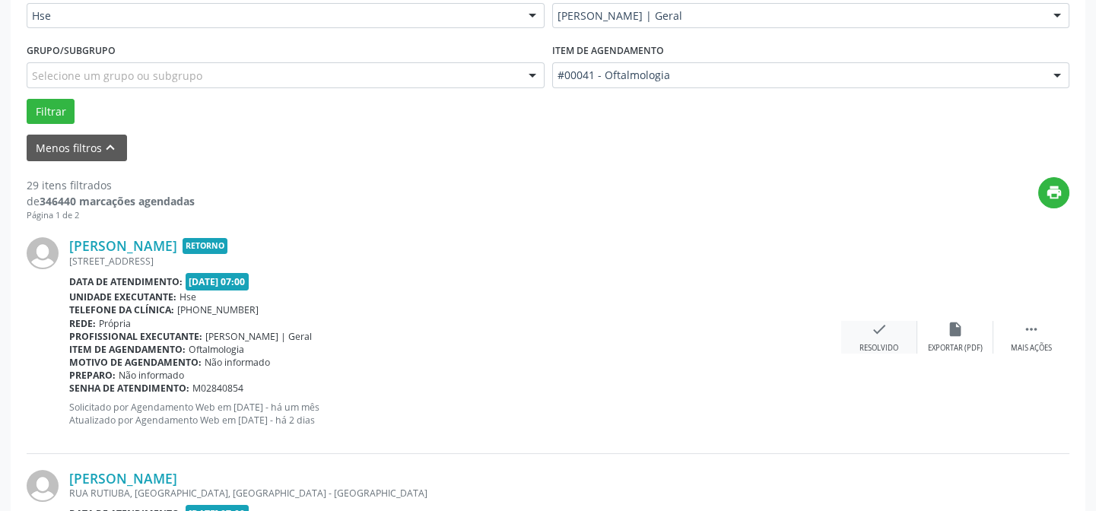
click at [876, 329] on icon "check" at bounding box center [879, 329] width 17 height 17
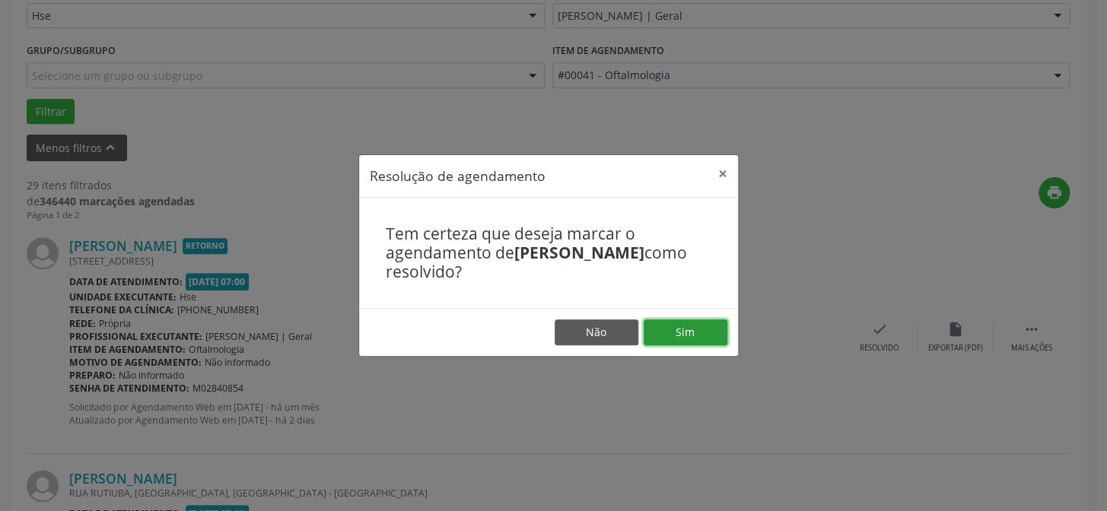
click at [677, 328] on button "Sim" at bounding box center [685, 332] width 84 height 26
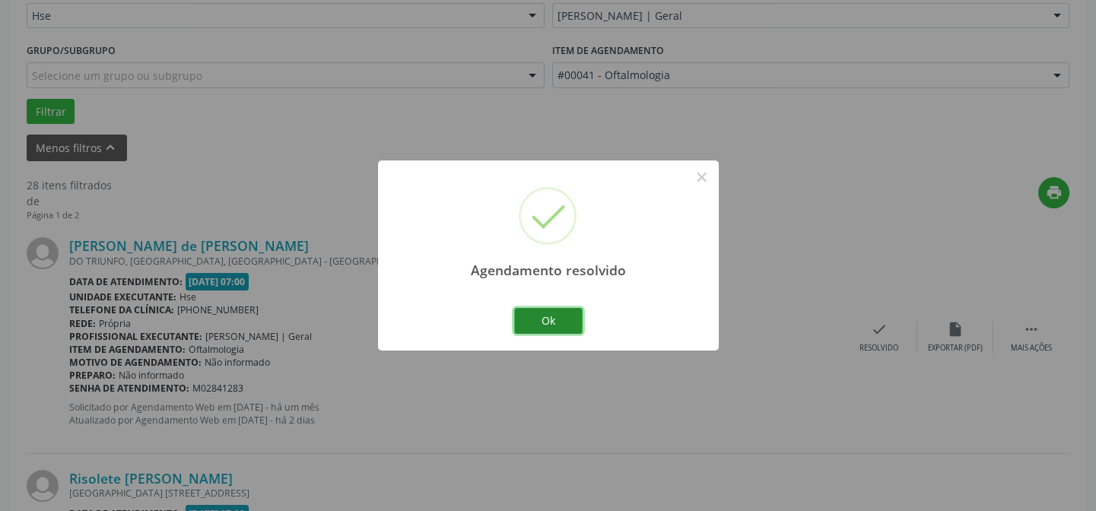
click at [546, 319] on button "Ok" at bounding box center [548, 321] width 68 height 26
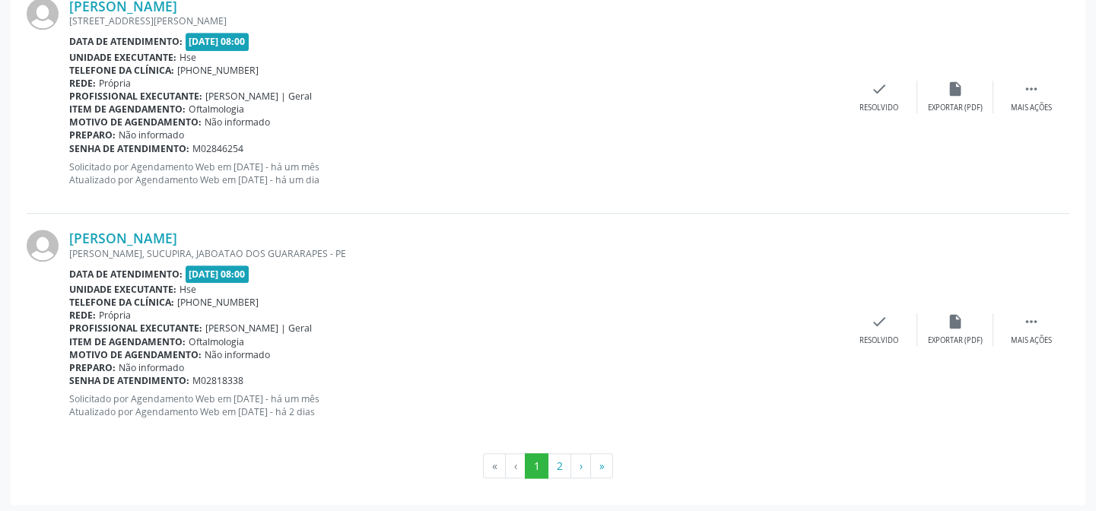
scroll to position [3570, 0]
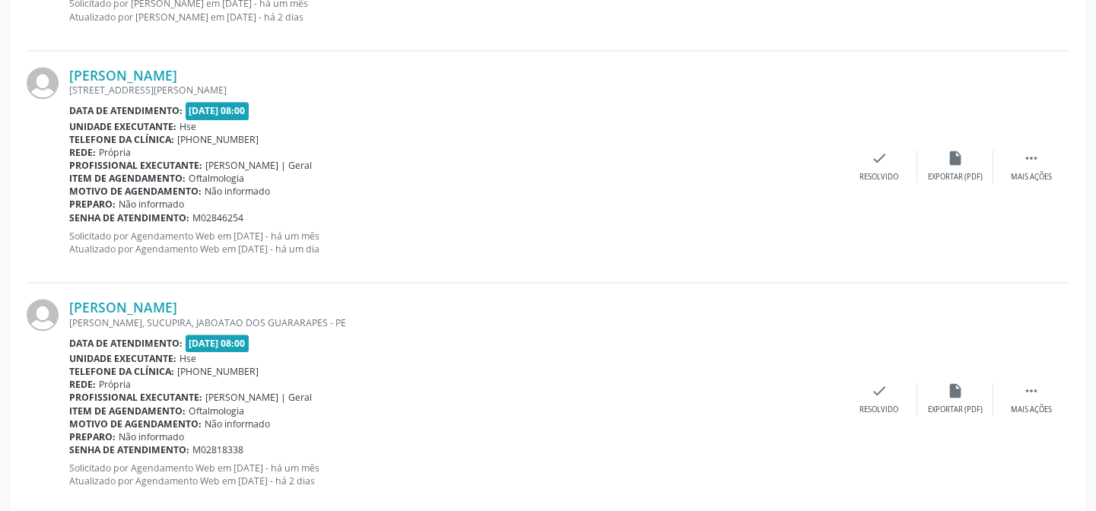
drag, startPoint x: 607, startPoint y: 62, endPoint x: 604, endPoint y: 44, distance: 17.8
click at [606, 61] on div "Silvia Carla Pereira Bezerra da Silva PADRE BERNARDINO PESSOA , APT 203, BOA VI…" at bounding box center [548, 167] width 1043 height 232
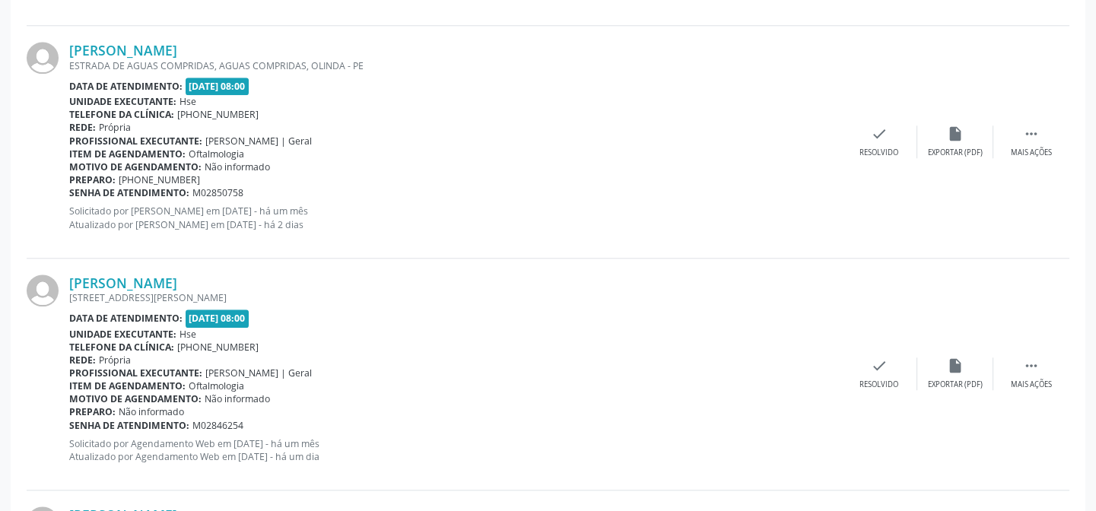
scroll to position [3017, 0]
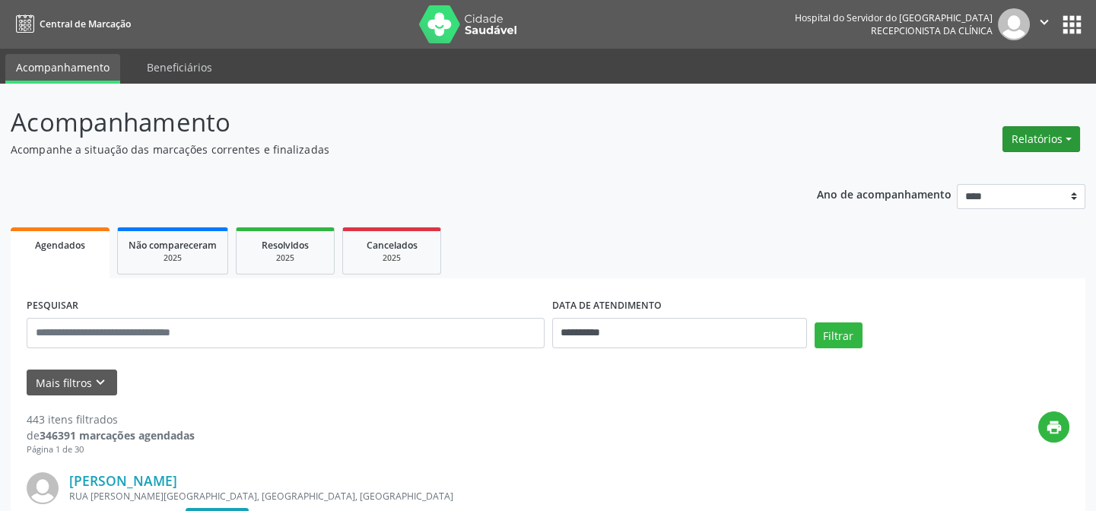
drag, startPoint x: 0, startPoint y: 0, endPoint x: 1067, endPoint y: 132, distance: 1075.1
click at [1067, 132] on button "Relatórios" at bounding box center [1041, 139] width 78 height 26
click at [957, 171] on link "Agendamentos" at bounding box center [1002, 170] width 164 height 21
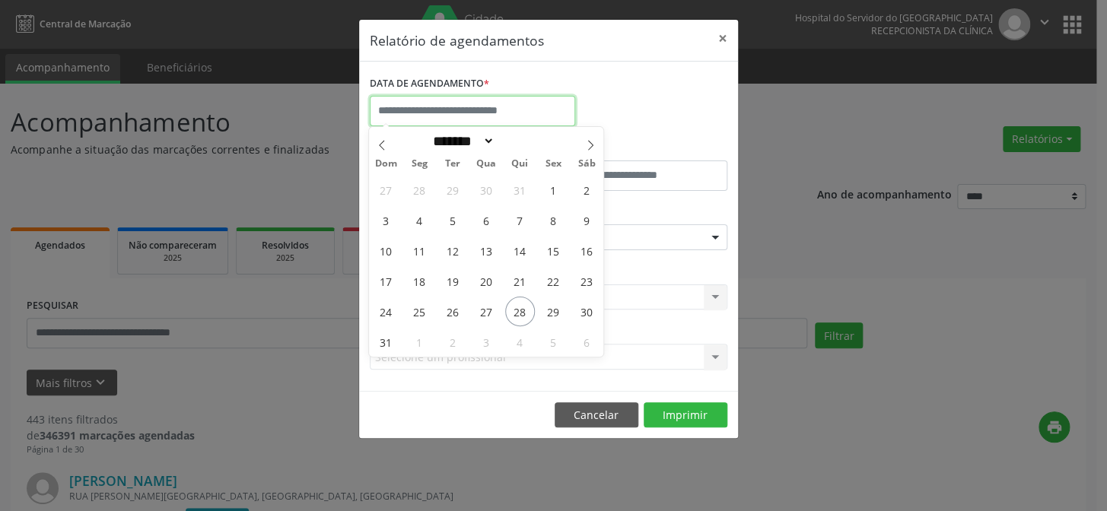
click at [470, 105] on input "text" at bounding box center [472, 111] width 205 height 30
click at [518, 308] on span "28" at bounding box center [520, 312] width 30 height 30
type input "**********"
click at [522, 309] on span "28" at bounding box center [520, 312] width 30 height 30
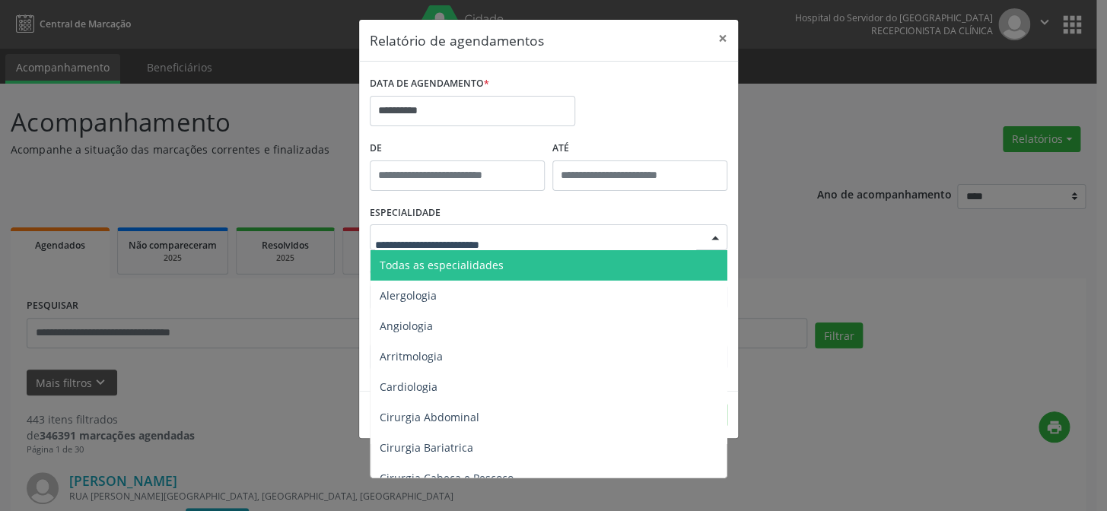
drag, startPoint x: 468, startPoint y: 231, endPoint x: 476, endPoint y: 231, distance: 8.4
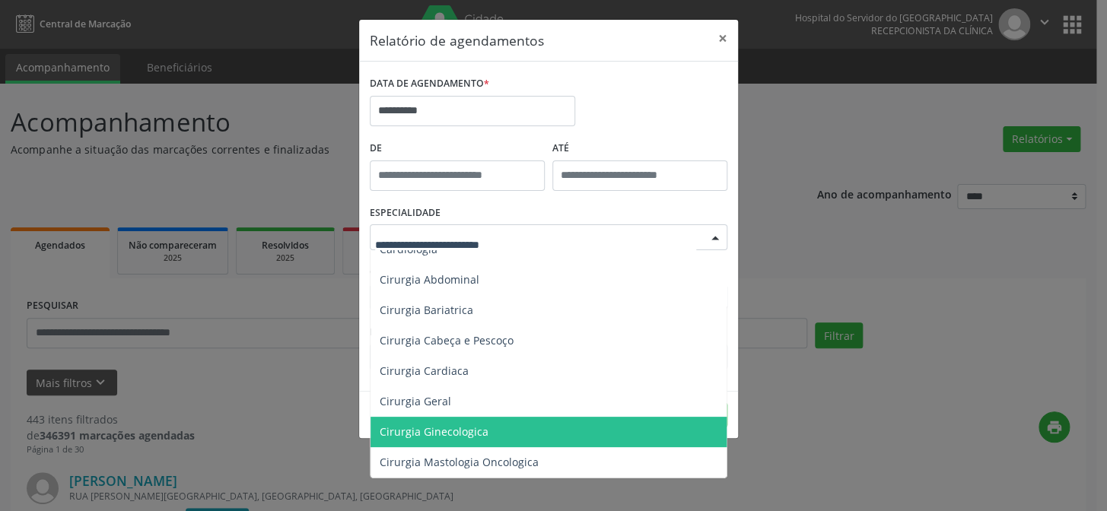
scroll to position [207, 0]
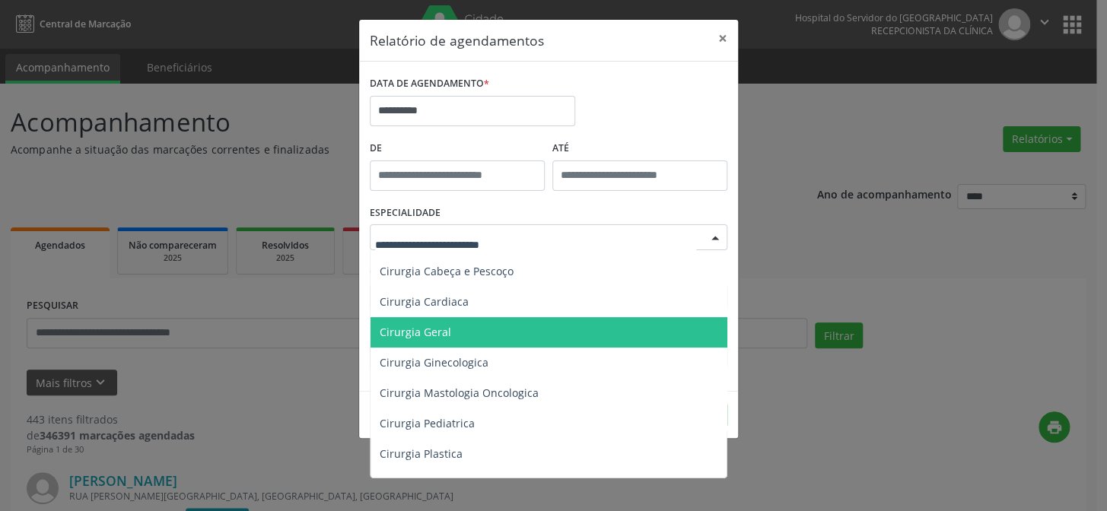
click at [401, 329] on span "Cirurgia Geral" at bounding box center [415, 332] width 71 height 14
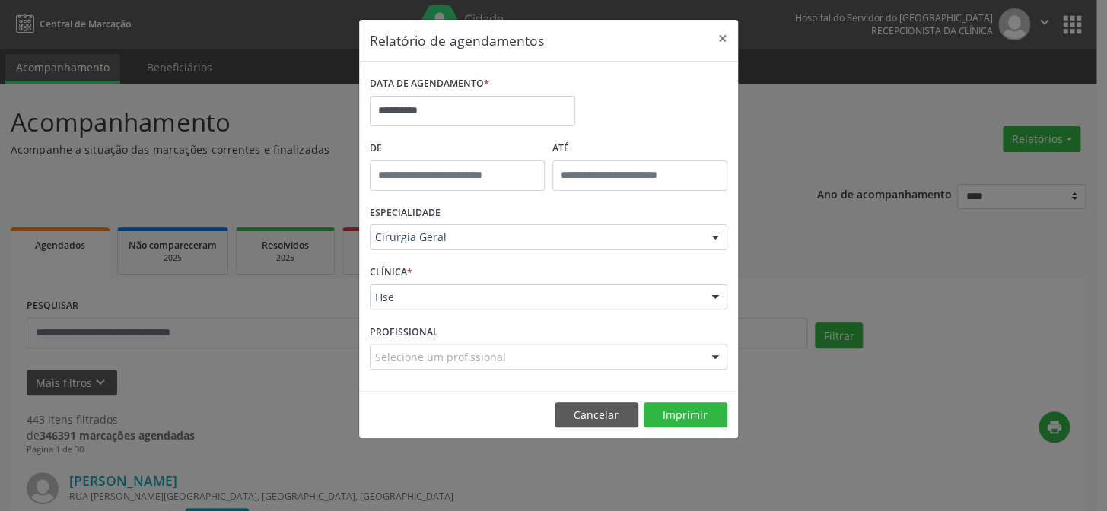
click at [413, 279] on div "CLÍNICA * Hse Hse Nenhum resultado encontrado para: " " Não há nenhuma opção pa…" at bounding box center [548, 290] width 365 height 59
drag, startPoint x: 417, startPoint y: 297, endPoint x: 428, endPoint y: 275, distance: 24.8
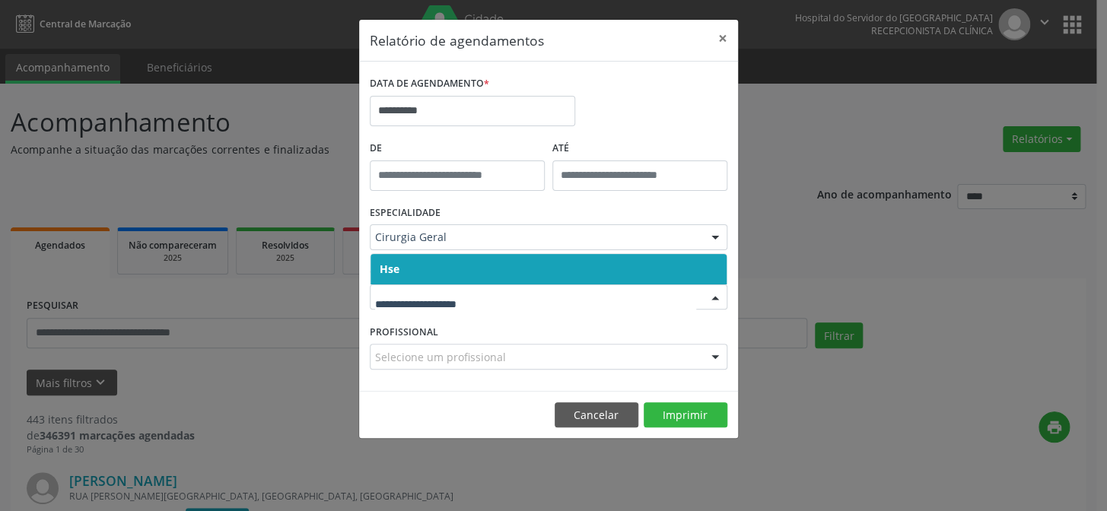
click at [430, 271] on span "Hse" at bounding box center [548, 269] width 356 height 30
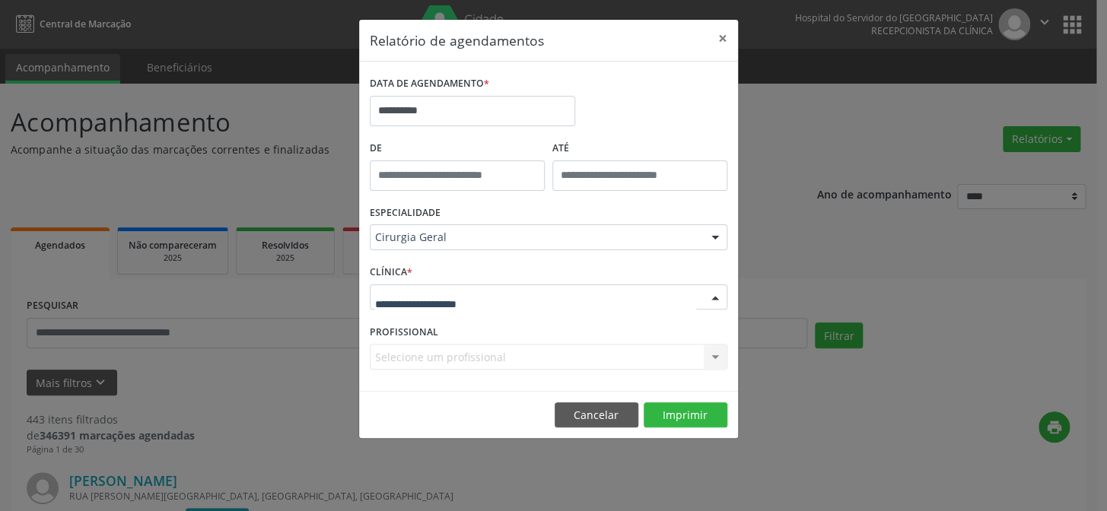
click at [434, 305] on div at bounding box center [548, 297] width 357 height 26
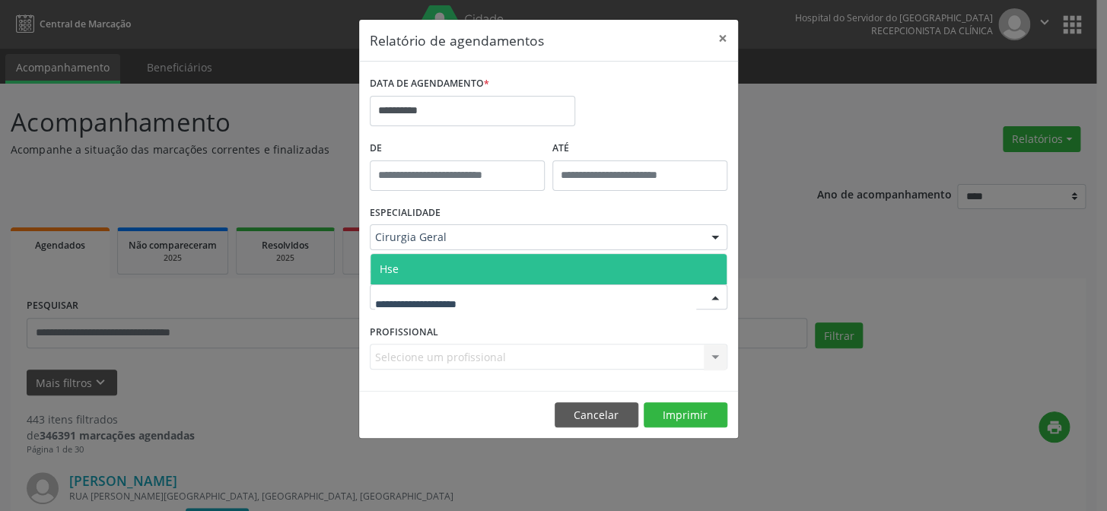
click at [445, 268] on span "Hse" at bounding box center [548, 269] width 356 height 30
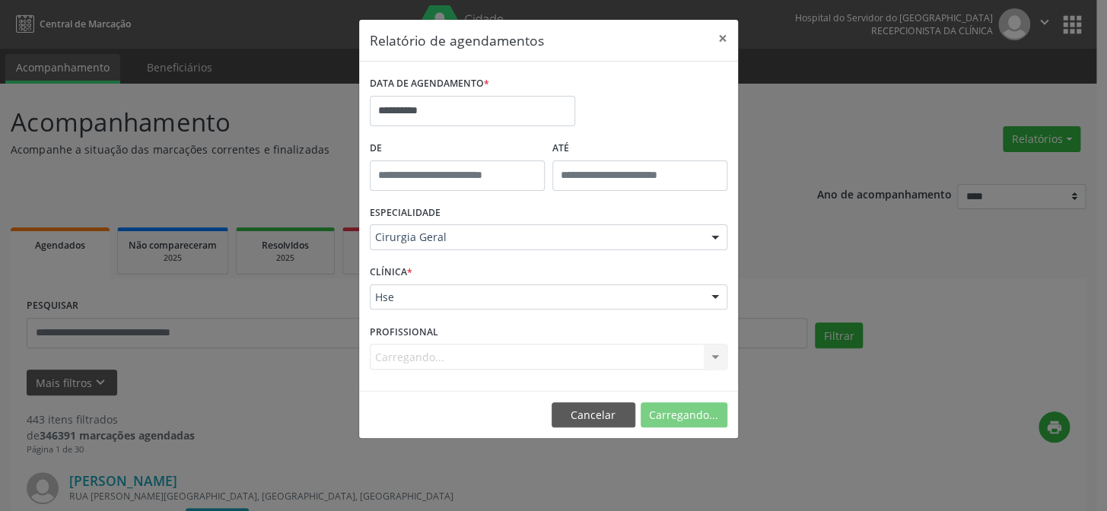
click at [459, 352] on div "Carregando... Nenhum resultado encontrado para: " " Não há nenhuma opção para s…" at bounding box center [548, 357] width 357 height 26
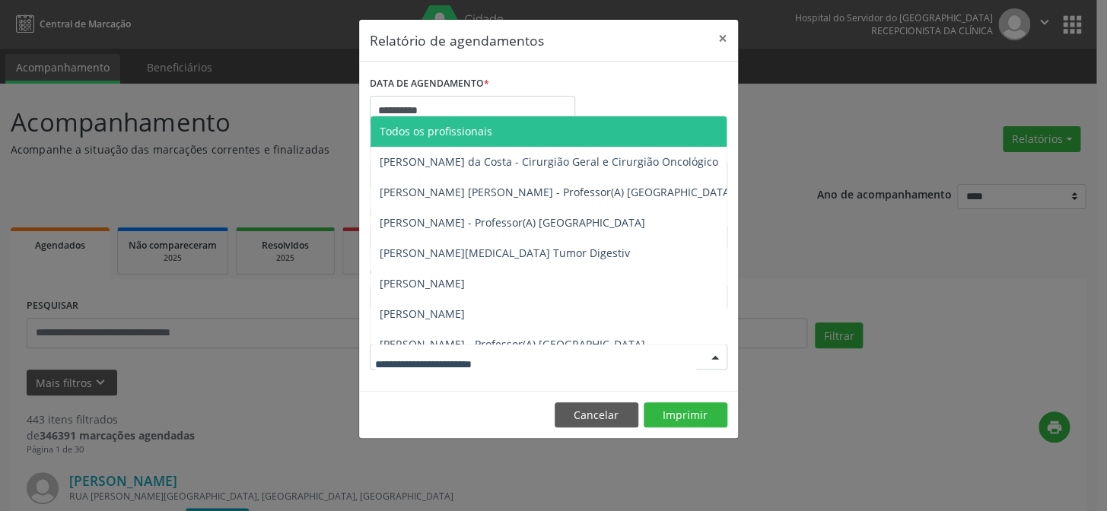
click at [711, 354] on div at bounding box center [714, 358] width 23 height 26
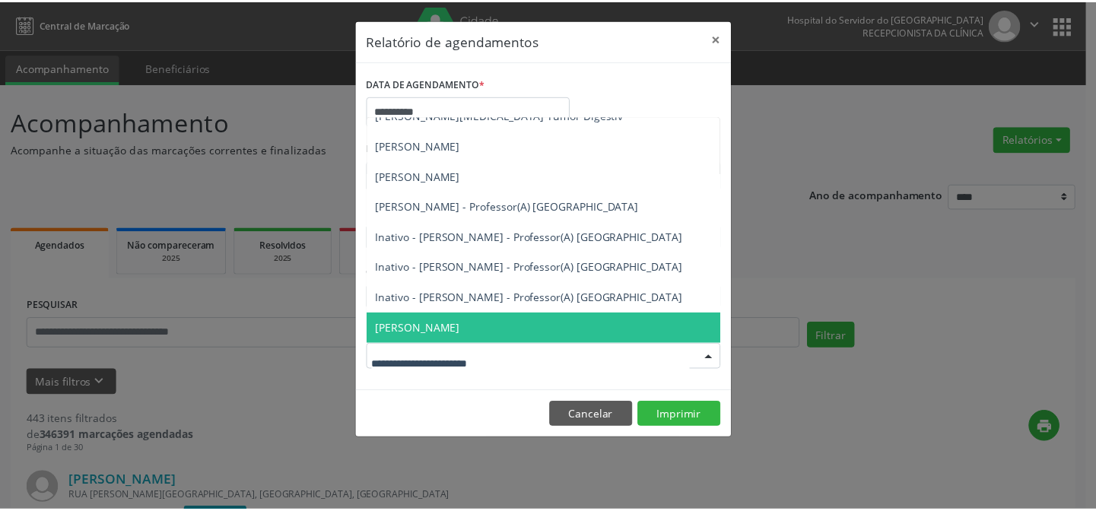
scroll to position [380, 0]
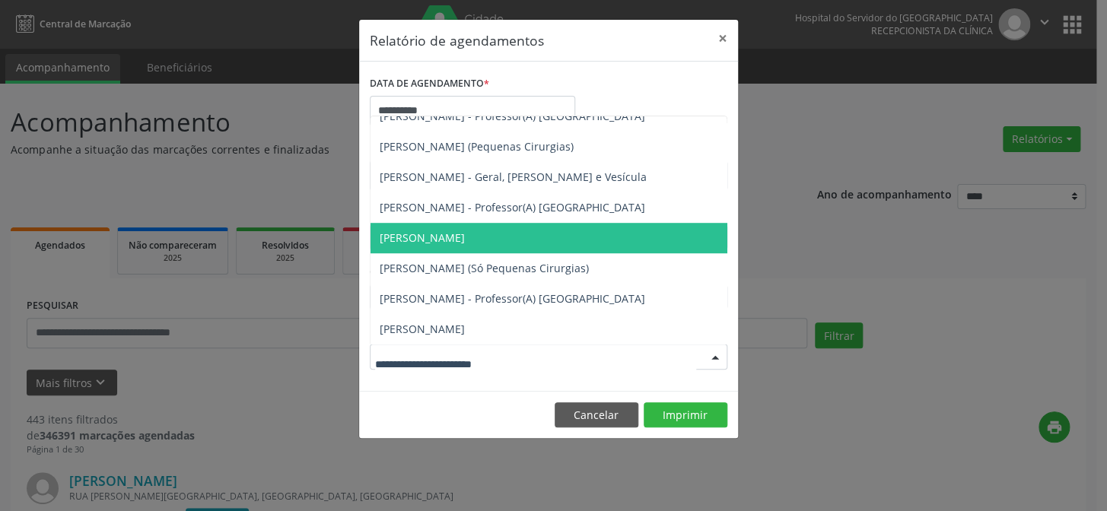
click at [421, 230] on span "[PERSON_NAME]" at bounding box center [422, 237] width 85 height 14
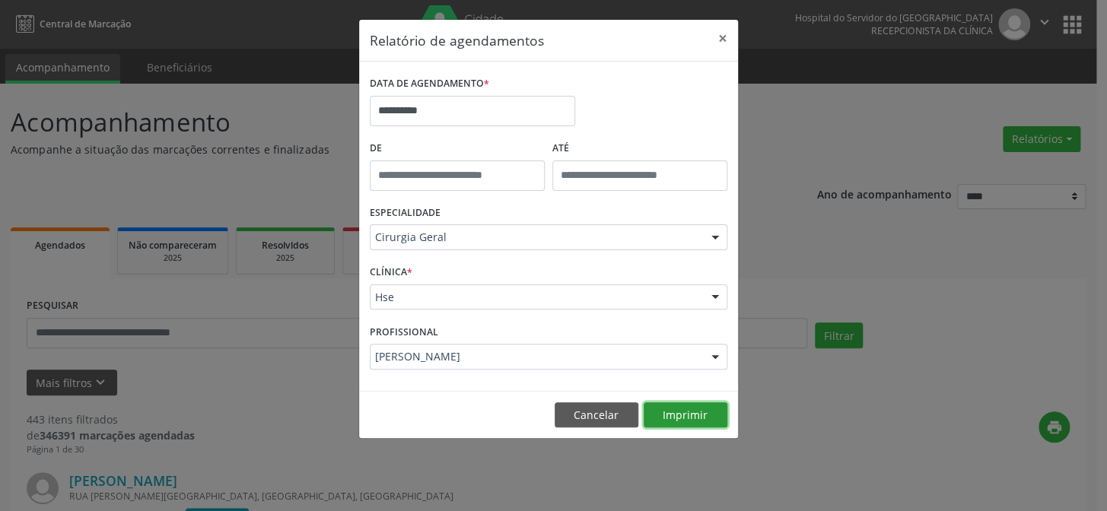
click at [688, 414] on button "Imprimir" at bounding box center [685, 415] width 84 height 26
click at [722, 40] on button "×" at bounding box center [722, 38] width 30 height 37
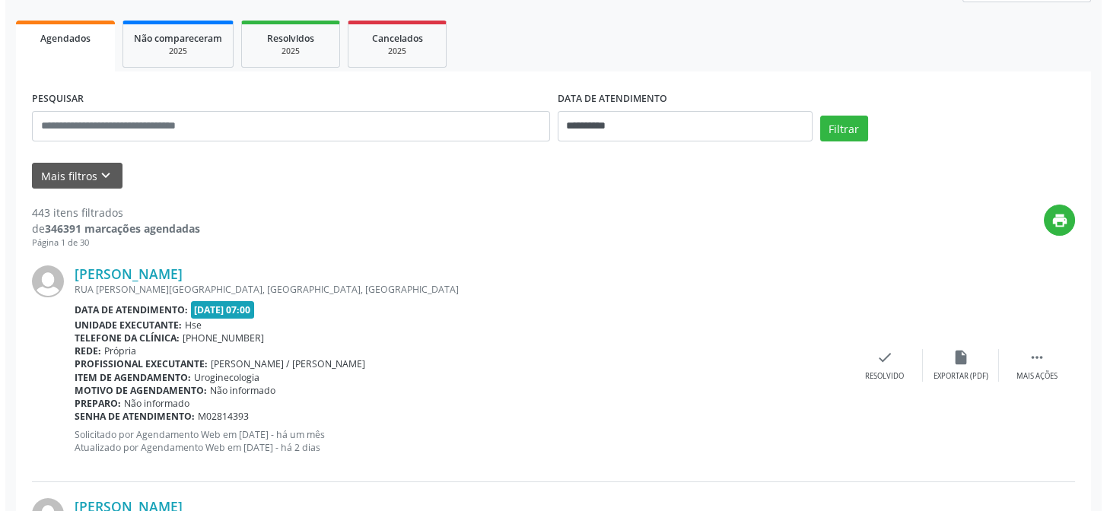
scroll to position [0, 0]
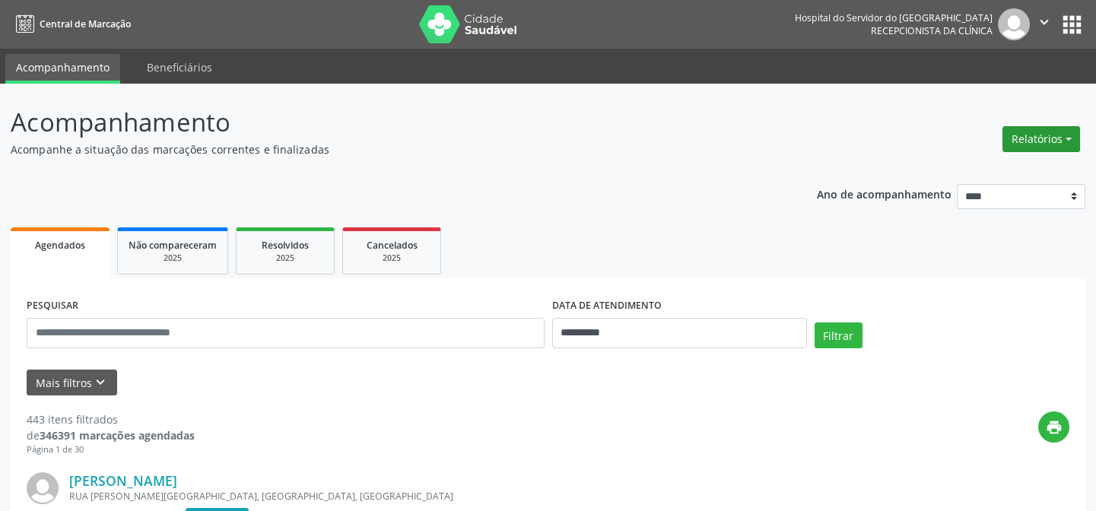
drag, startPoint x: 1051, startPoint y: 135, endPoint x: 1034, endPoint y: 129, distance: 18.1
click at [1051, 135] on button "Relatórios" at bounding box center [1041, 139] width 78 height 26
click at [980, 171] on link "Agendamentos" at bounding box center [1002, 170] width 164 height 21
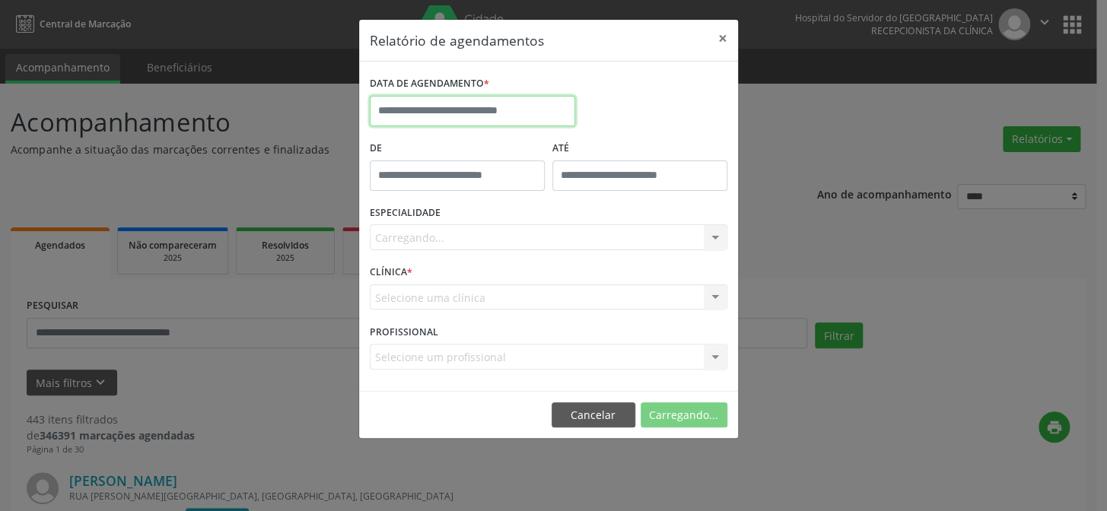
click at [498, 103] on input "text" at bounding box center [472, 111] width 205 height 30
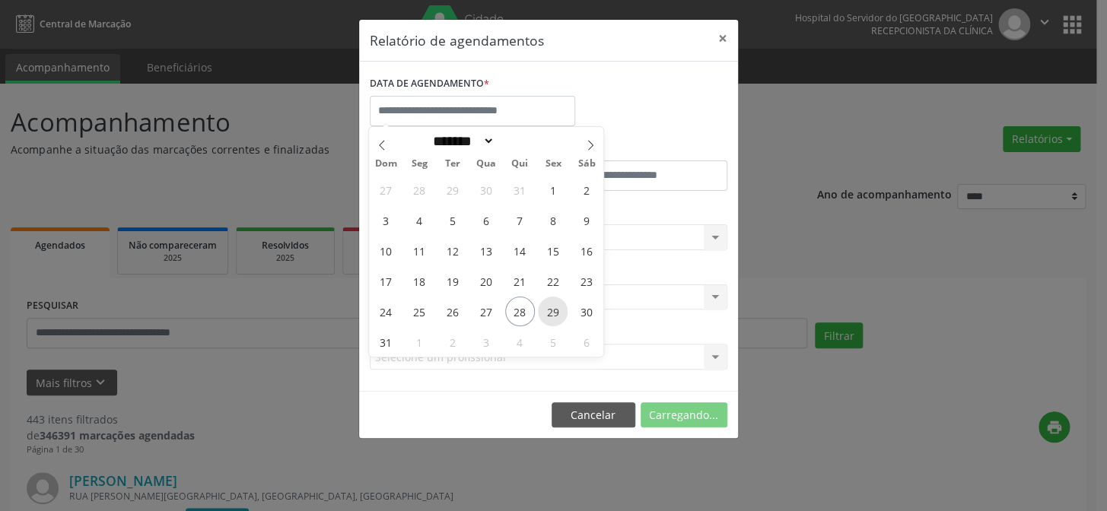
click at [555, 304] on span "29" at bounding box center [553, 312] width 30 height 30
type input "**********"
click at [552, 305] on span "29" at bounding box center [553, 312] width 30 height 30
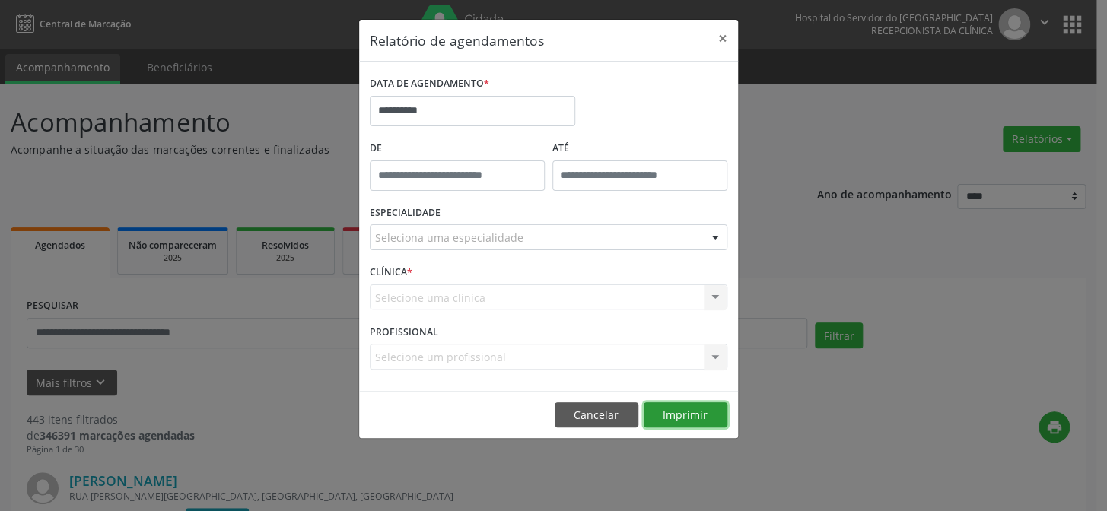
click at [672, 405] on button "Imprimir" at bounding box center [685, 415] width 84 height 26
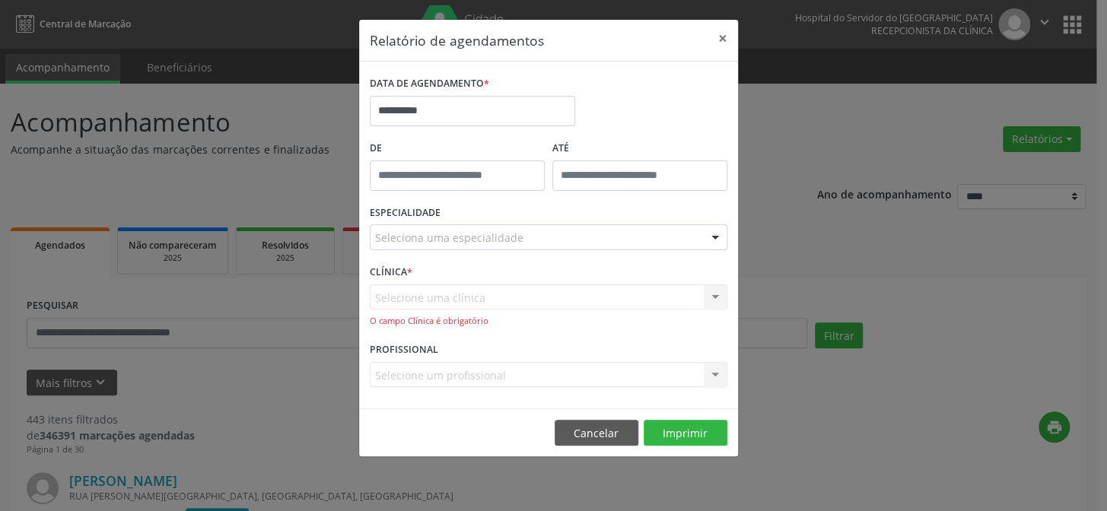
click at [431, 300] on div "Selecione uma clínica Hse Nenhum resultado encontrado para: " " Não há nenhuma …" at bounding box center [548, 305] width 357 height 43
click at [590, 296] on div "Selecione uma clínica Hse Nenhum resultado encontrado para: " " Não há nenhuma …" at bounding box center [548, 305] width 357 height 43
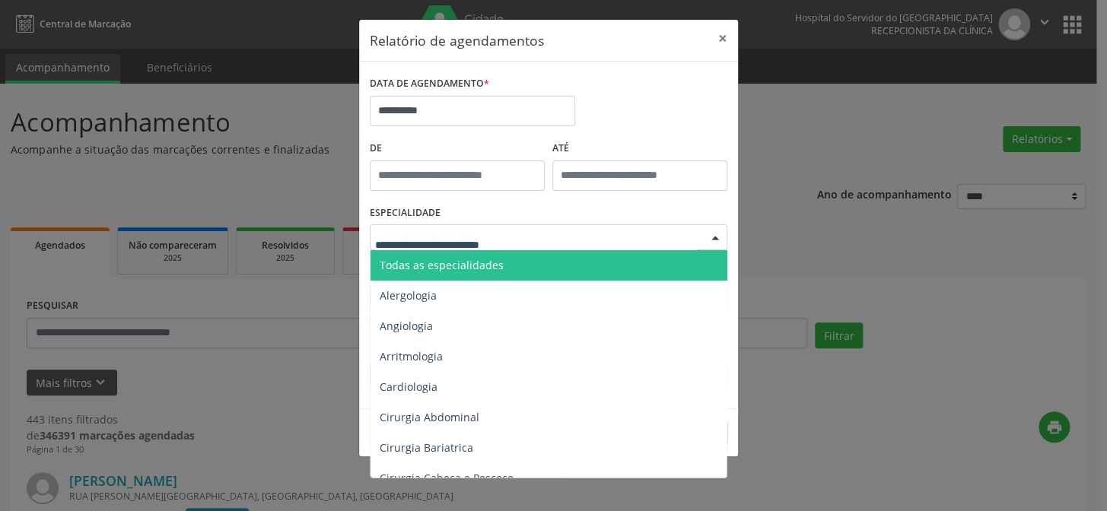
click at [393, 240] on input "text" at bounding box center [535, 245] width 321 height 30
click at [385, 233] on input "text" at bounding box center [535, 245] width 321 height 30
click at [499, 214] on div "ESPECIALIDADE Todas as especialidades Alergologia Angiologia Arritmologia Cardi…" at bounding box center [548, 231] width 365 height 59
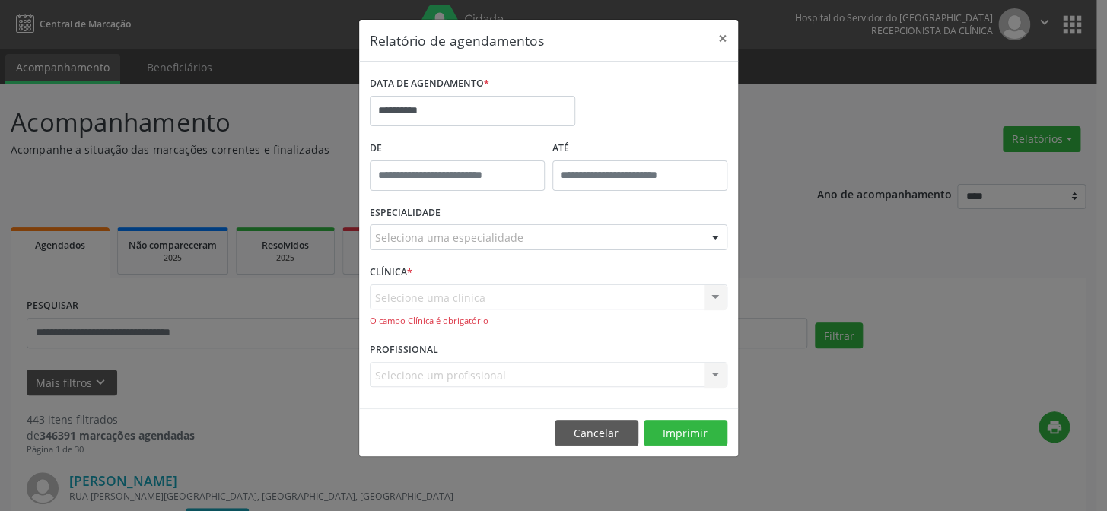
click at [392, 303] on div "Selecione uma clínica Hse Nenhum resultado encontrado para: " " Não há nenhuma …" at bounding box center [548, 305] width 357 height 43
click at [491, 301] on div "Selecione uma clínica Hse Nenhum resultado encontrado para: " " Não há nenhuma …" at bounding box center [548, 305] width 357 height 43
click at [485, 300] on div "Selecione uma clínica Hse Nenhum resultado encontrado para: " " Não há nenhuma …" at bounding box center [548, 305] width 357 height 43
click at [495, 303] on div "Selecione uma clínica Hse Nenhum resultado encontrado para: " " Não há nenhuma …" at bounding box center [548, 305] width 357 height 43
click at [598, 433] on button "Cancelar" at bounding box center [596, 433] width 84 height 26
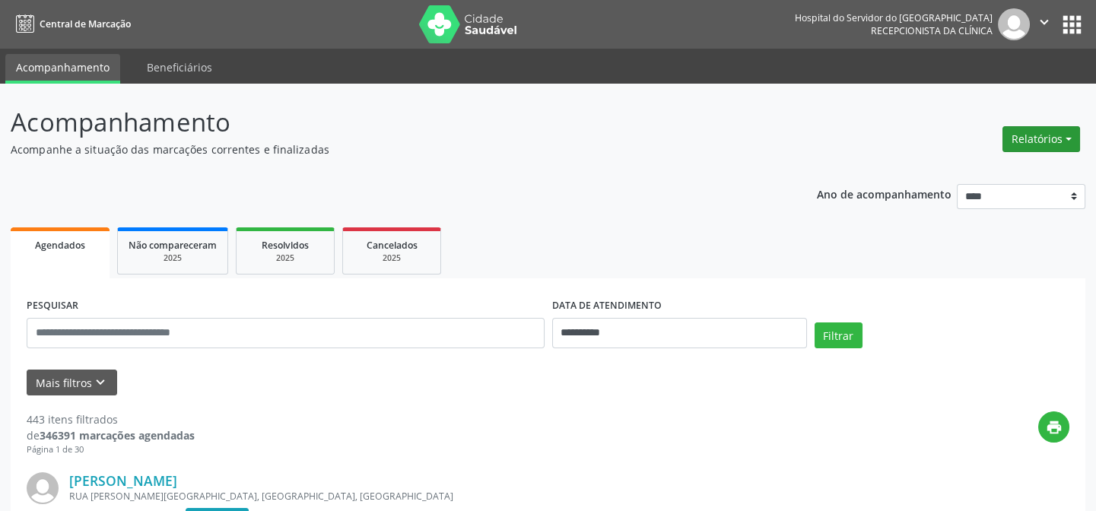
click at [1044, 132] on button "Relatórios" at bounding box center [1041, 139] width 78 height 26
click at [986, 170] on link "Agendamentos" at bounding box center [1002, 170] width 164 height 21
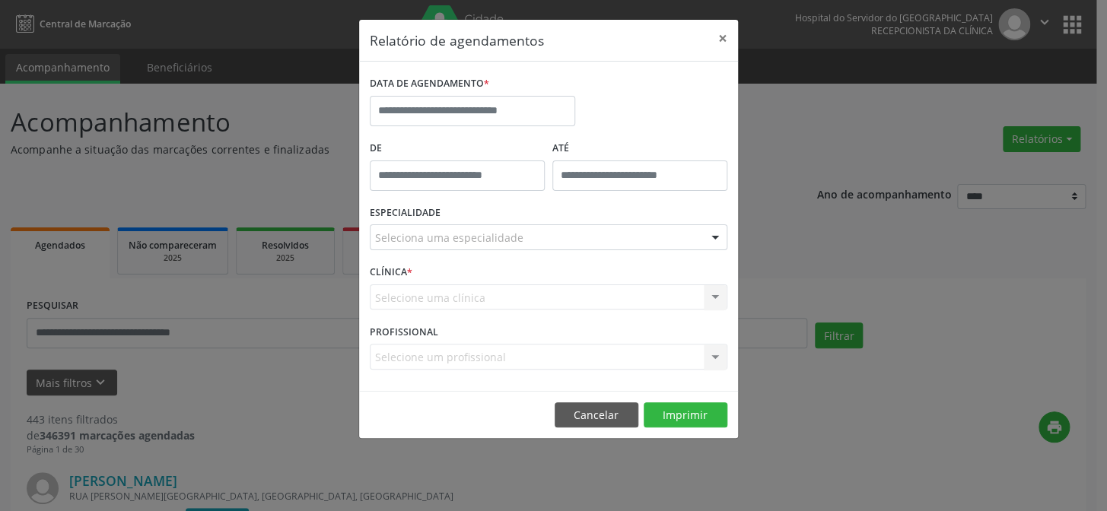
type input "*****"
click at [409, 173] on input "*****" at bounding box center [457, 175] width 175 height 30
click at [723, 39] on button "×" at bounding box center [722, 38] width 30 height 37
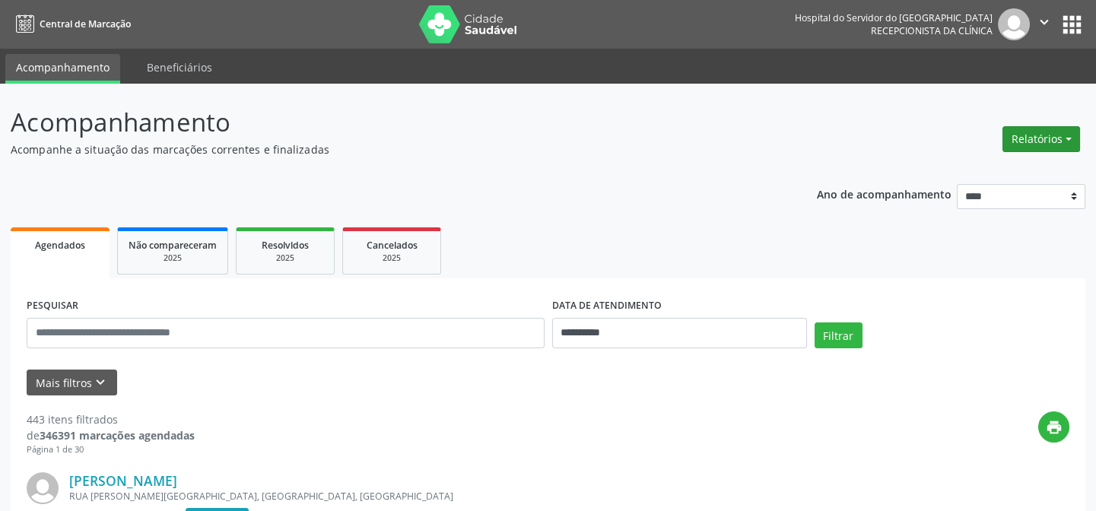
drag, startPoint x: 1045, startPoint y: 131, endPoint x: 1024, endPoint y: 144, distance: 25.3
click at [1045, 129] on button "Relatórios" at bounding box center [1041, 139] width 78 height 26
click at [965, 167] on link "Agendamentos" at bounding box center [1002, 170] width 164 height 21
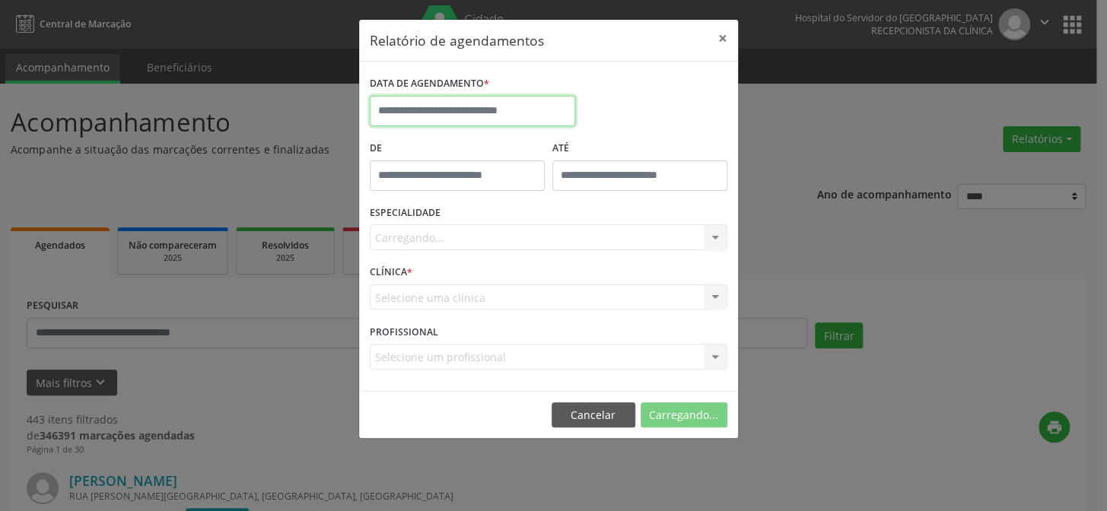
click at [449, 104] on input "text" at bounding box center [472, 111] width 205 height 30
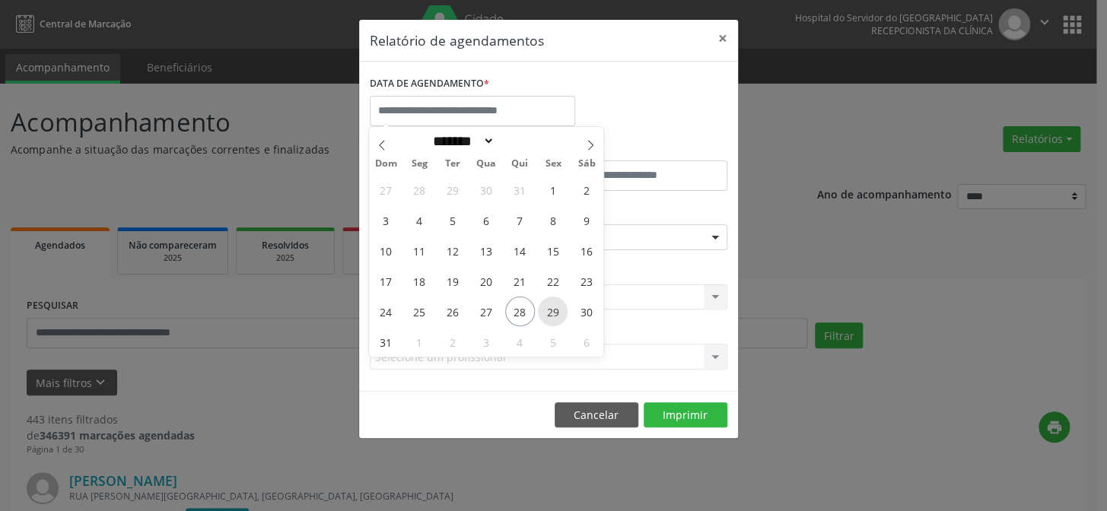
click at [552, 306] on span "29" at bounding box center [553, 312] width 30 height 30
type input "**********"
click at [553, 306] on span "29" at bounding box center [553, 312] width 30 height 30
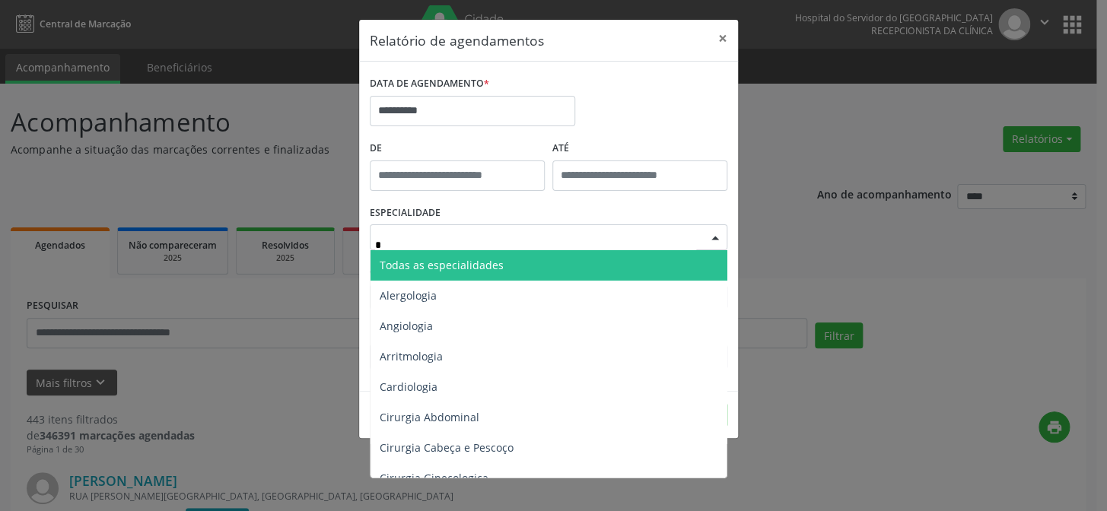
type input "**"
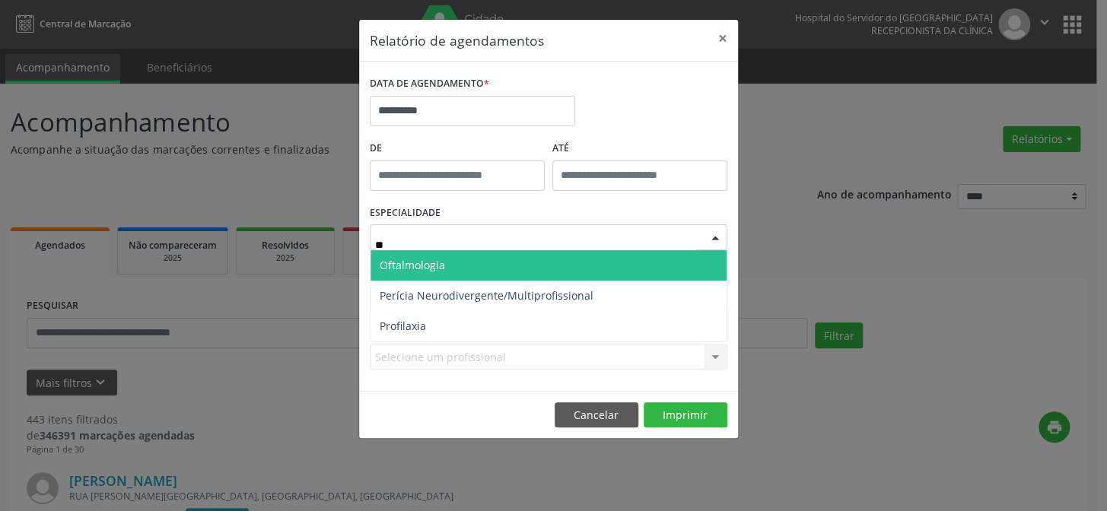
click at [436, 262] on span "Oftalmologia" at bounding box center [412, 265] width 65 height 14
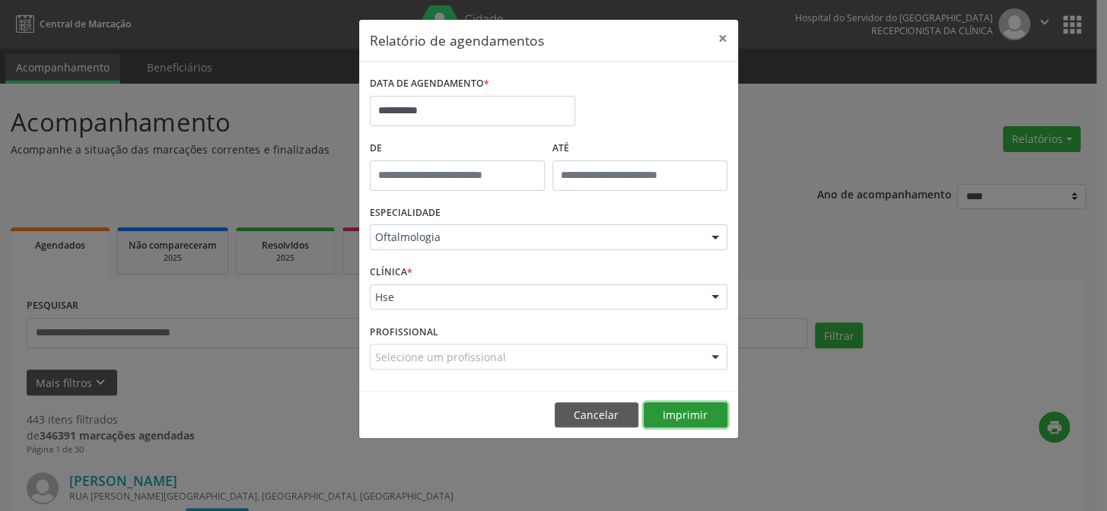
click at [688, 411] on button "Imprimir" at bounding box center [685, 415] width 84 height 26
